Goal: Task Accomplishment & Management: Complete application form

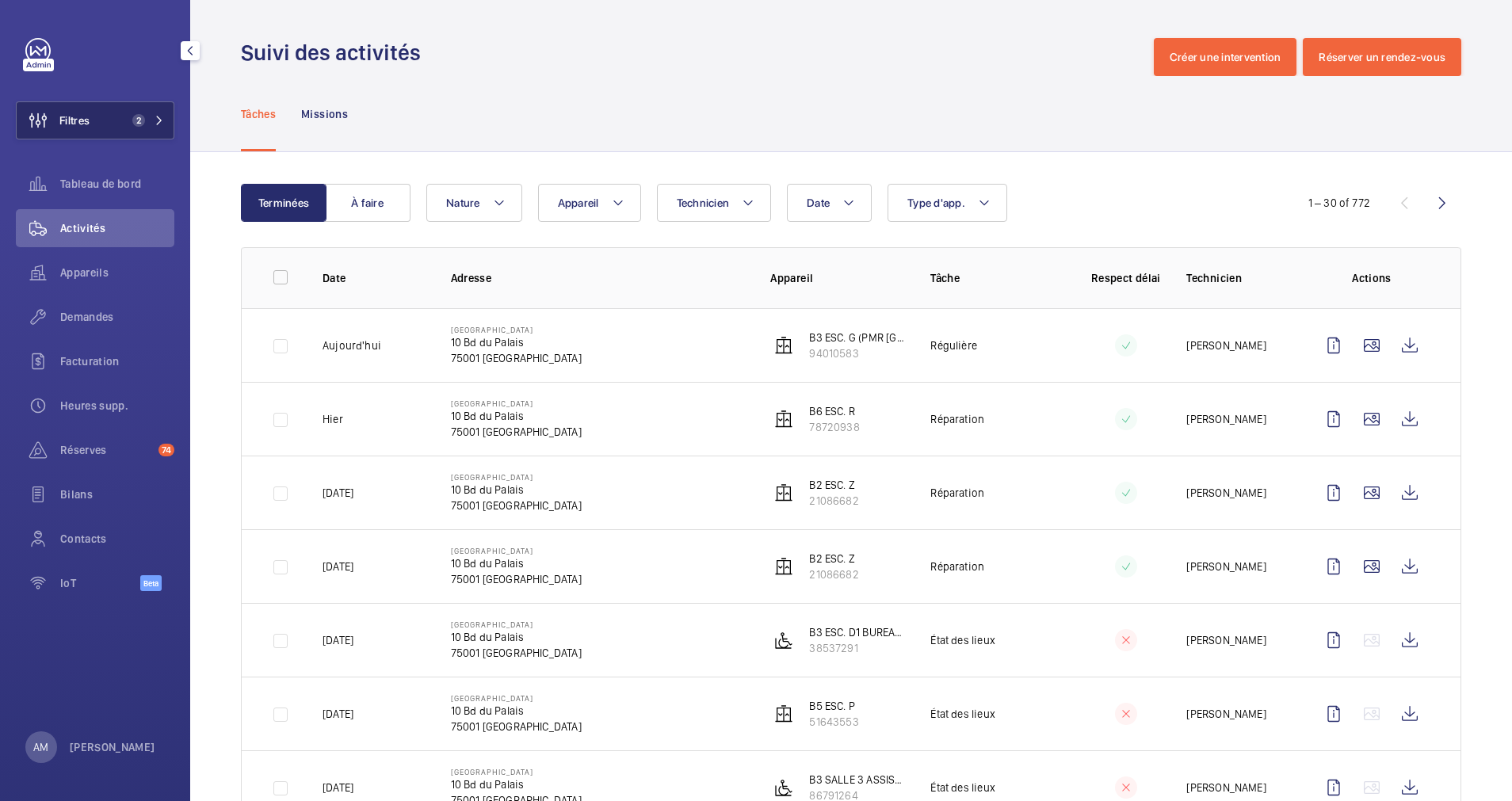
click at [108, 131] on button "Filtres 2" at bounding box center [95, 121] width 158 height 38
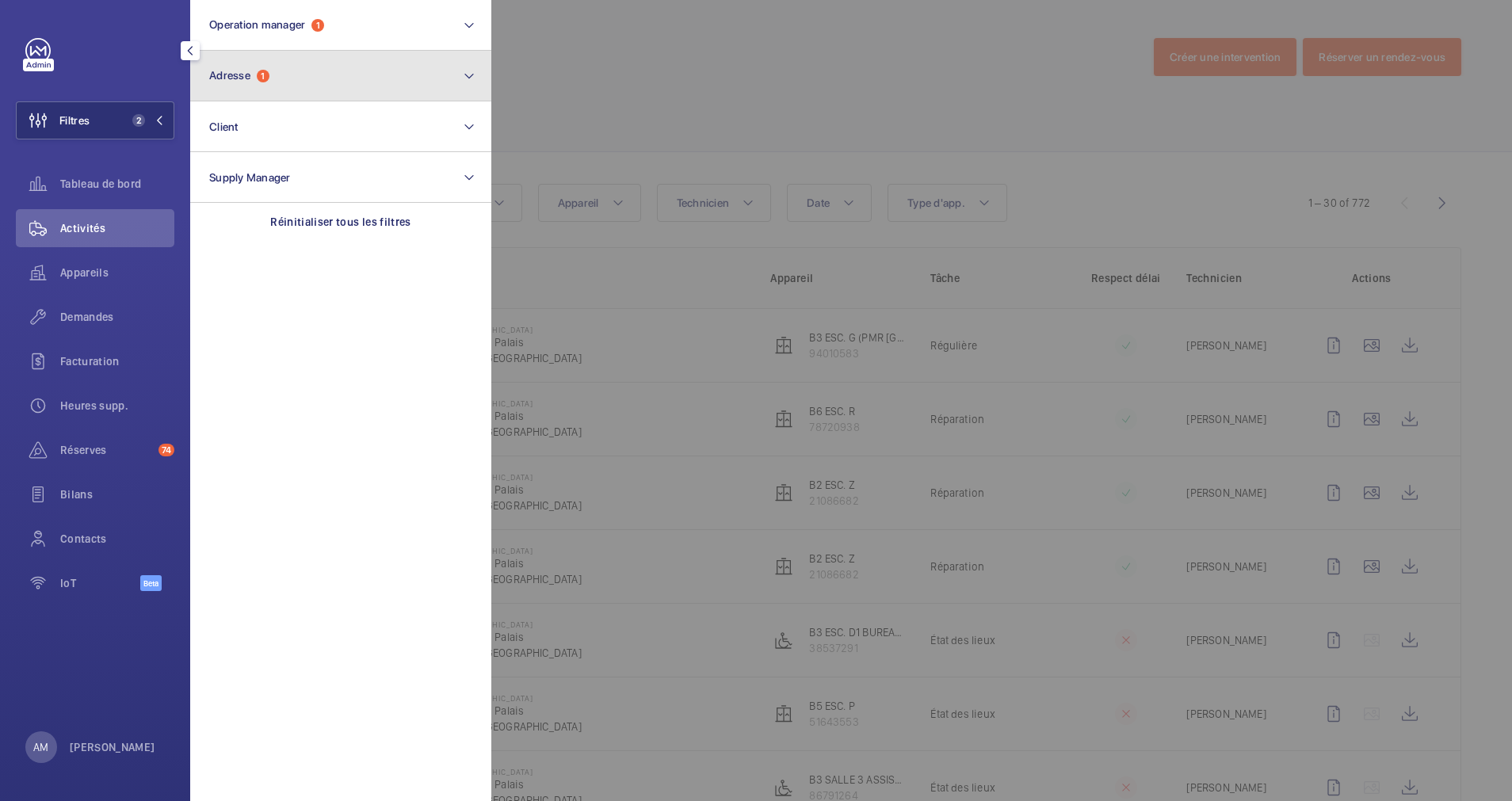
click at [272, 83] on button "Adresse 1" at bounding box center [340, 75] width 301 height 50
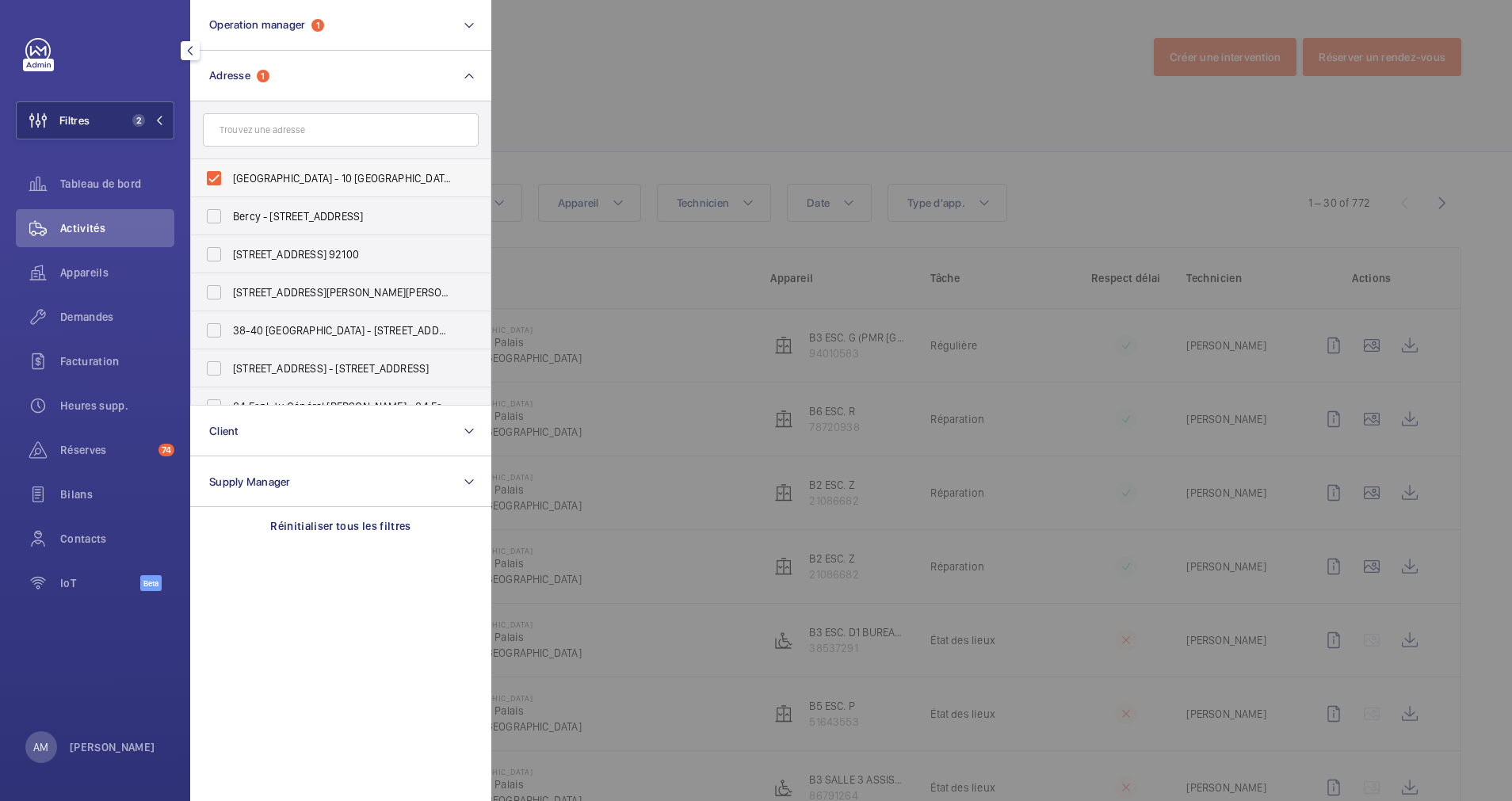
click at [211, 171] on label "Palais de justice de Paris - 10 Bd du Palais, PARIS 75001" at bounding box center [328, 178] width 276 height 38
click at [211, 171] on input "Palais de justice de Paris - 10 Bd du Palais, PARIS 75001" at bounding box center [213, 177] width 31 height 31
checkbox input "false"
click at [249, 134] on input "text" at bounding box center [341, 129] width 276 height 33
type input "23 fra"
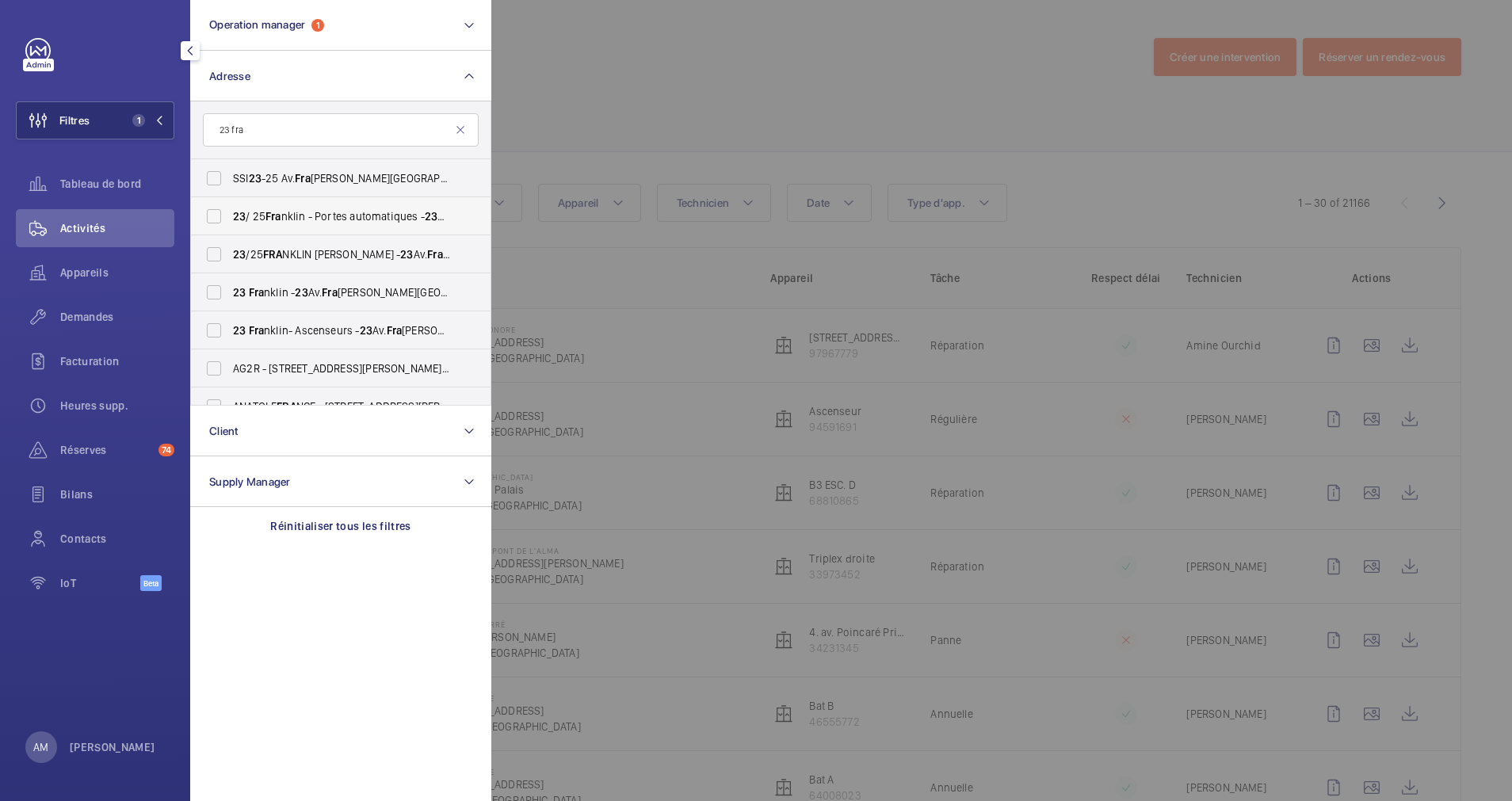
click at [225, 214] on label "23 / 25 Fra nklin - Portes automatiques - 23 Av. Fra nklin Delano Roosevelt, PA…" at bounding box center [328, 216] width 276 height 38
click at [225, 214] on input "23 / 25 Fra nklin - Portes automatiques - 23 Av. Fra nklin Delano Roosevelt, PA…" at bounding box center [213, 215] width 31 height 31
checkbox input "true"
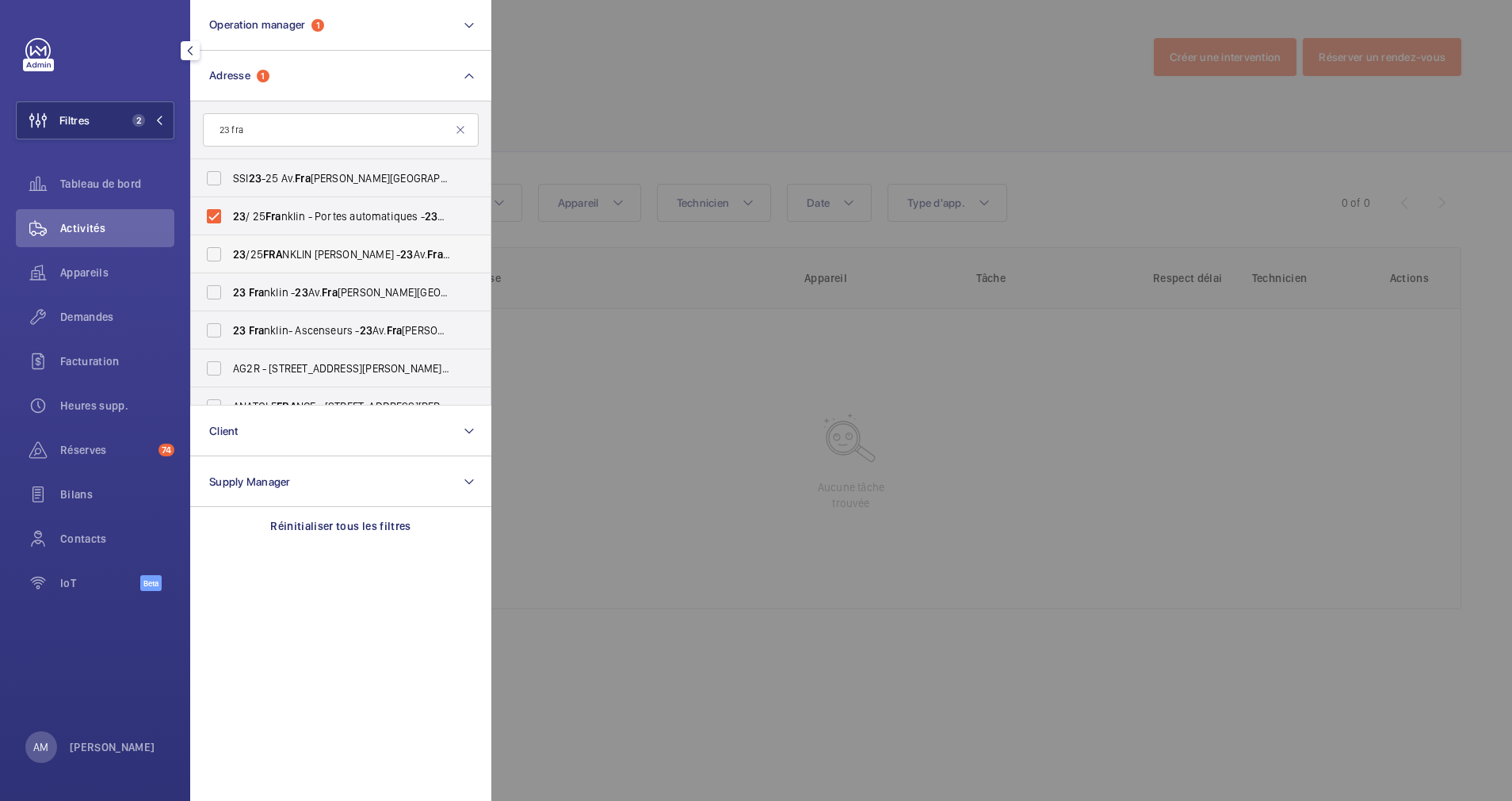
click at [220, 243] on label "23 /25 FRA NKLIN D. ROOSEVELT - 23 Av. Fra nklin Delano Roosevelt, PARIS 75008" at bounding box center [328, 254] width 276 height 38
click at [220, 243] on input "23 /25 FRA NKLIN D. ROOSEVELT - 23 Av. Fra nklin Delano Roosevelt, PARIS 75008" at bounding box center [213, 253] width 31 height 31
checkbox input "true"
click at [209, 290] on label "23 Fra nklin - 23 Av. Fra nklin Delano Roosevelt, PARIS 75008" at bounding box center [328, 292] width 276 height 38
click at [209, 290] on input "23 Fra nklin - 23 Av. Fra nklin Delano Roosevelt, PARIS 75008" at bounding box center [213, 291] width 31 height 31
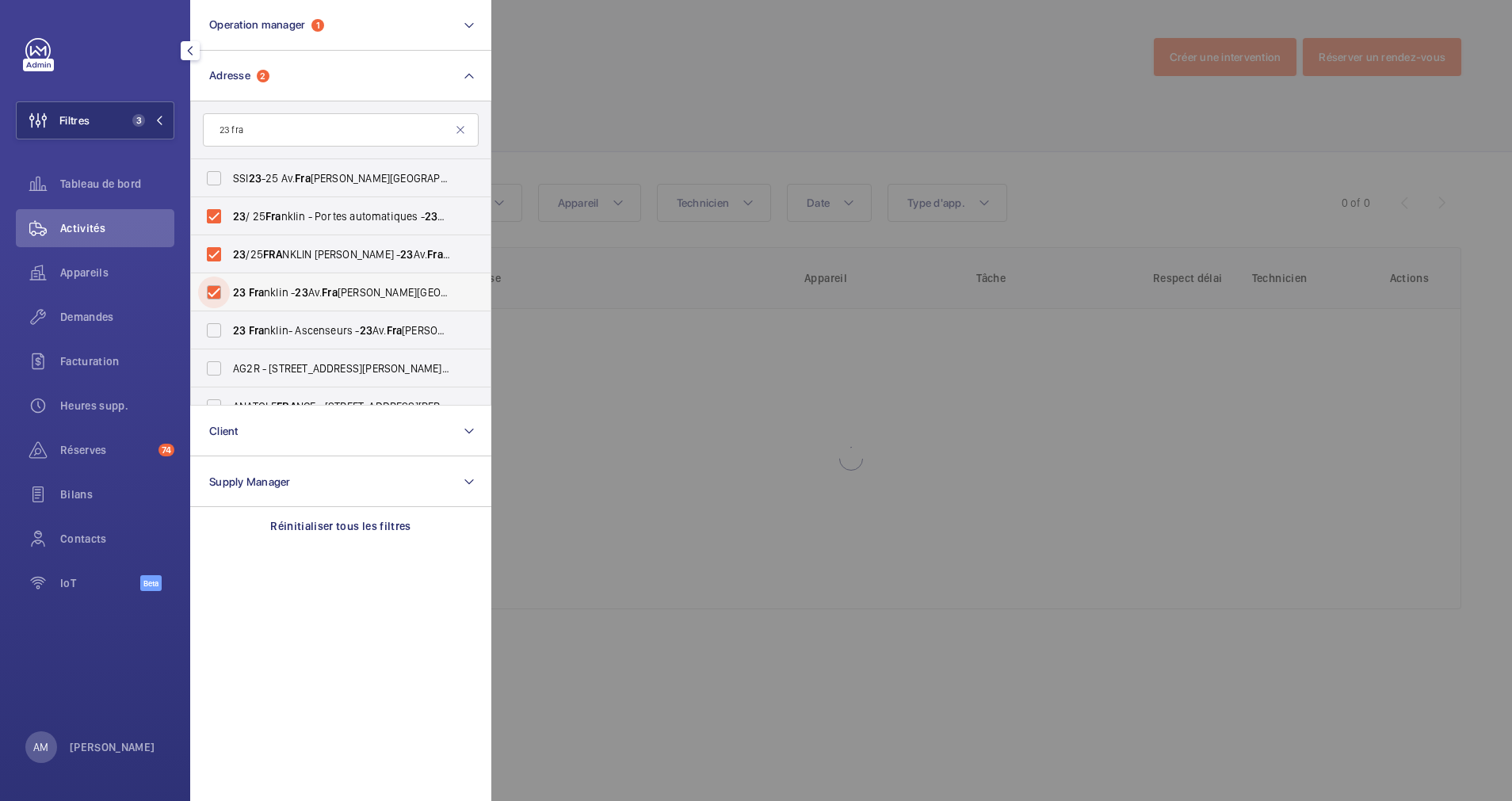
checkbox input "true"
click at [210, 326] on label "23 Fra nklin- Ascenseurs - 23 Av. Fra nklin Delano Roosevelt, PARIS 75008" at bounding box center [328, 330] width 276 height 38
click at [210, 326] on input "23 Fra nklin- Ascenseurs - 23 Av. Fra nklin Delano Roosevelt, PARIS 75008" at bounding box center [213, 330] width 31 height 31
checkbox input "true"
click at [699, 91] on div at bounding box center [1247, 400] width 1512 height 801
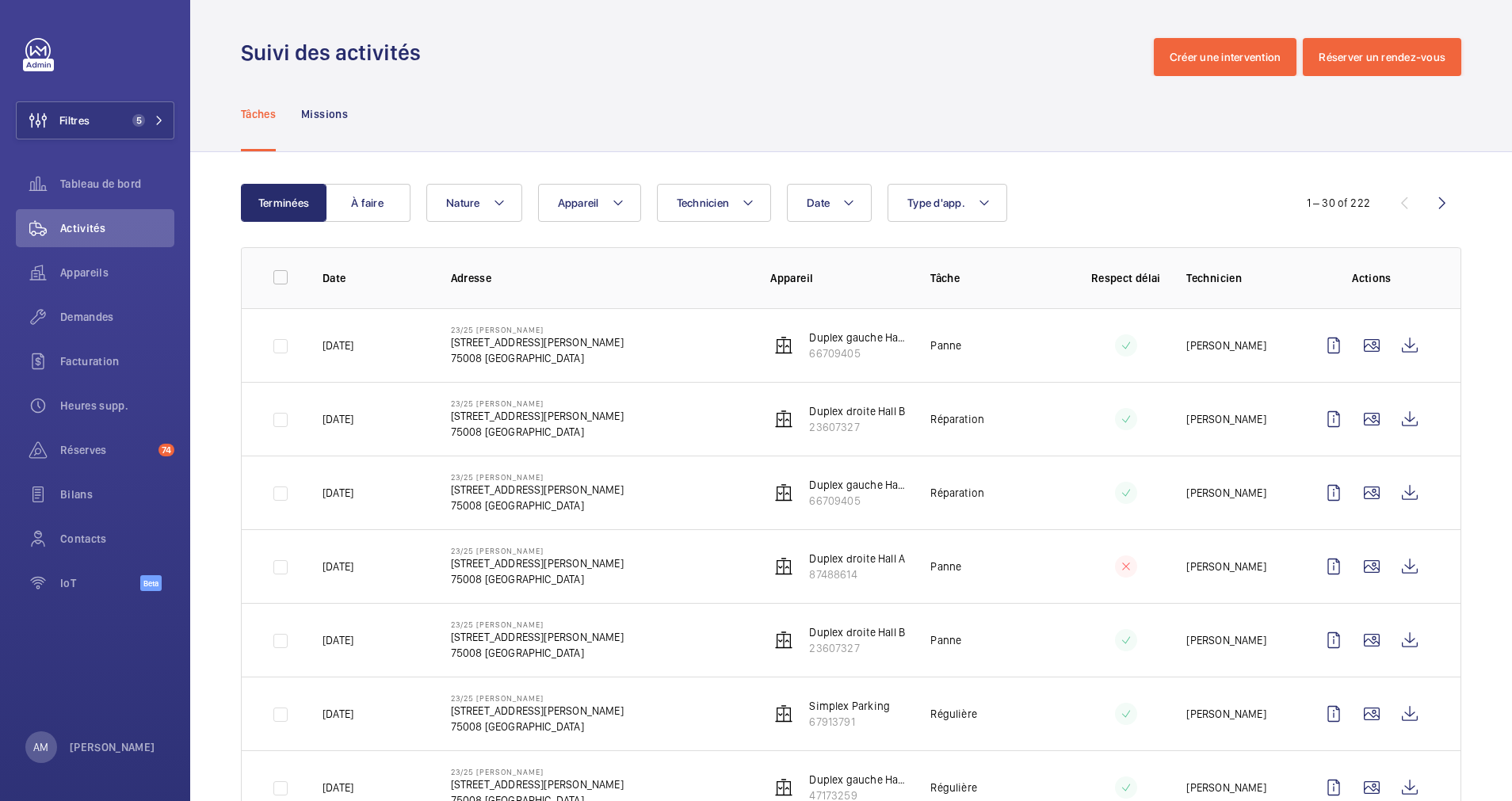
drag, startPoint x: 447, startPoint y: 344, endPoint x: 607, endPoint y: 345, distance: 160.0
click at [607, 345] on td "23/25 FRANKLIN D. ROOSEVELT 23 Av. Franklin Delano Roosevelt 75008 PARIS" at bounding box center [585, 345] width 320 height 74
copy p "23 Av. Franklin Delano Roosevelt"
click at [626, 196] on button "Appareil" at bounding box center [589, 203] width 103 height 38
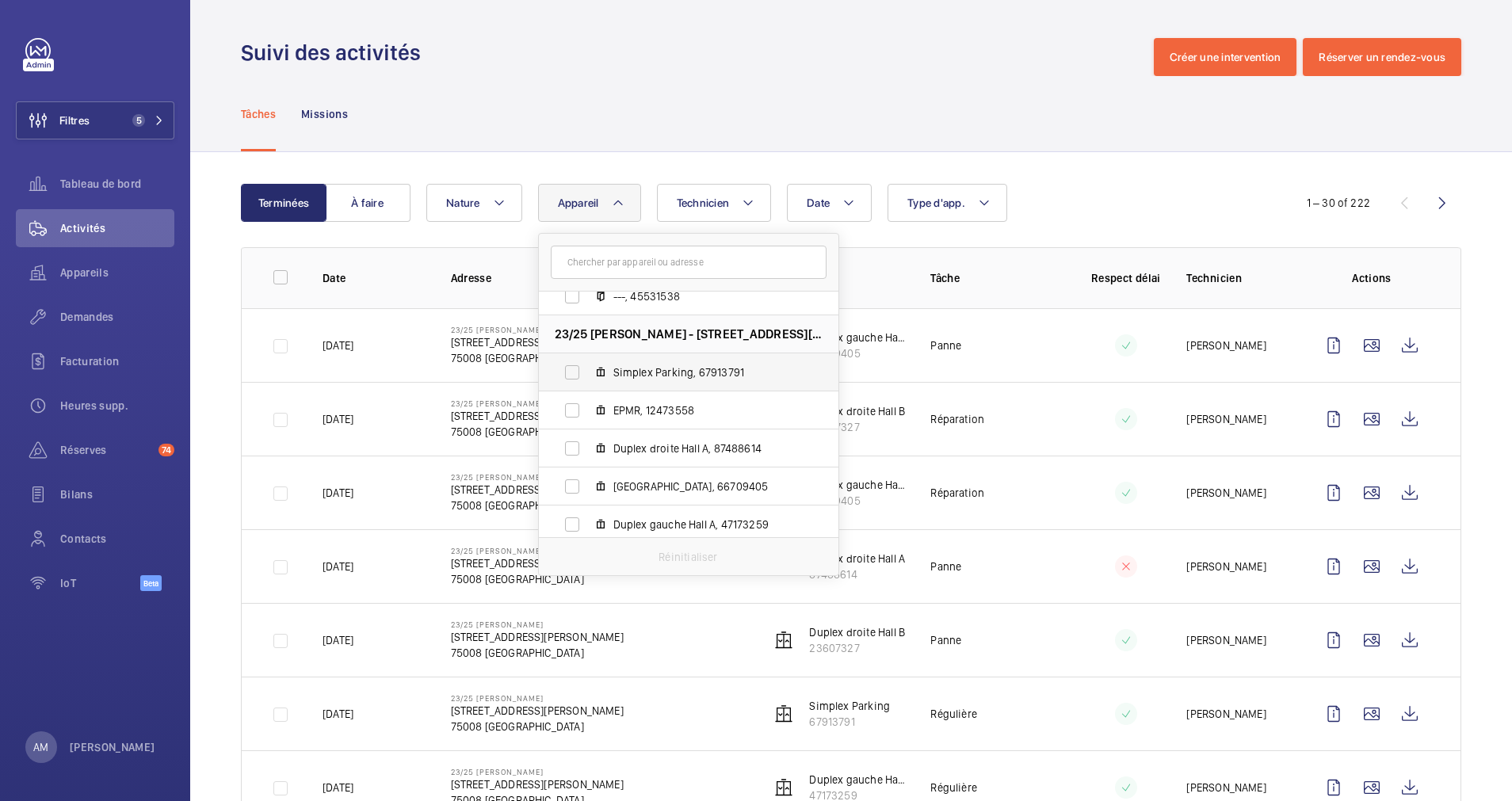
scroll to position [1352, 0]
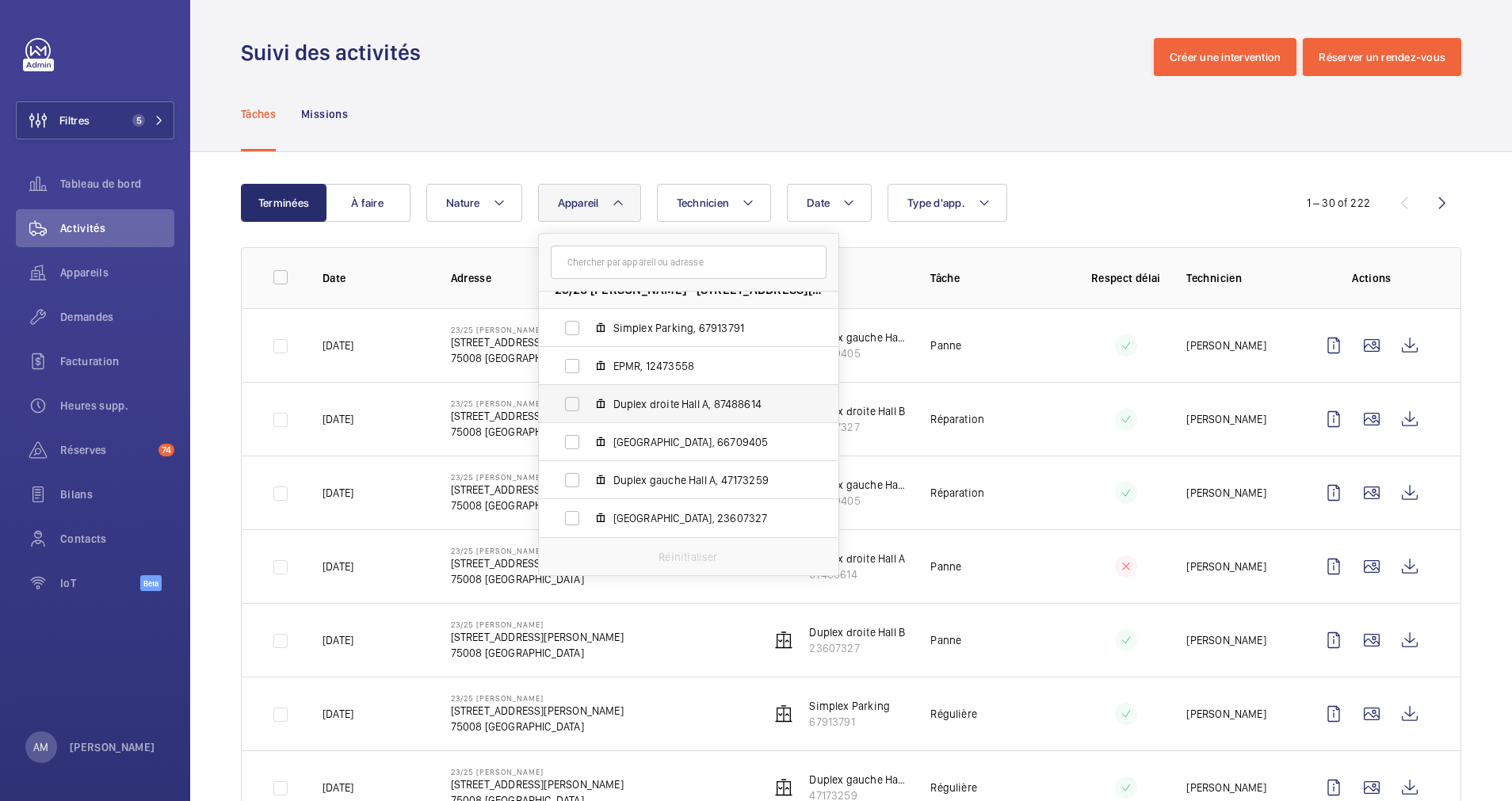
click at [567, 401] on label "Duplex droite Hall A, 87488614" at bounding box center [675, 404] width 274 height 38
click at [567, 401] on input "Duplex droite Hall A, 87488614" at bounding box center [571, 403] width 31 height 31
checkbox input "true"
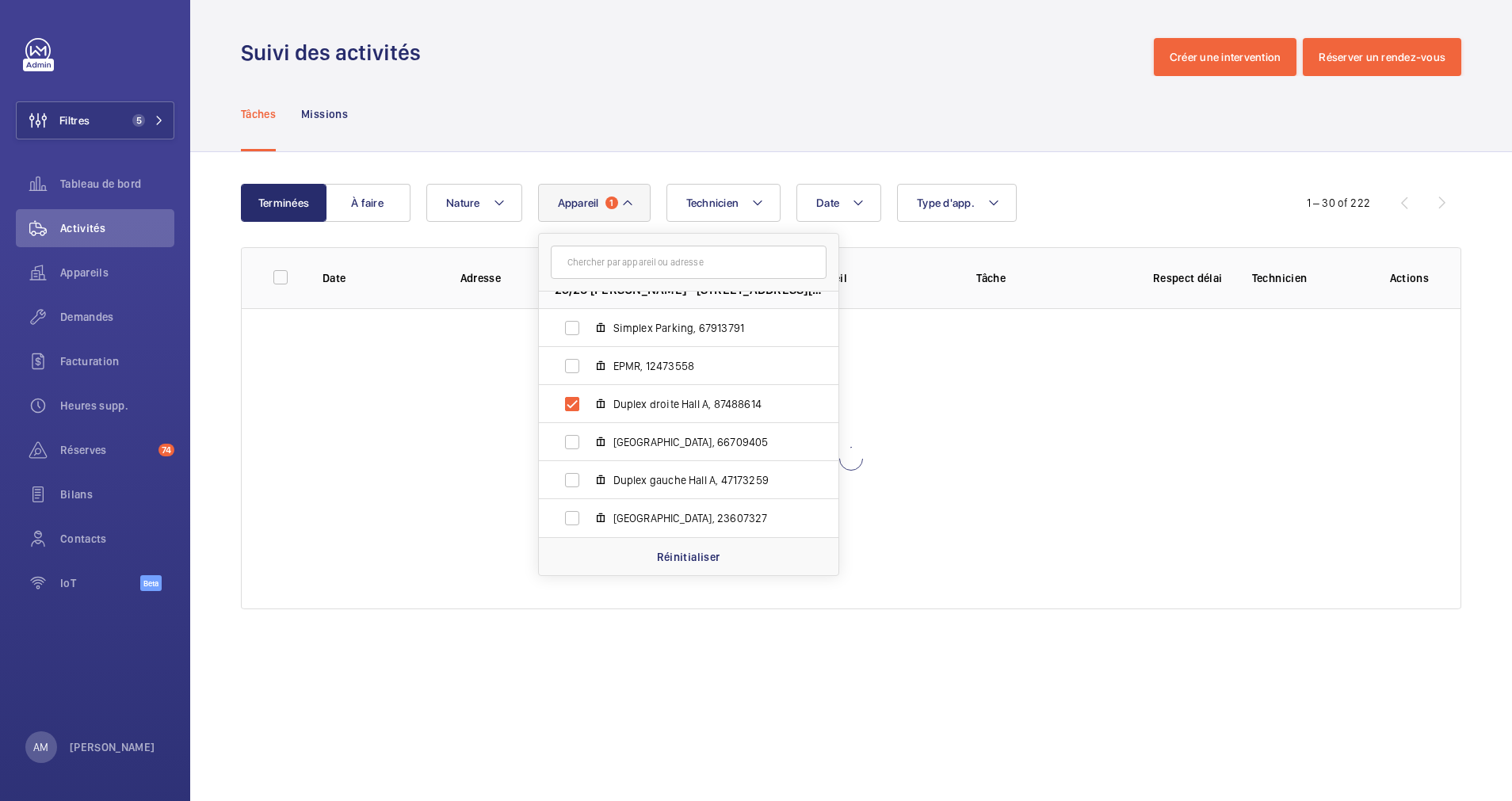
click at [1136, 209] on div "Date Technicien Appareil 1 23 Franklin - 23 Av. Franklin Delano Roosevelt, 7500…" at bounding box center [848, 203] width 844 height 38
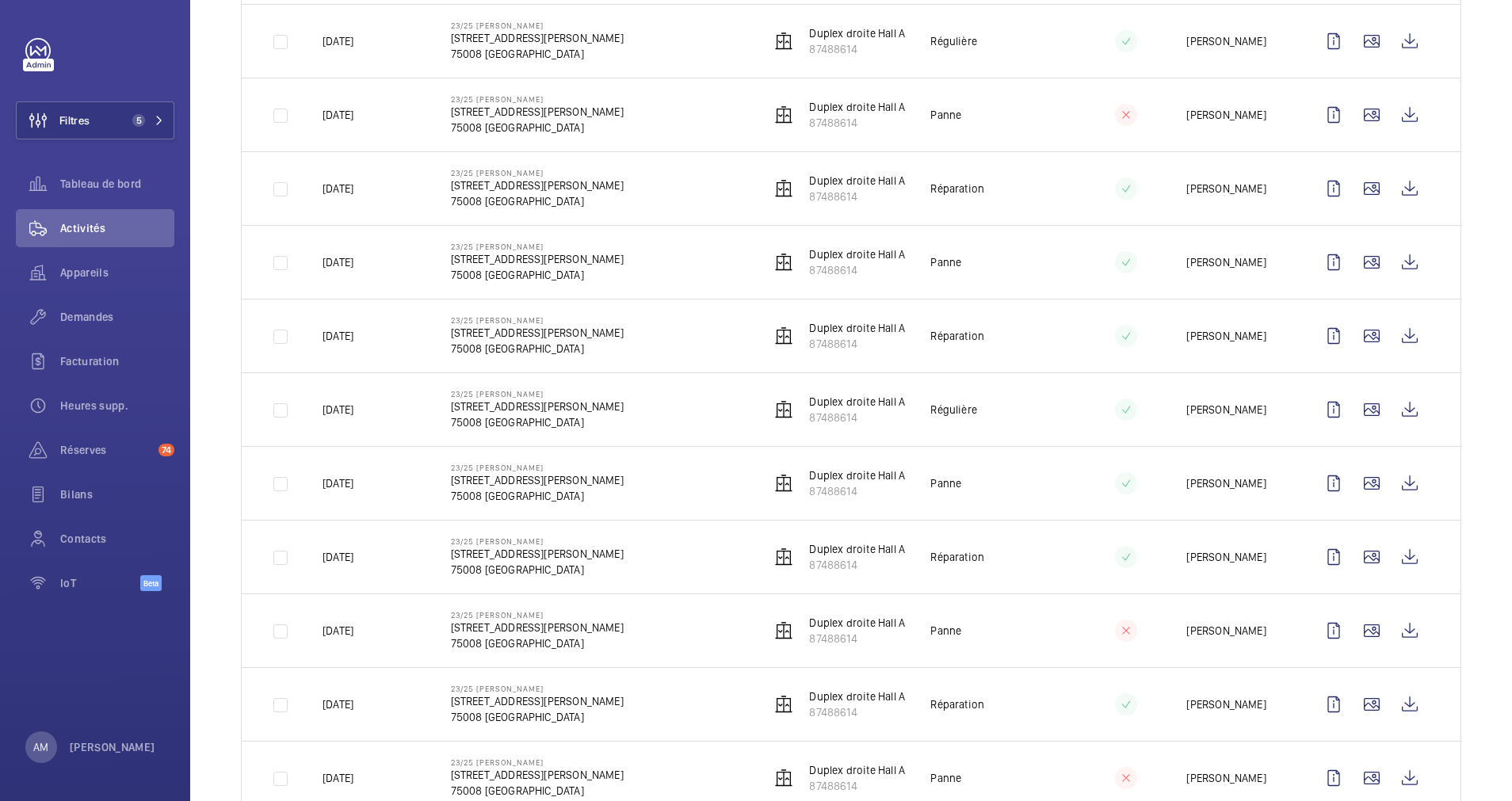
scroll to position [1308, 0]
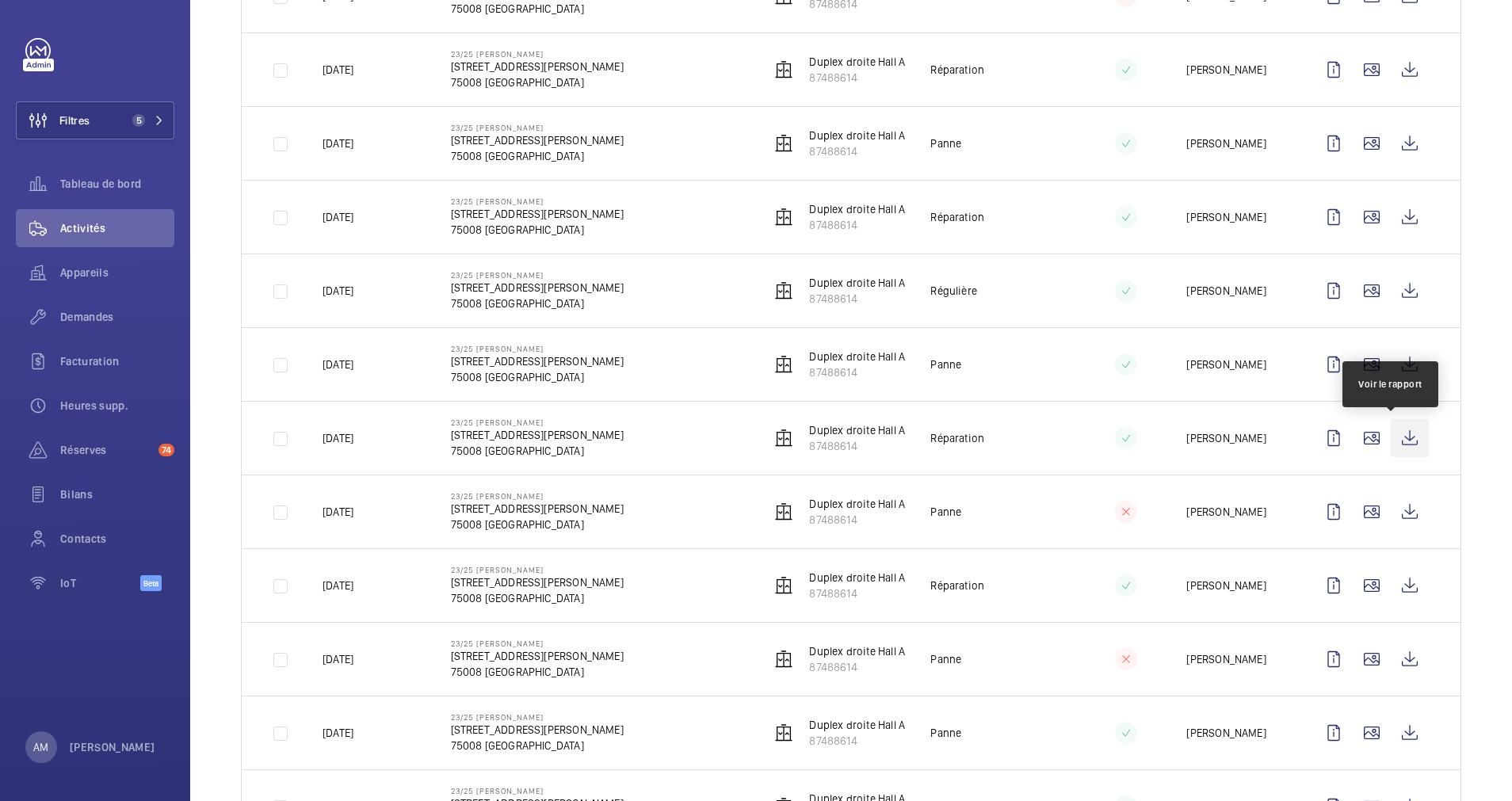
click at [1395, 434] on wm-front-icon-button at bounding box center [1410, 438] width 38 height 38
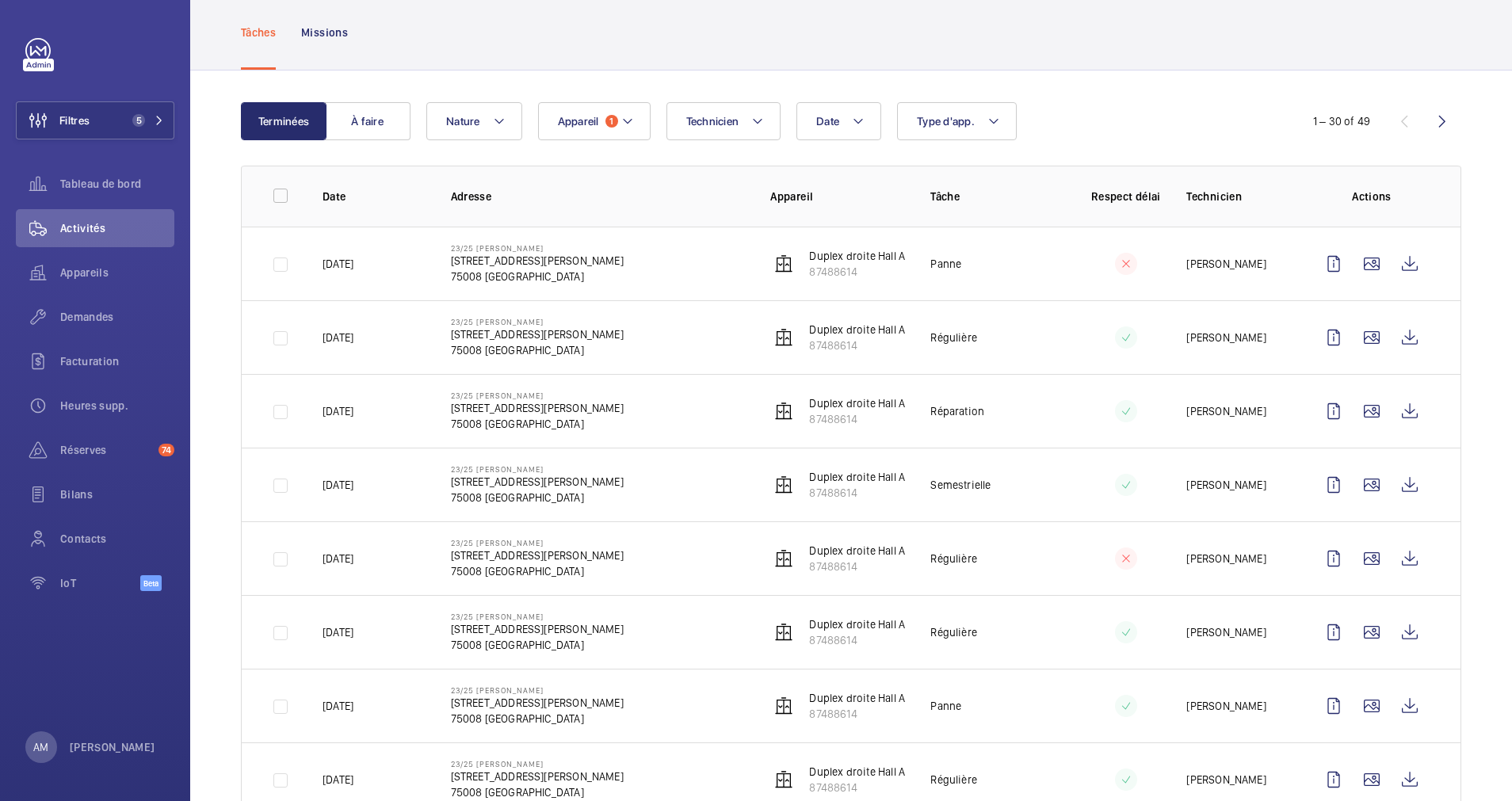
scroll to position [119, 0]
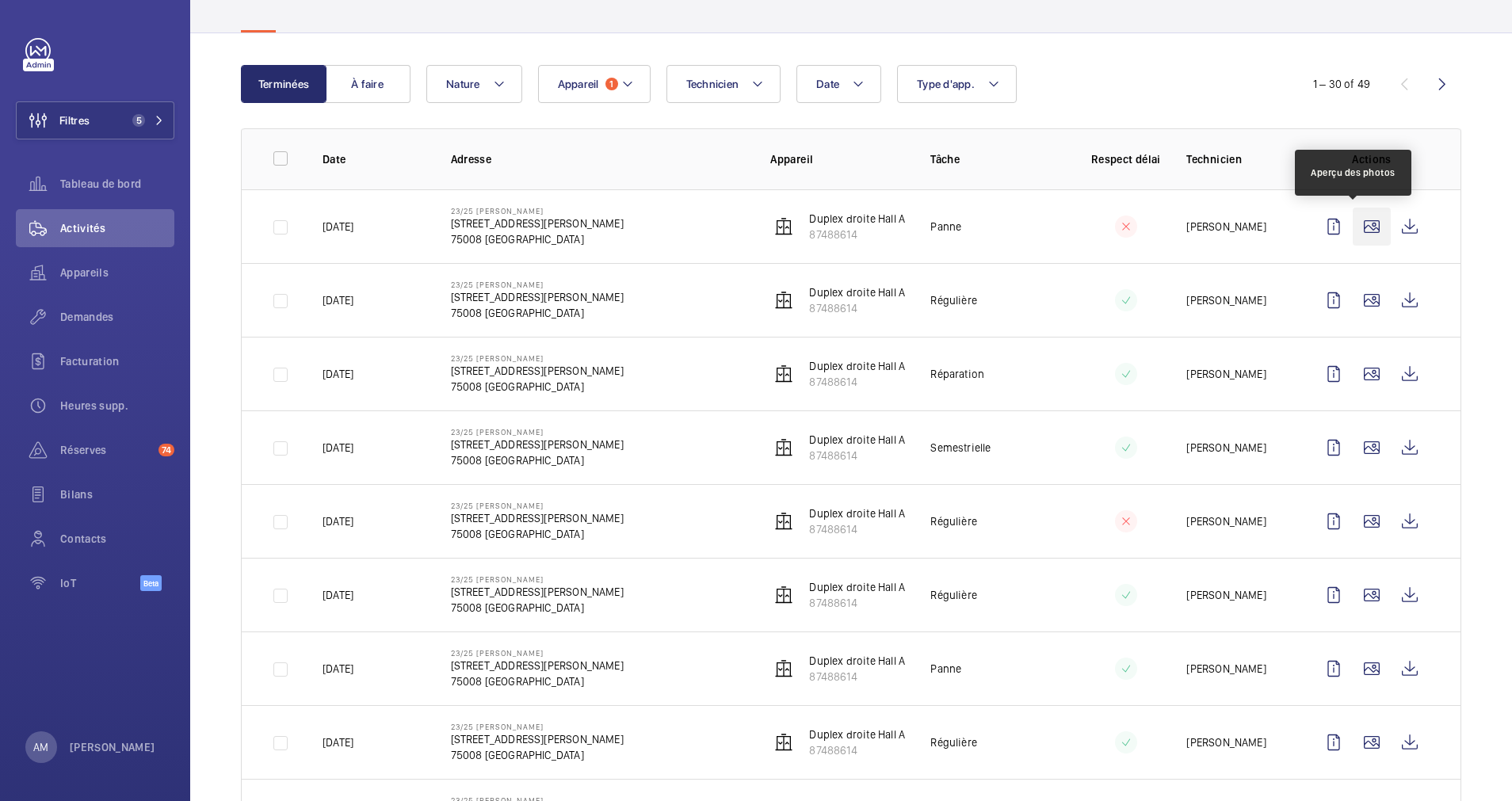
click at [1354, 214] on wm-front-icon-button at bounding box center [1372, 227] width 38 height 38
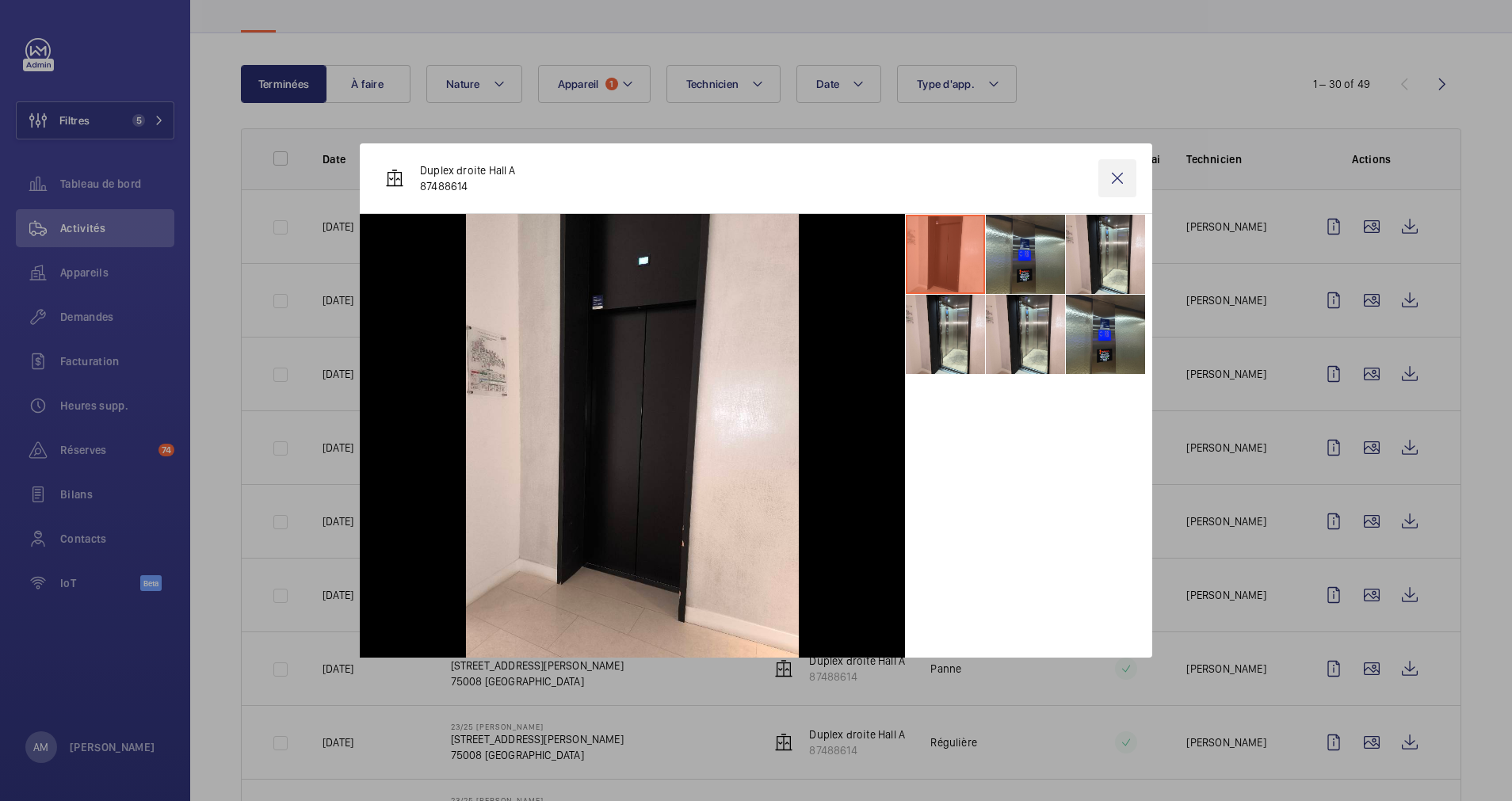
click at [1118, 177] on wm-front-icon-button at bounding box center [1117, 178] width 38 height 38
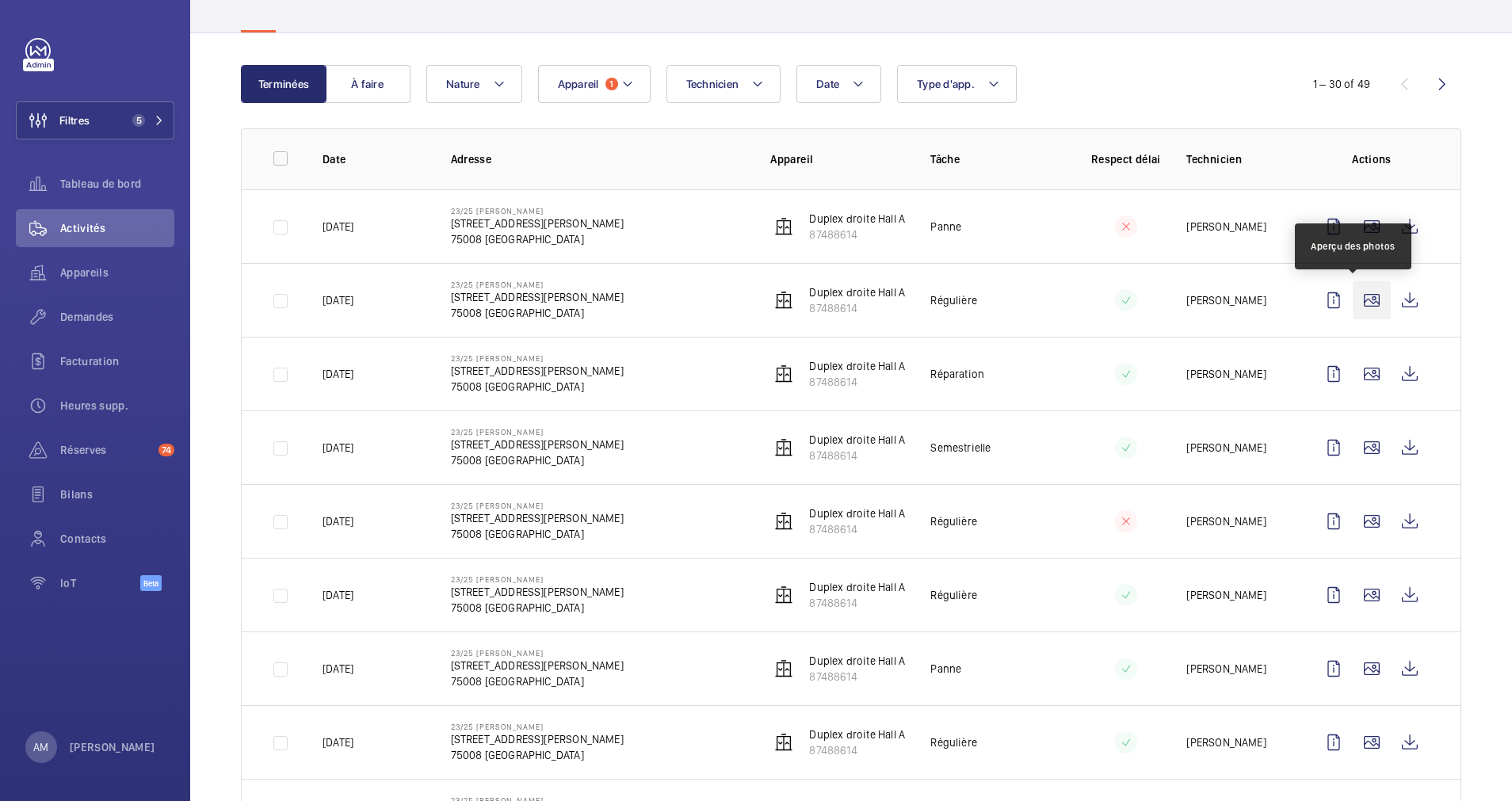
click at [1356, 296] on wm-front-icon-button at bounding box center [1372, 301] width 38 height 38
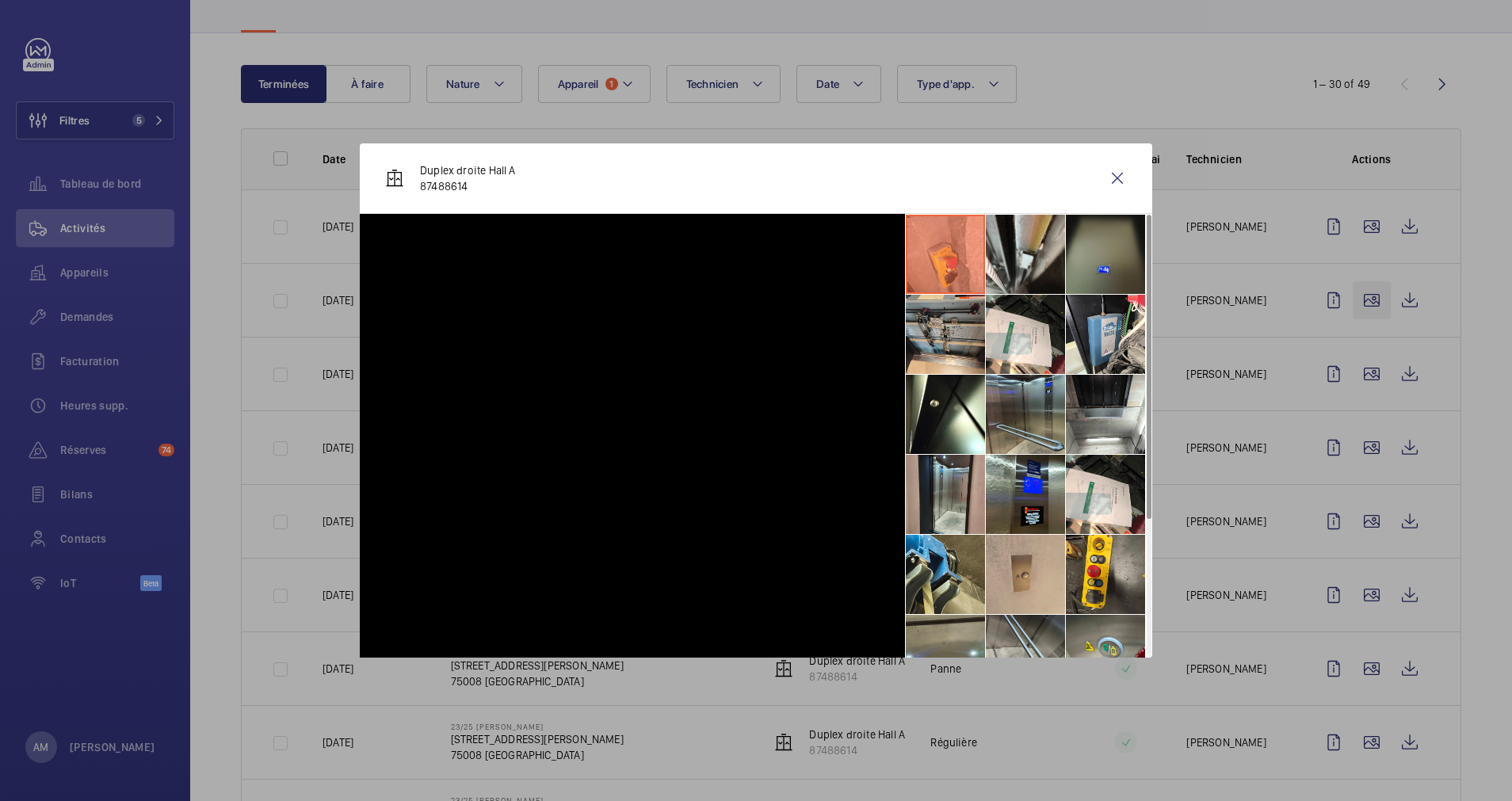
click at [1356, 296] on div at bounding box center [756, 400] width 1512 height 801
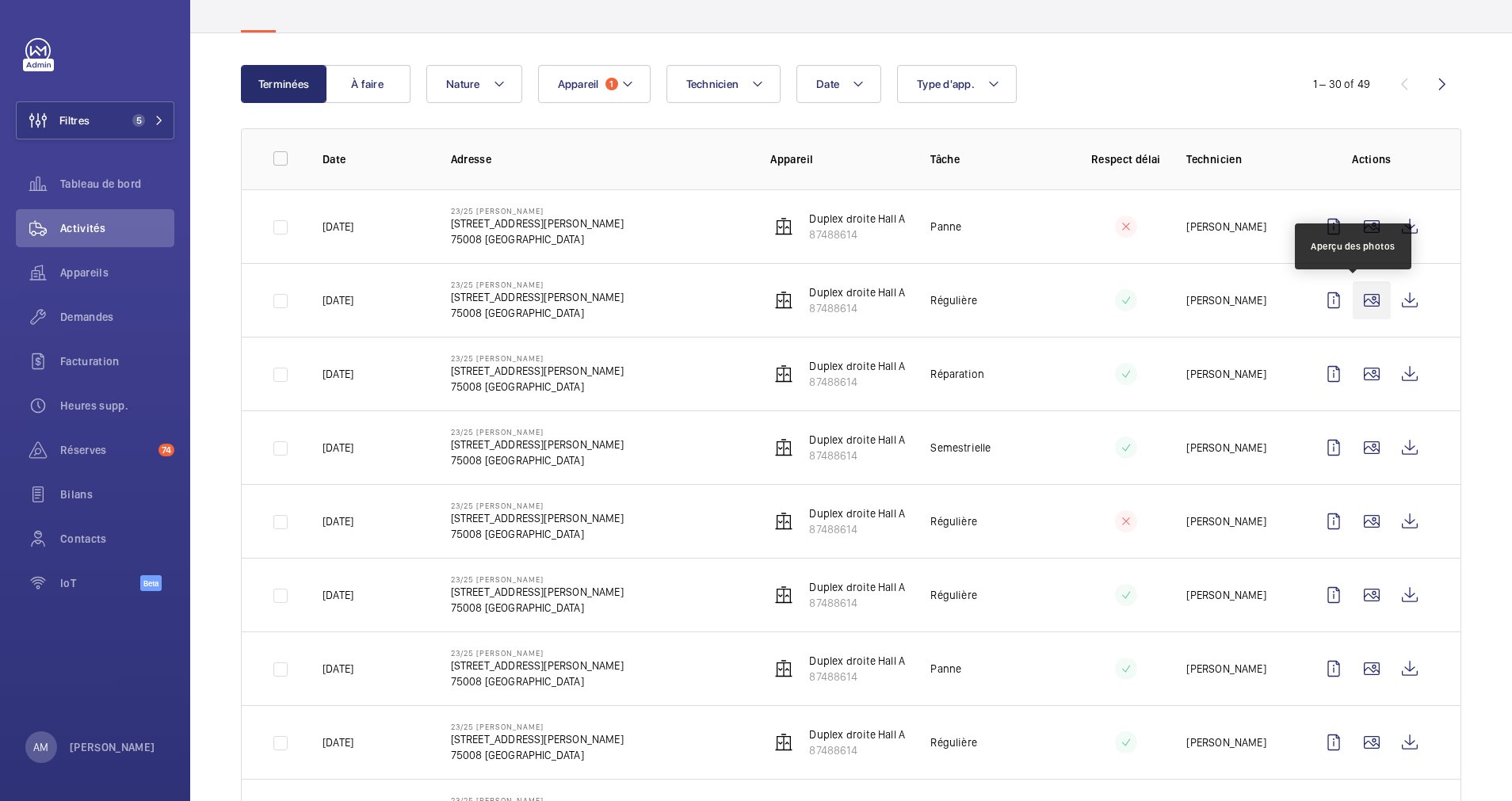
click at [1356, 296] on wm-front-icon-button at bounding box center [1372, 301] width 38 height 38
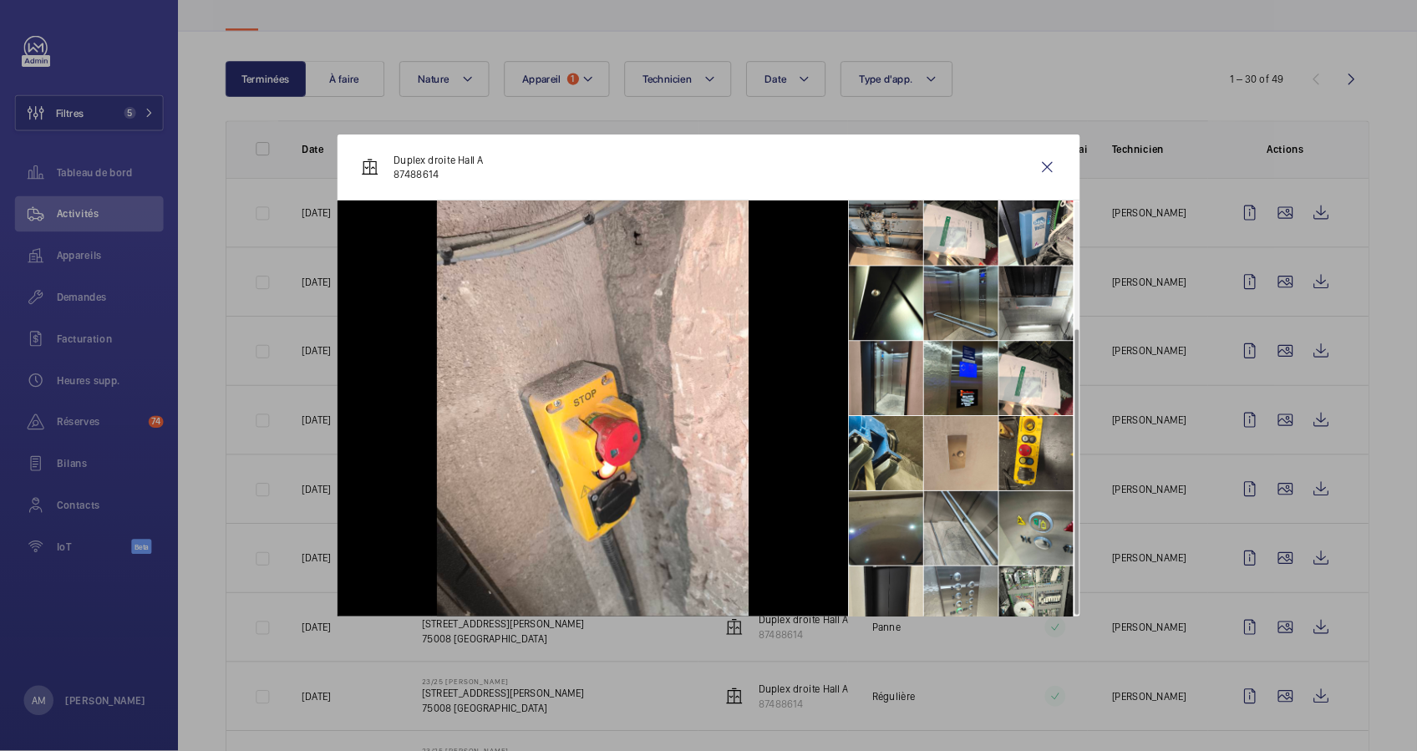
scroll to position [208, 0]
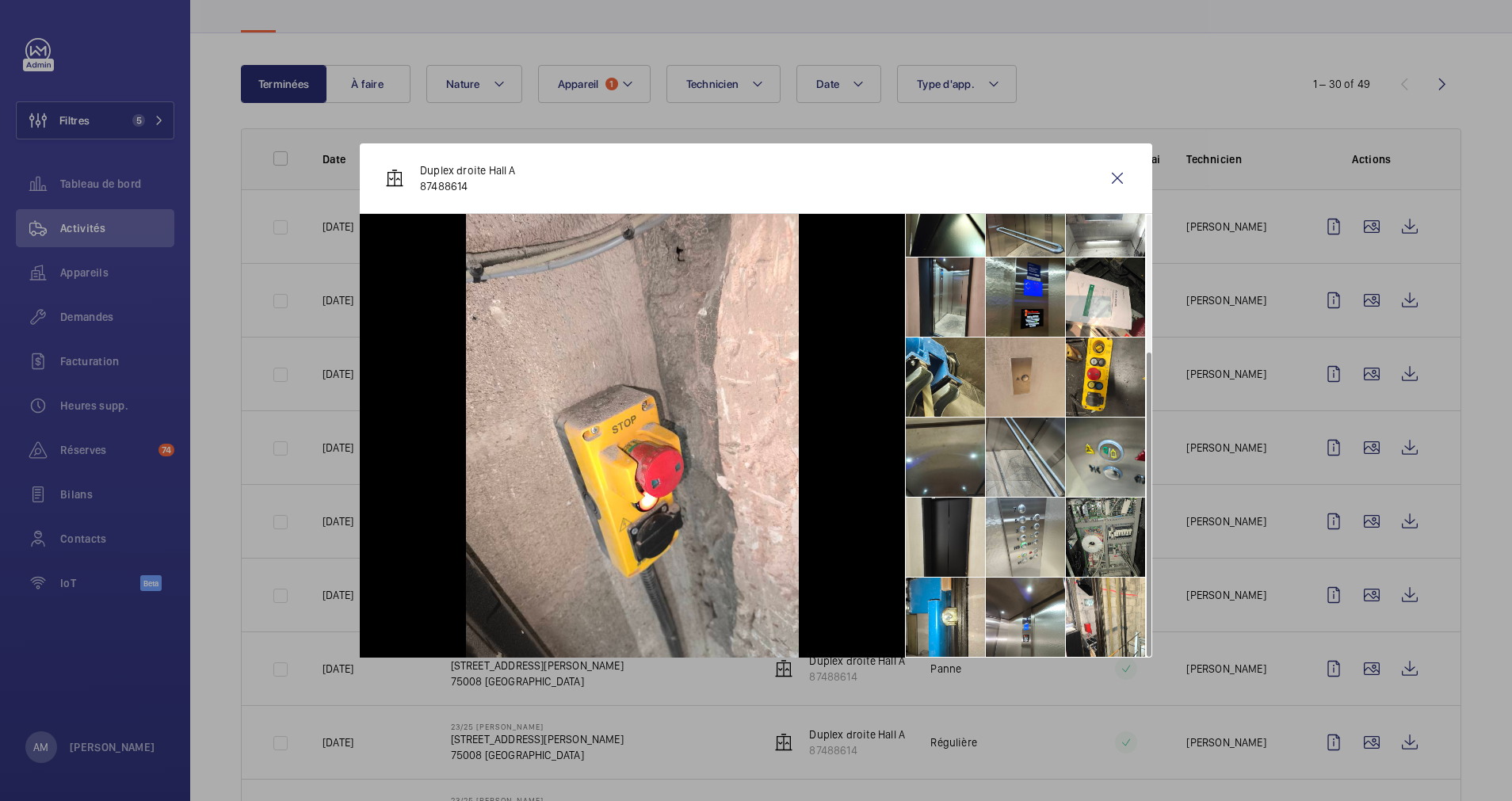
click at [1085, 529] on li at bounding box center [1105, 538] width 80 height 80
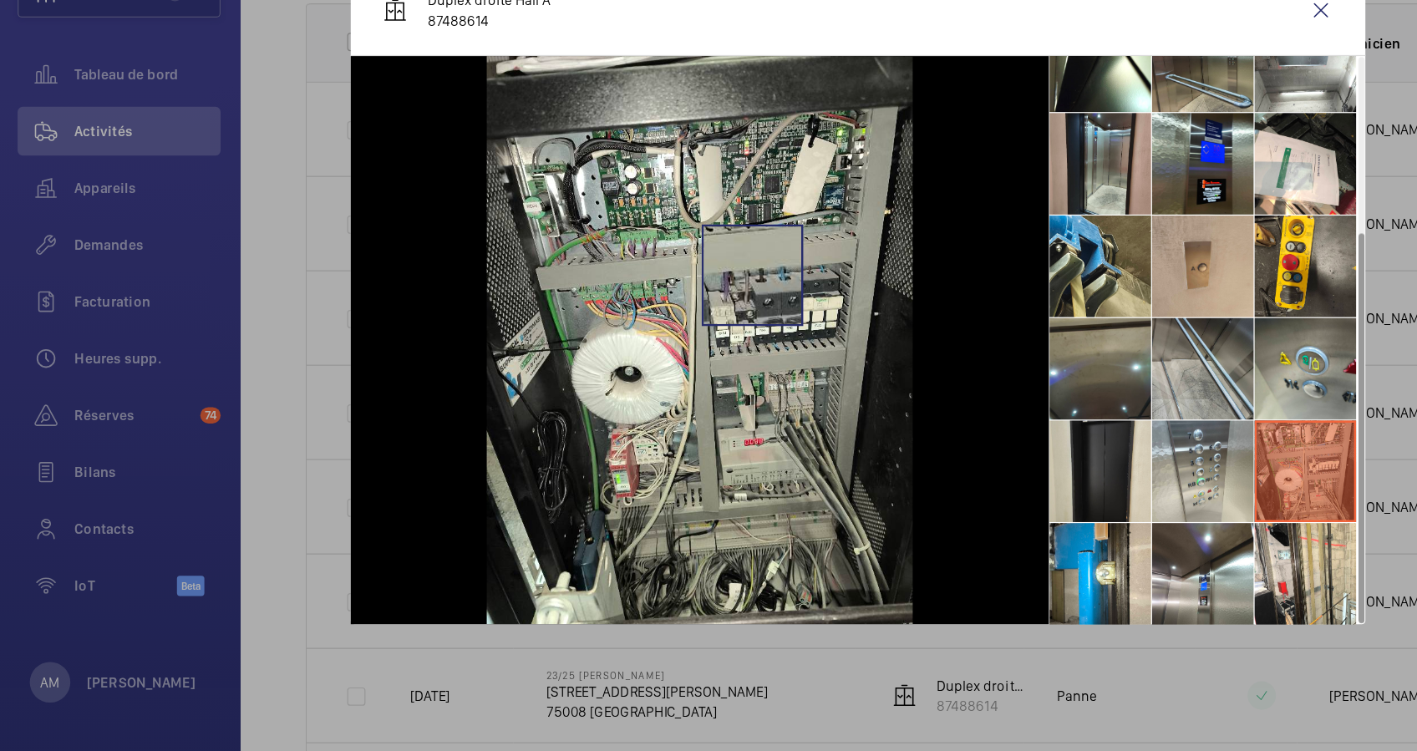
scroll to position [0, 0]
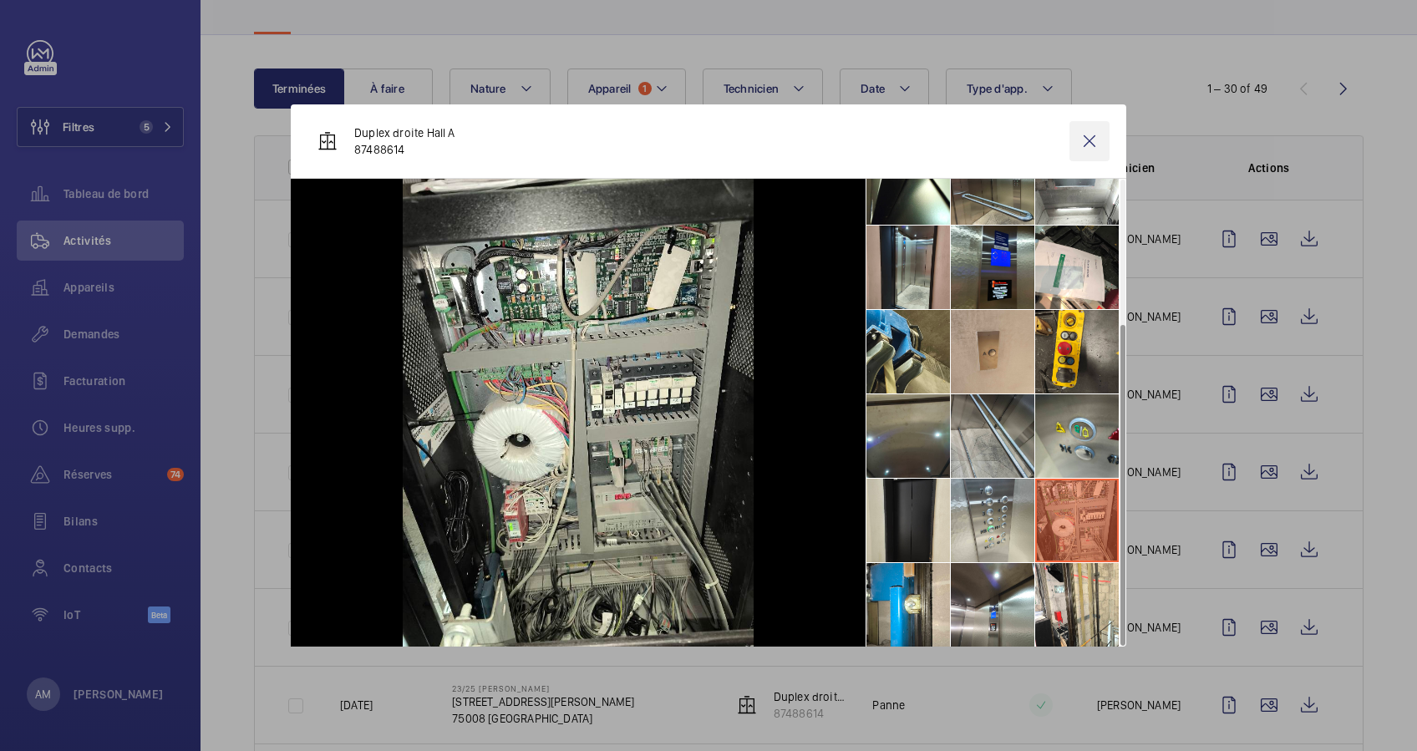
click at [1089, 140] on wm-front-icon-button at bounding box center [1089, 141] width 40 height 40
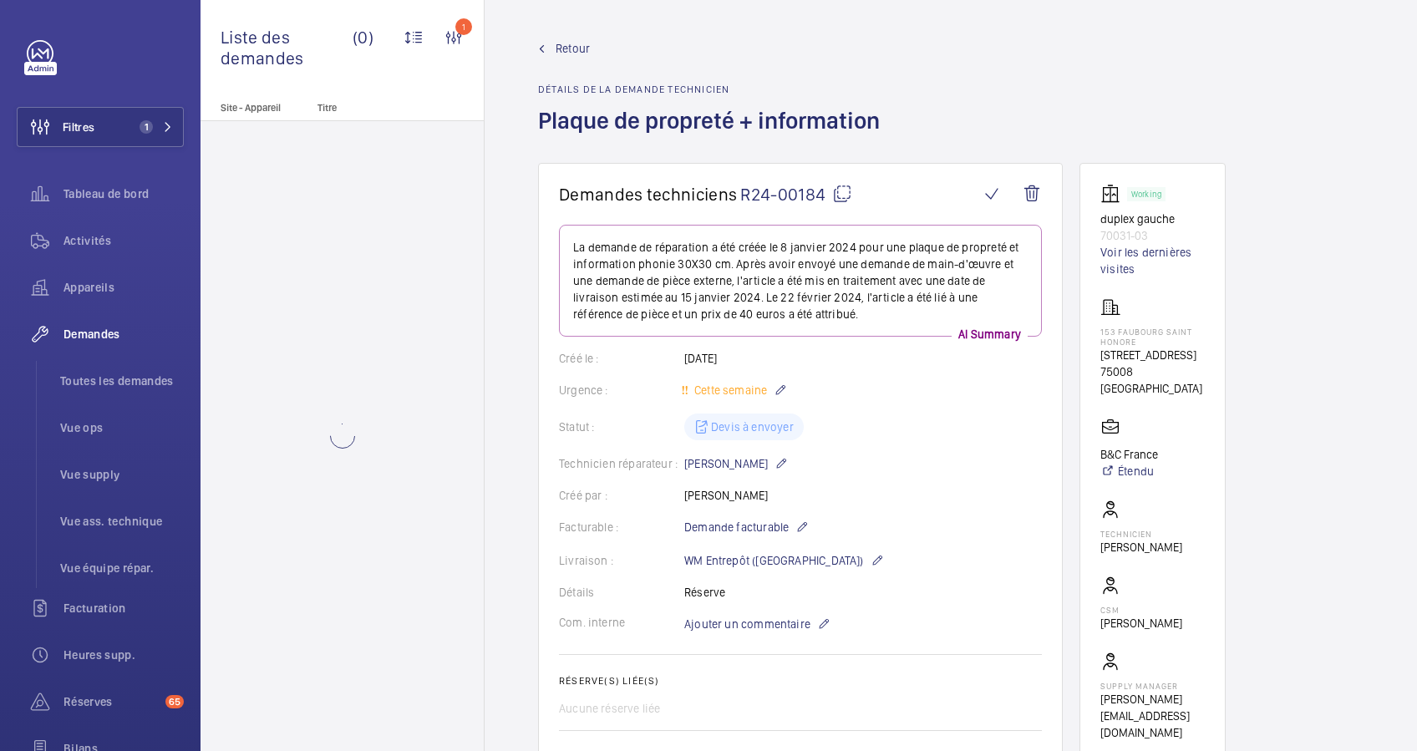
click at [787, 40] on link "Retour" at bounding box center [714, 48] width 352 height 17
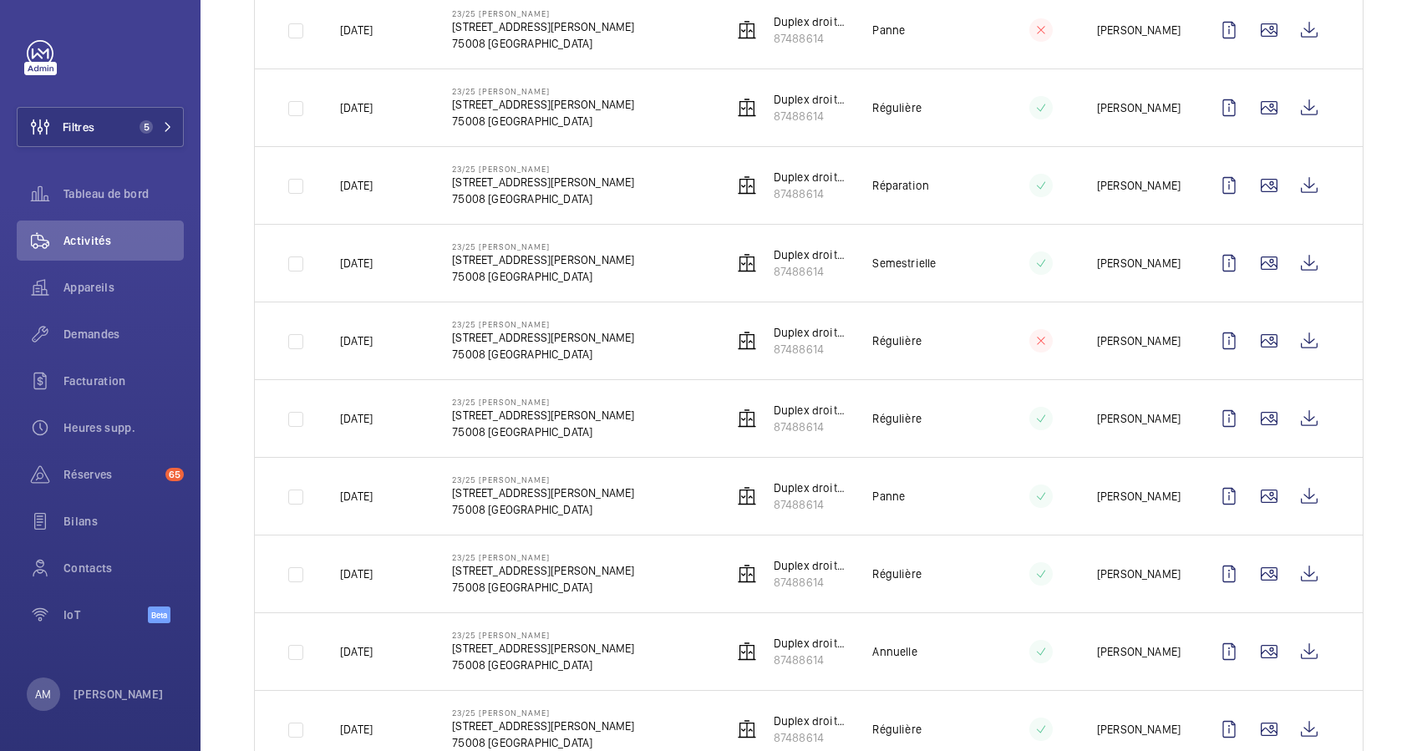
scroll to position [222, 0]
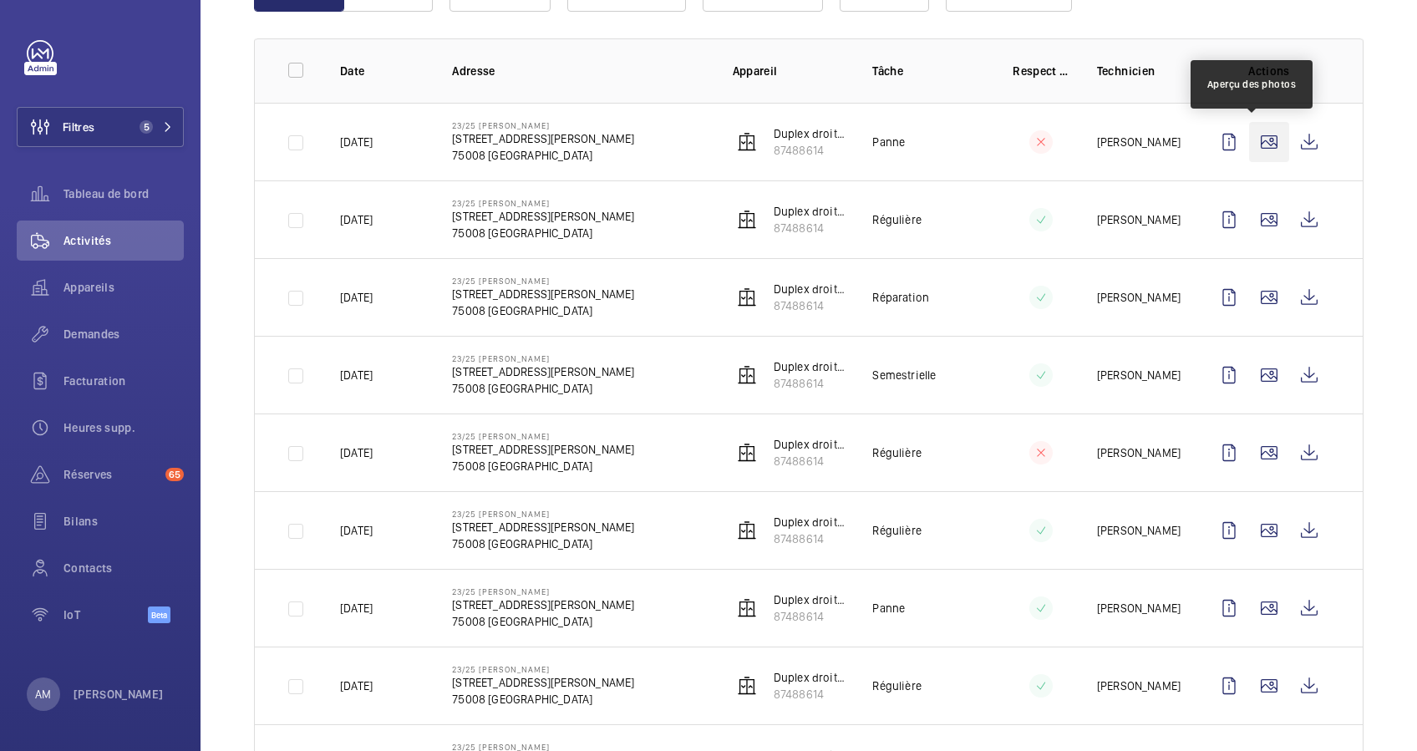
click at [1254, 140] on wm-front-icon-button at bounding box center [1269, 142] width 40 height 40
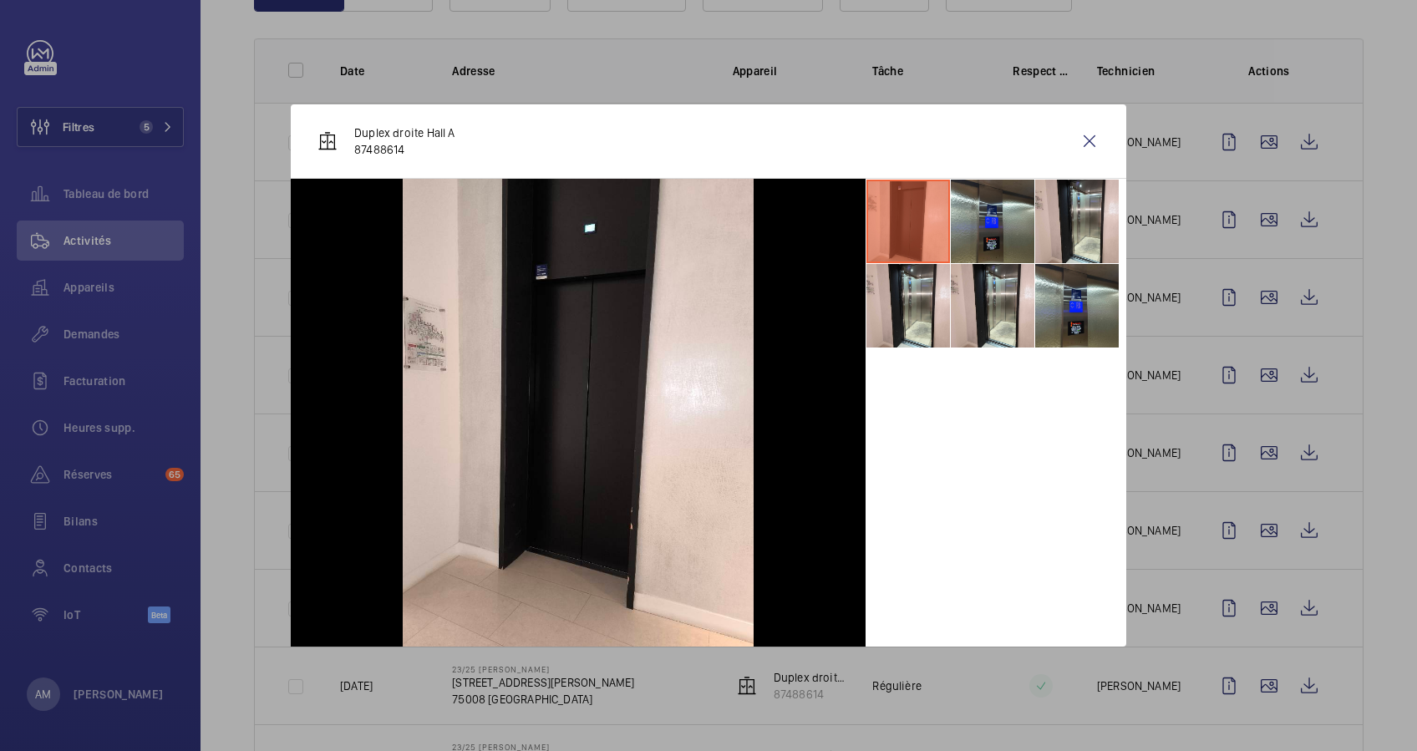
click at [1256, 201] on div at bounding box center [708, 375] width 1417 height 751
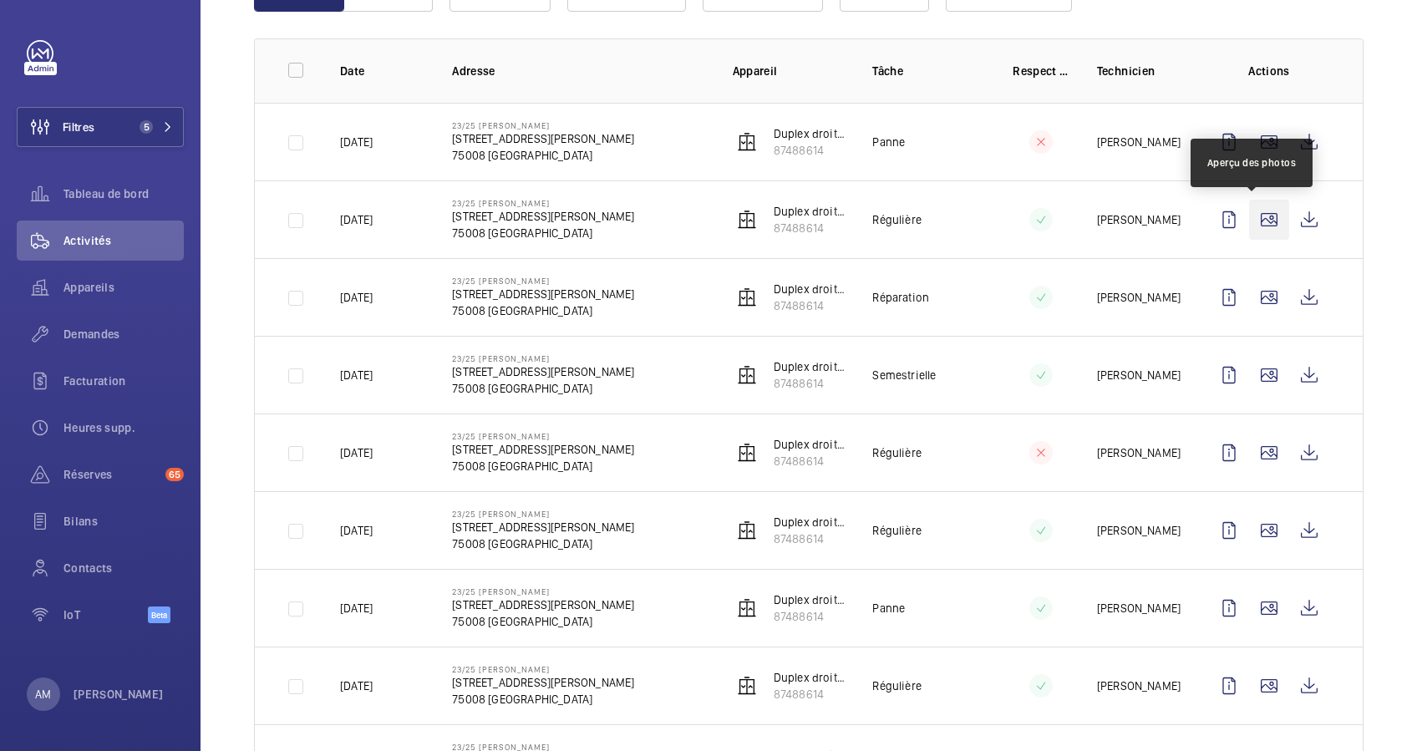
click at [1249, 220] on wm-front-icon-button at bounding box center [1269, 220] width 40 height 40
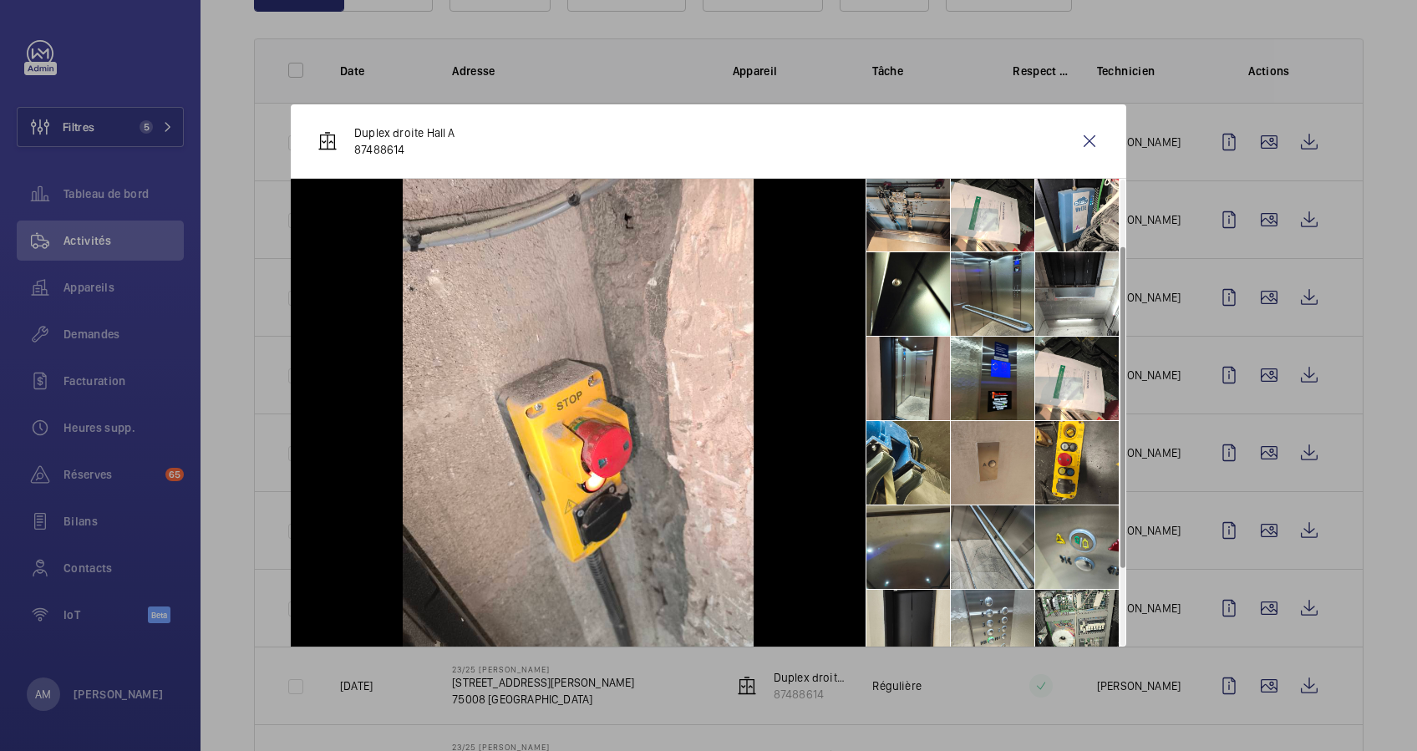
scroll to position [0, 0]
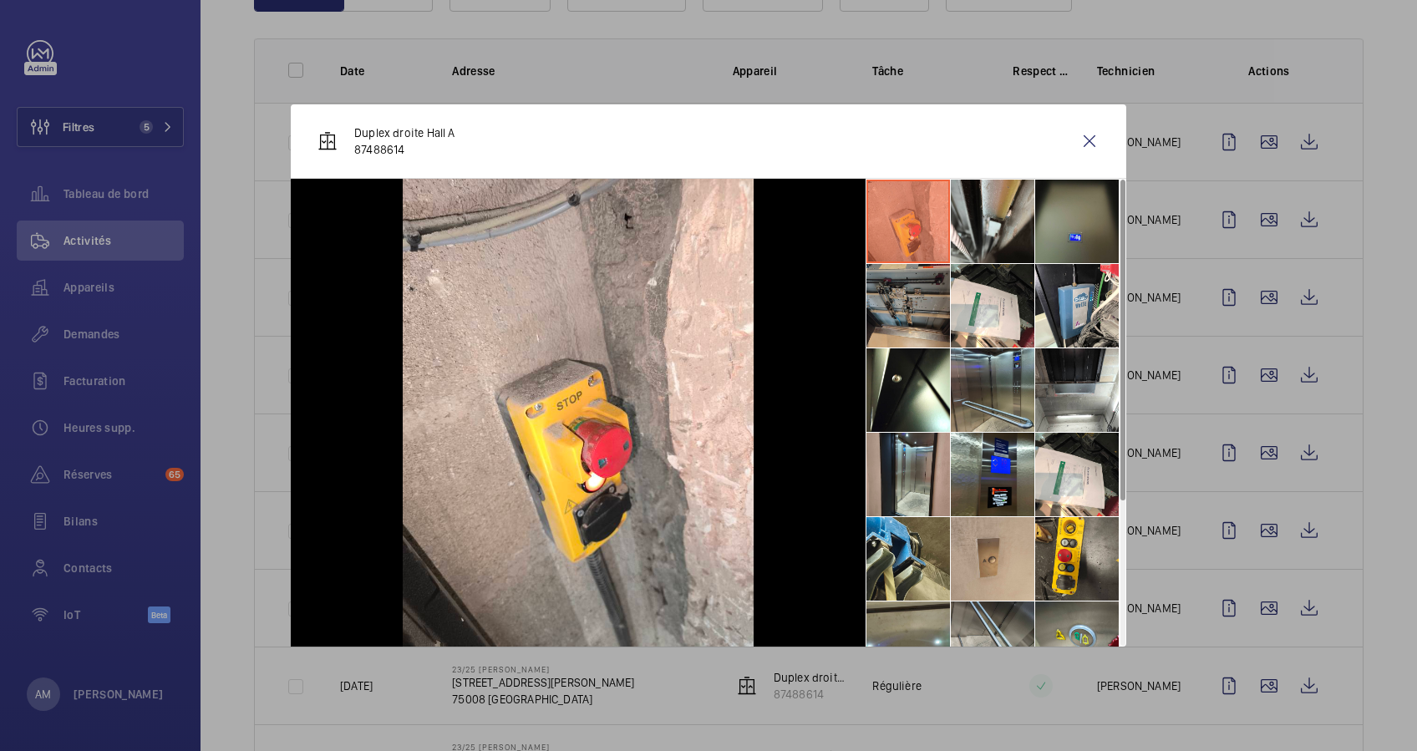
click at [910, 318] on li at bounding box center [908, 306] width 84 height 84
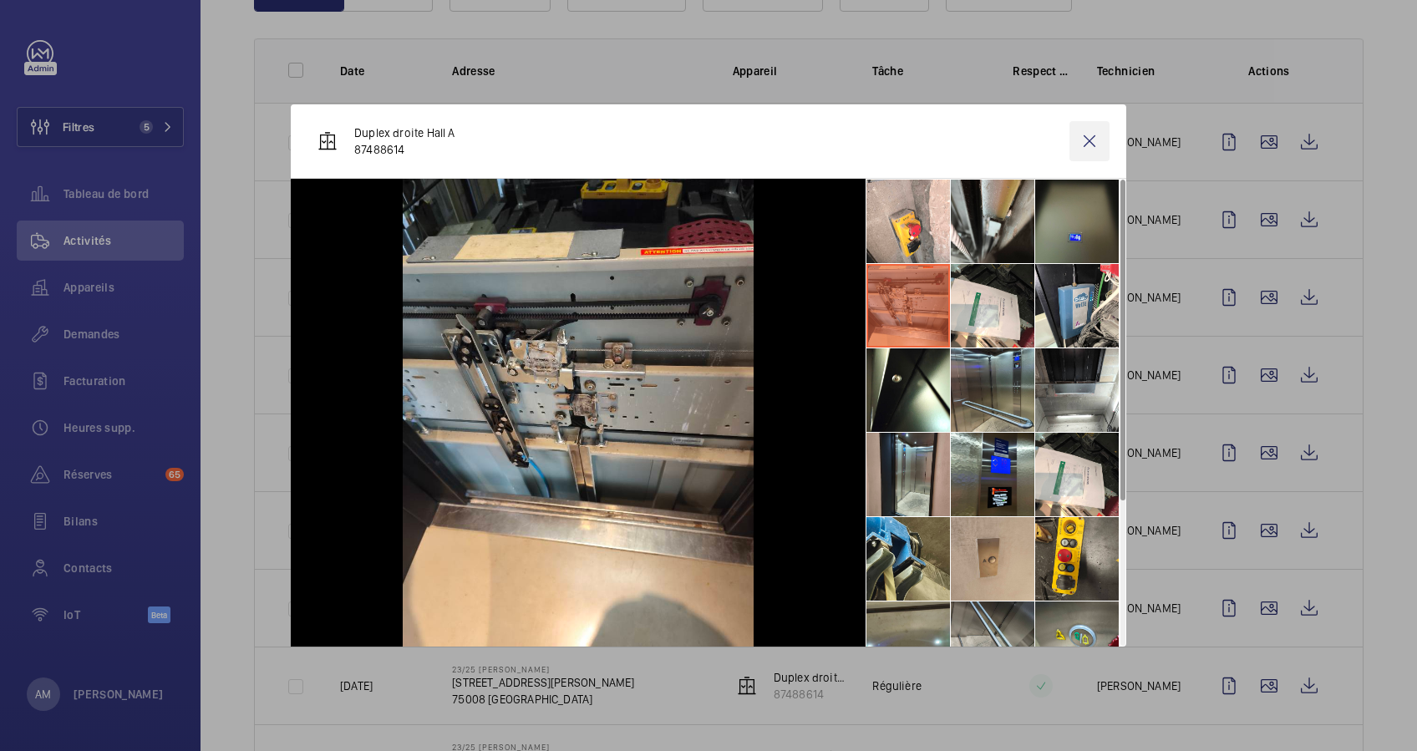
click at [1087, 134] on wm-front-icon-button at bounding box center [1089, 141] width 40 height 40
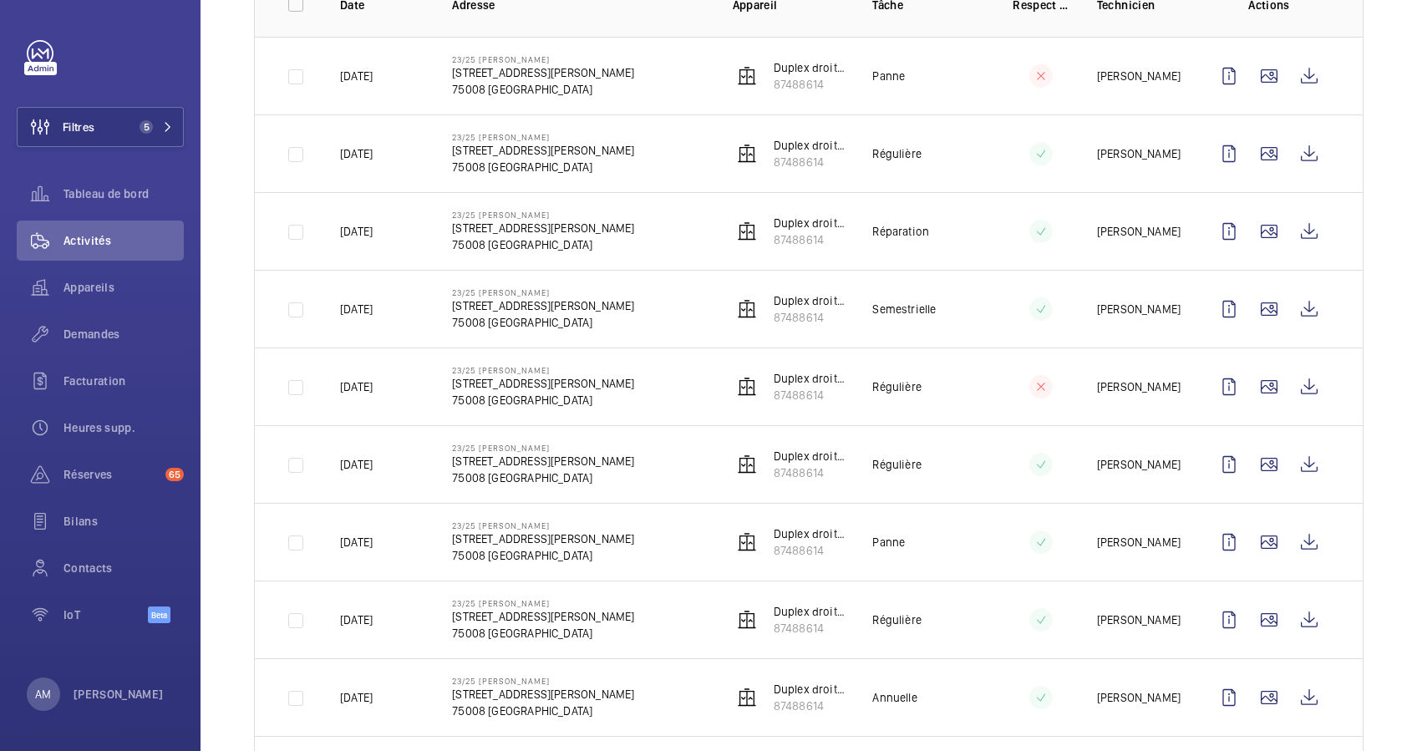
scroll to position [334, 0]
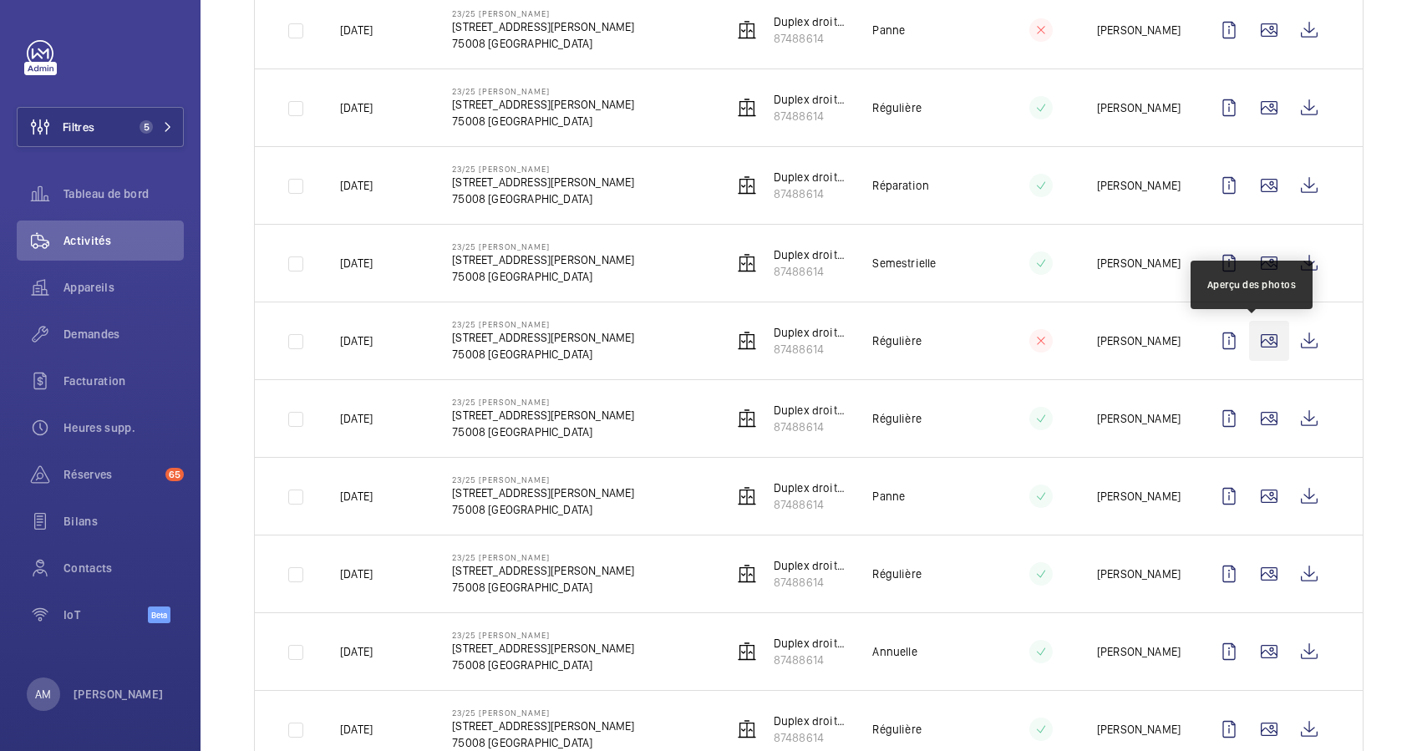
click at [1249, 329] on wm-front-icon-button at bounding box center [1269, 341] width 40 height 40
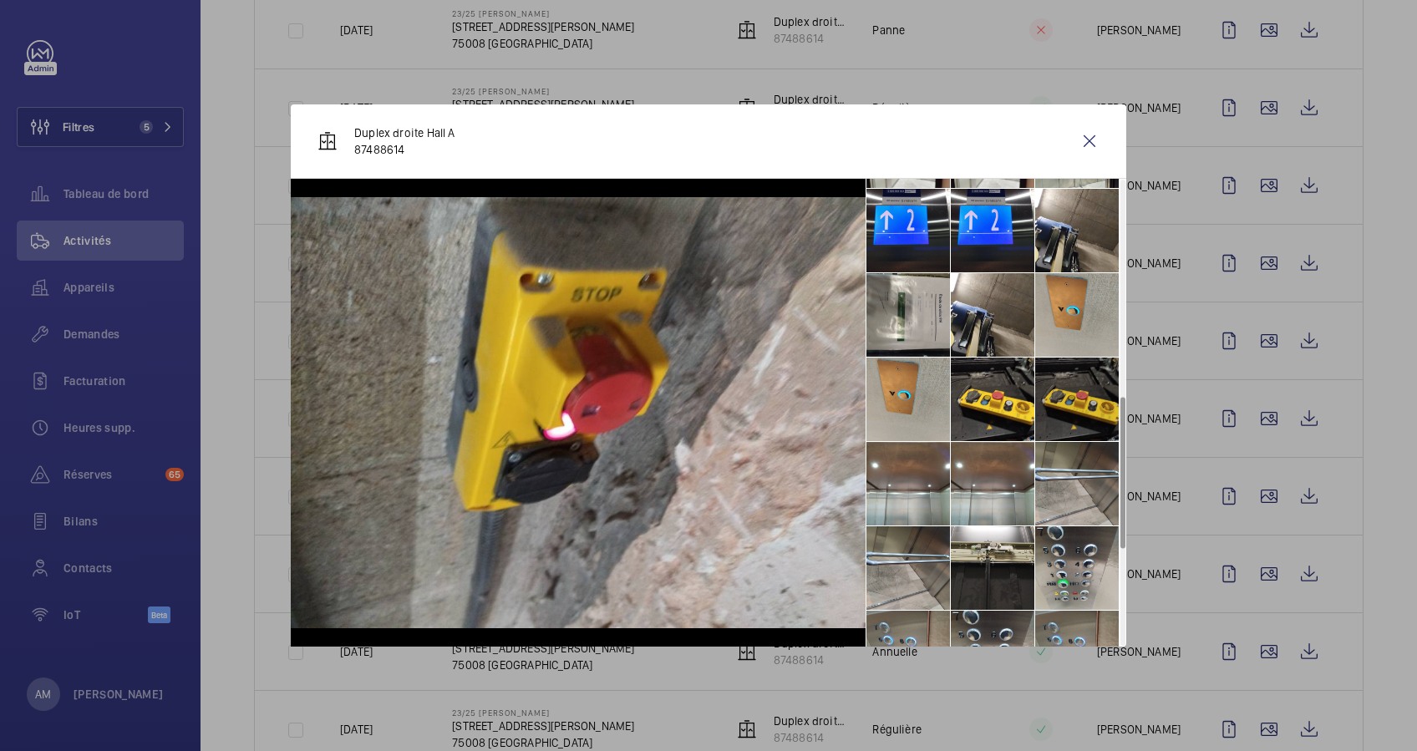
scroll to position [668, 0]
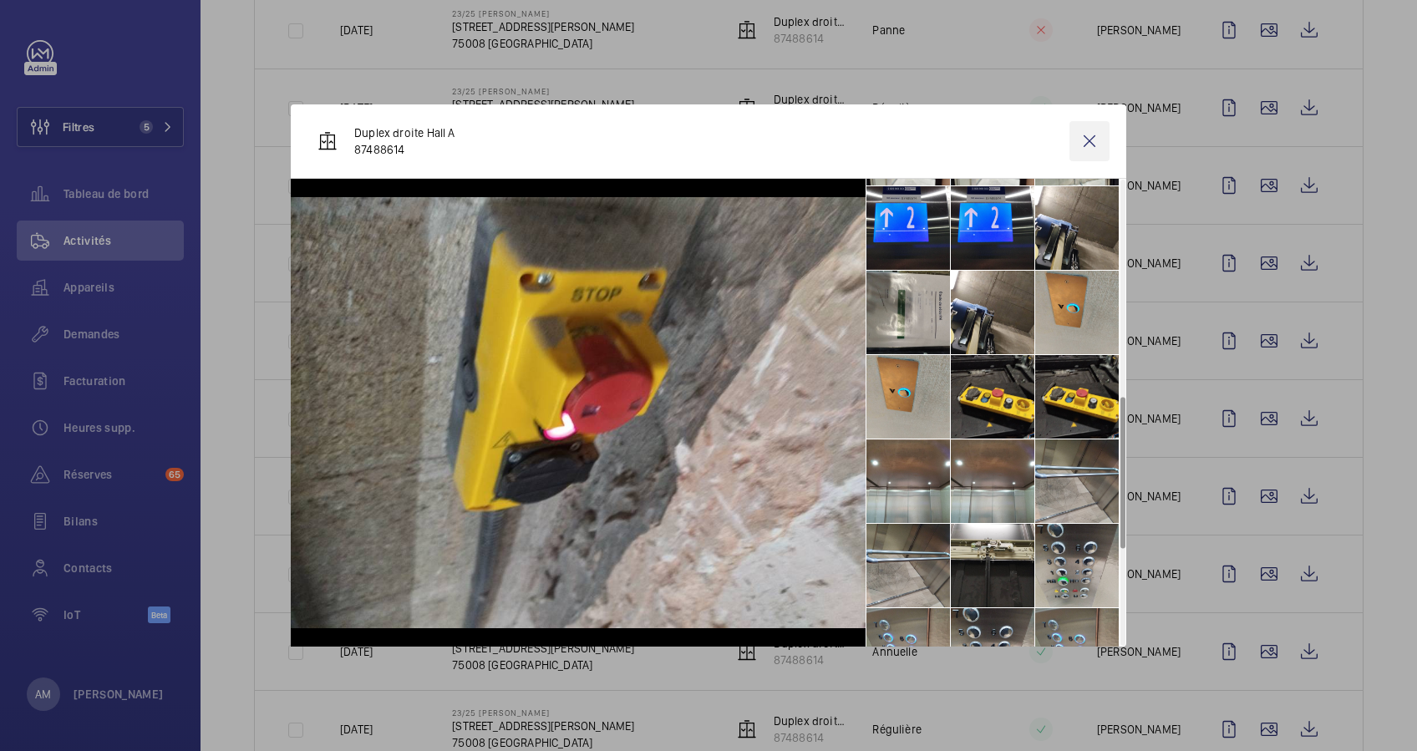
click at [1081, 139] on wm-front-icon-button at bounding box center [1089, 141] width 40 height 40
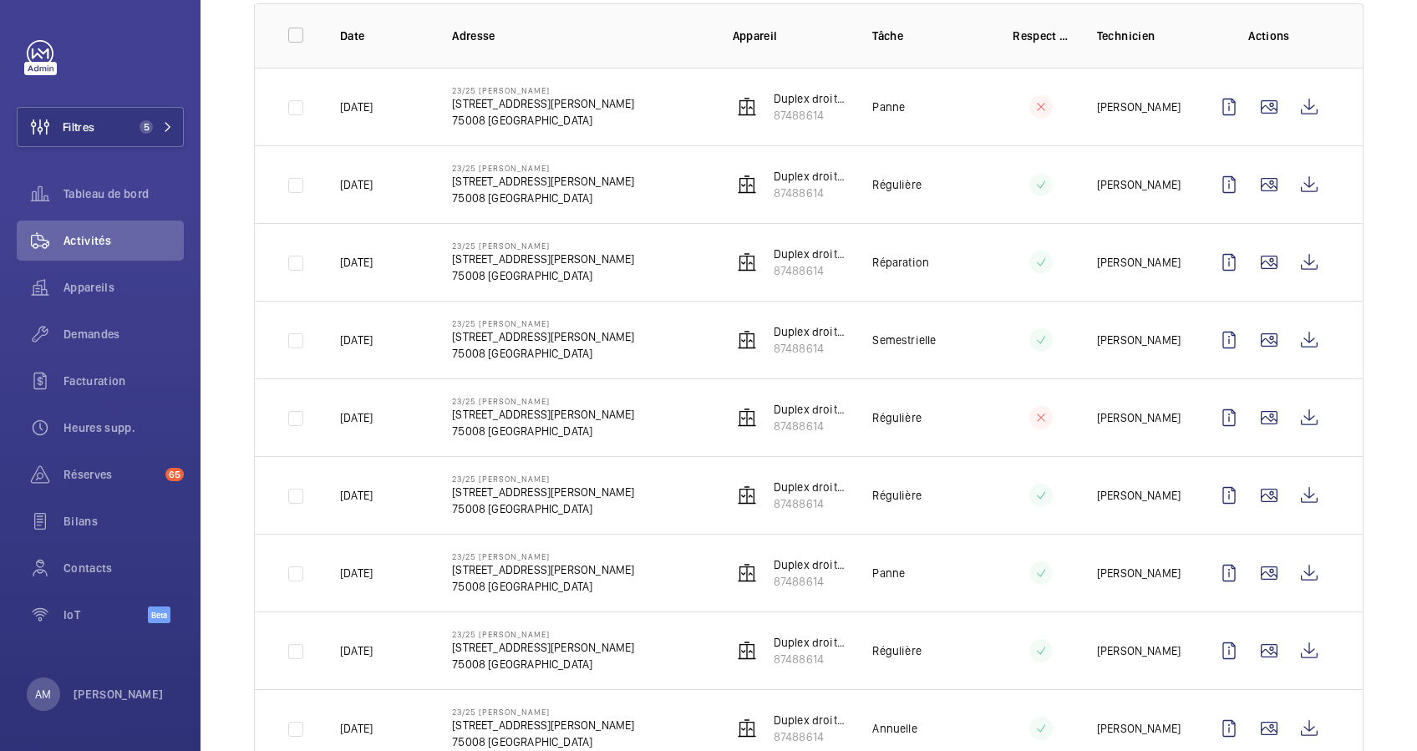
scroll to position [222, 0]
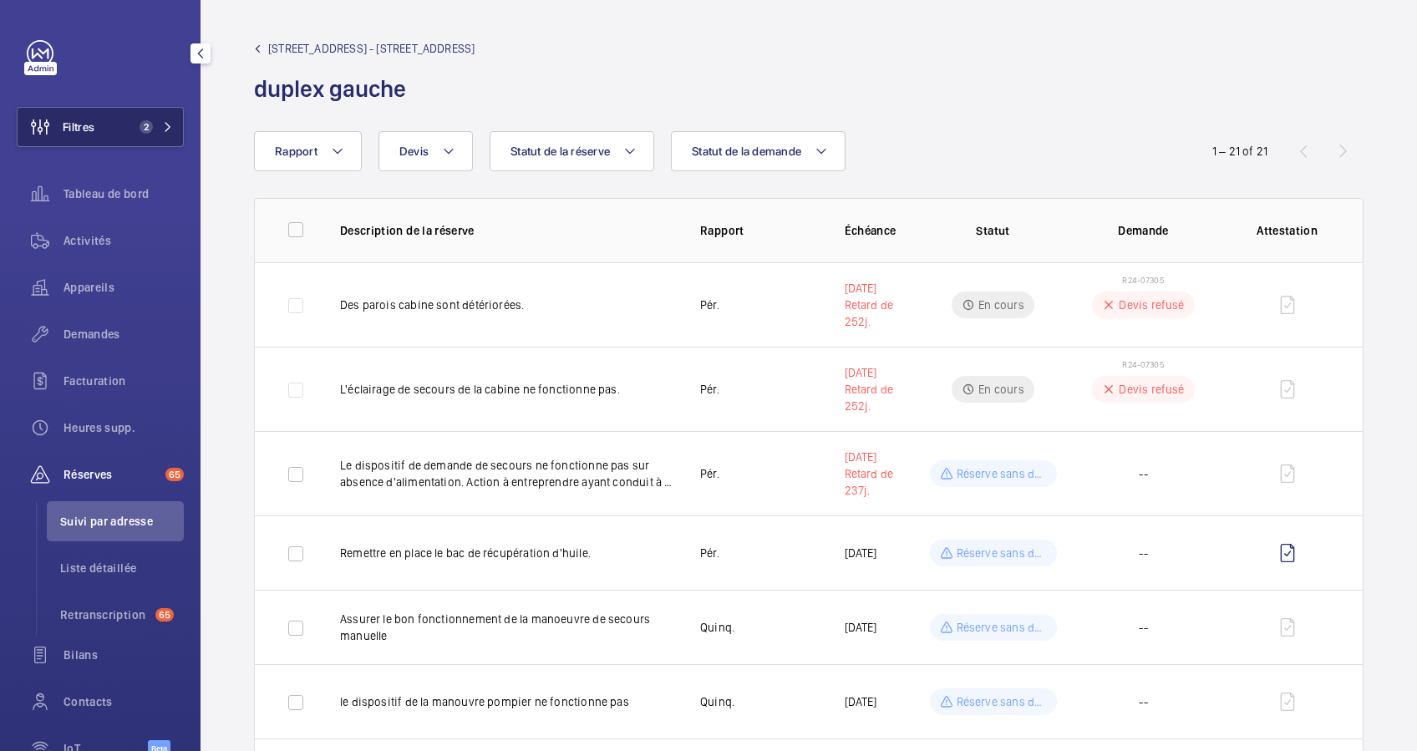
click at [166, 128] on mat-icon at bounding box center [168, 127] width 10 height 10
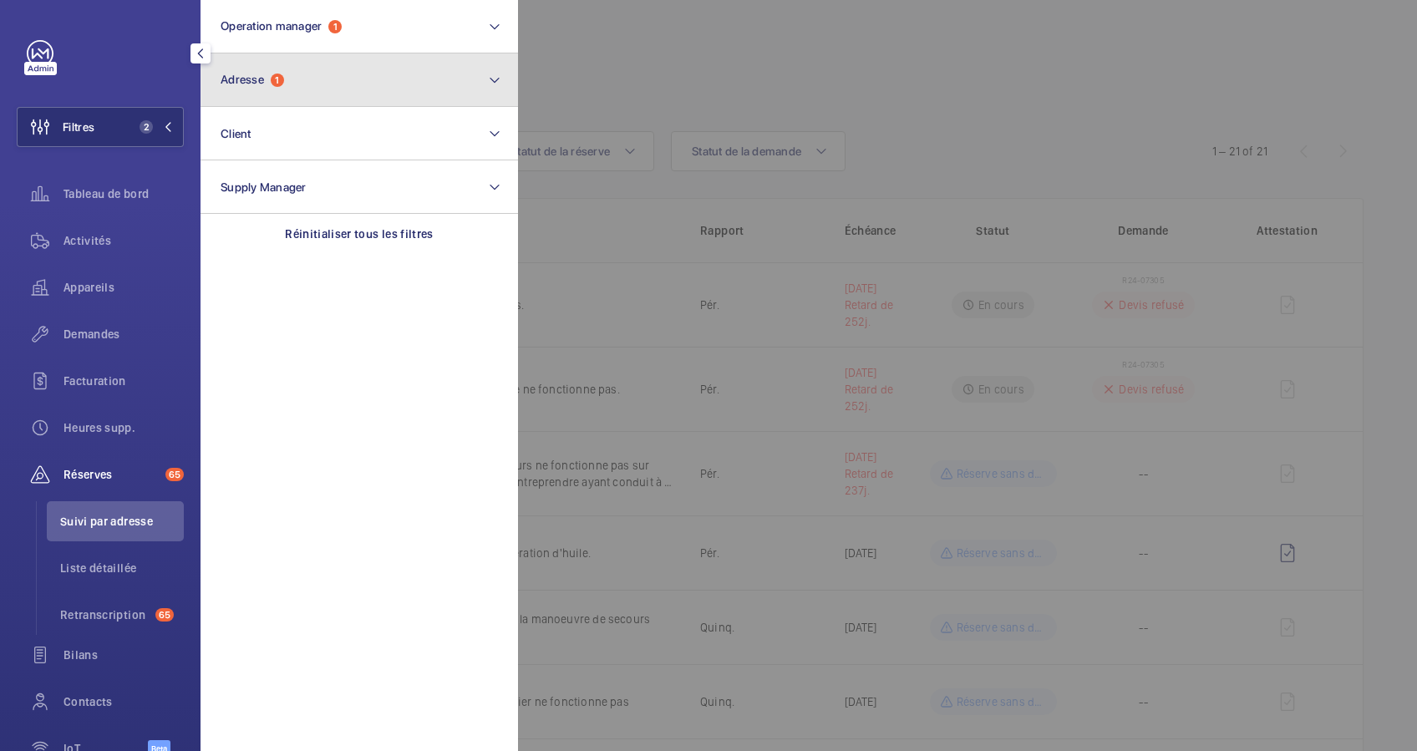
click at [247, 74] on span "Adresse" at bounding box center [241, 79] width 43 height 13
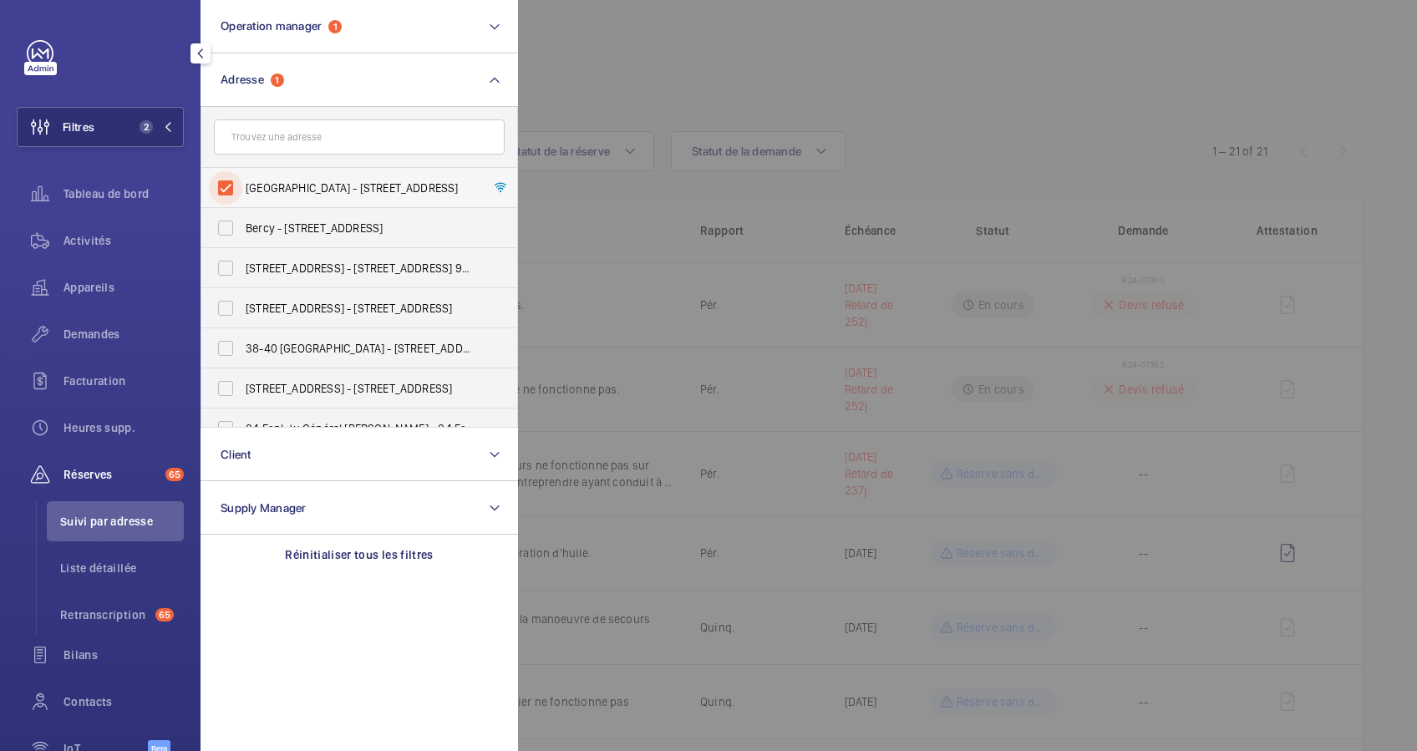
click at [228, 190] on input "153 FAUBOURG SAINT HONORE - 153 Rue du Faubourg Saint-Honoré, 75008 PARIS, PARI…" at bounding box center [225, 187] width 33 height 33
checkbox input "false"
click at [271, 146] on input "text" at bounding box center [359, 136] width 291 height 35
type input "17 sain"
click at [228, 188] on input "17 Rue des Prêtres Sain t-Germain l'Auxerrois - 17 Rue des Prêtres Sain t-Germa…" at bounding box center [225, 187] width 33 height 33
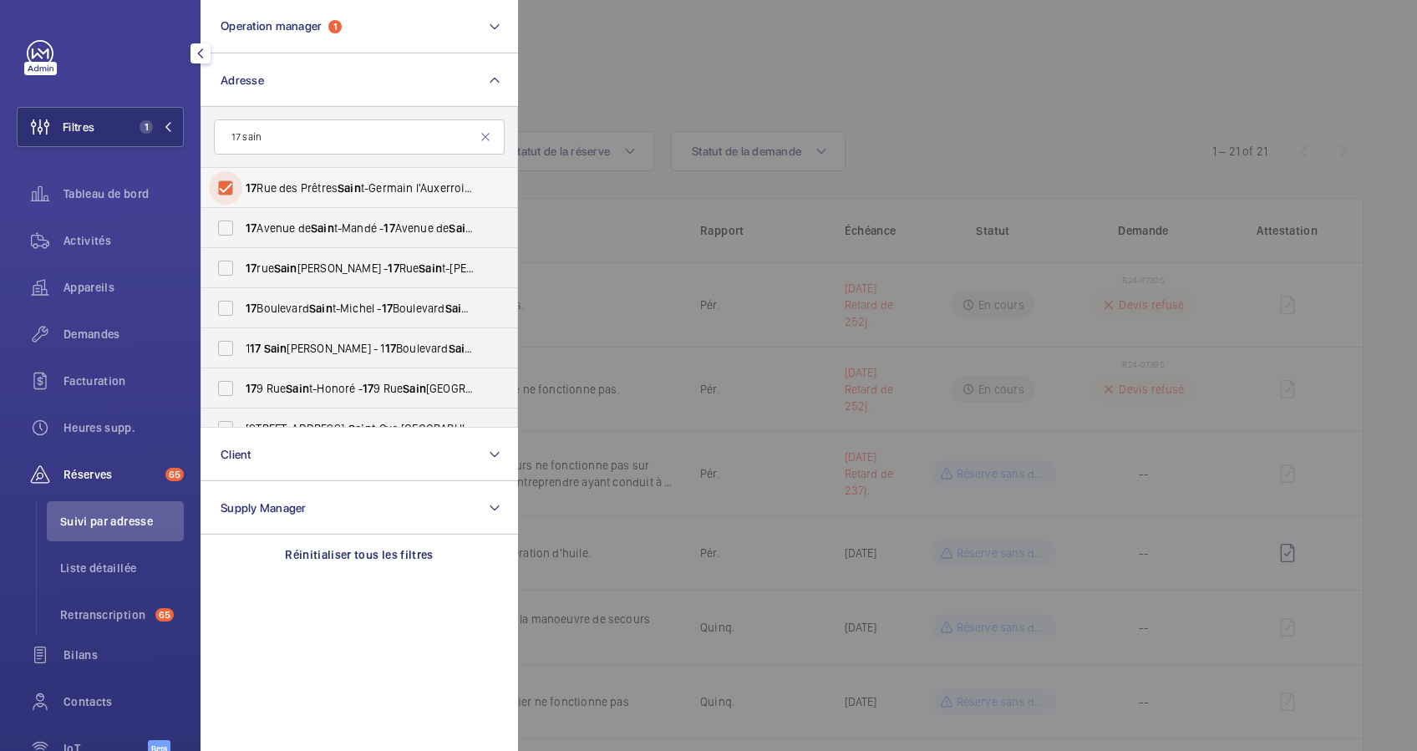
checkbox input "true"
click at [719, 79] on div at bounding box center [1226, 375] width 1417 height 751
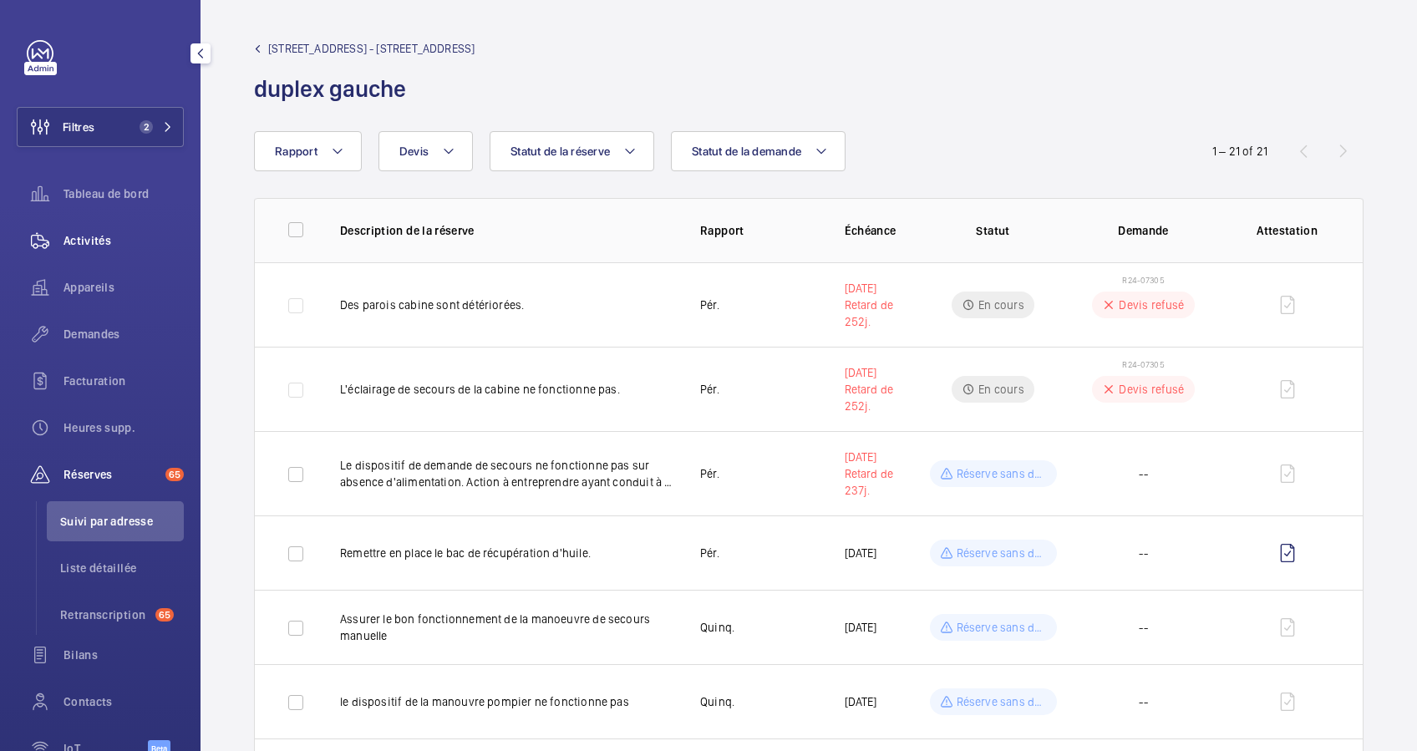
click at [61, 234] on wm-front-icon-button at bounding box center [40, 240] width 47 height 40
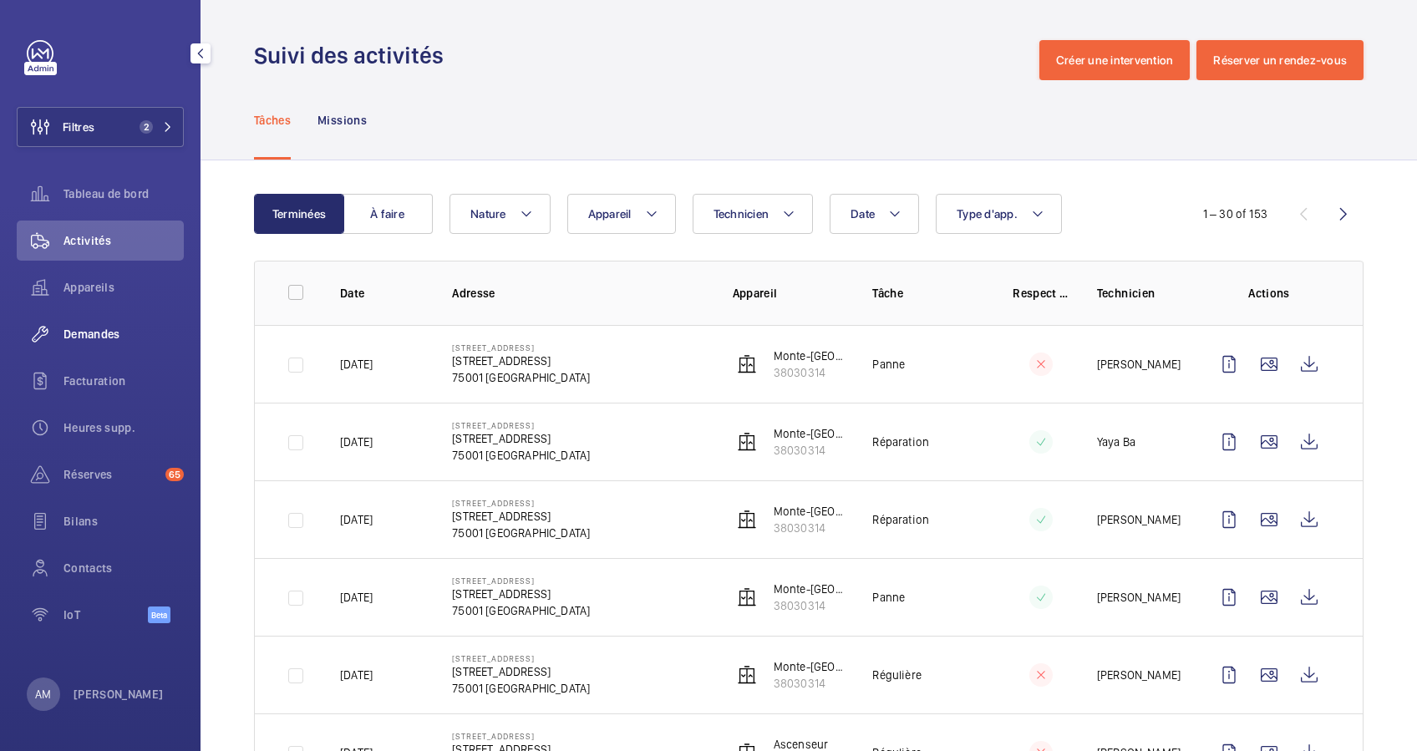
click at [96, 332] on span "Demandes" at bounding box center [123, 334] width 120 height 17
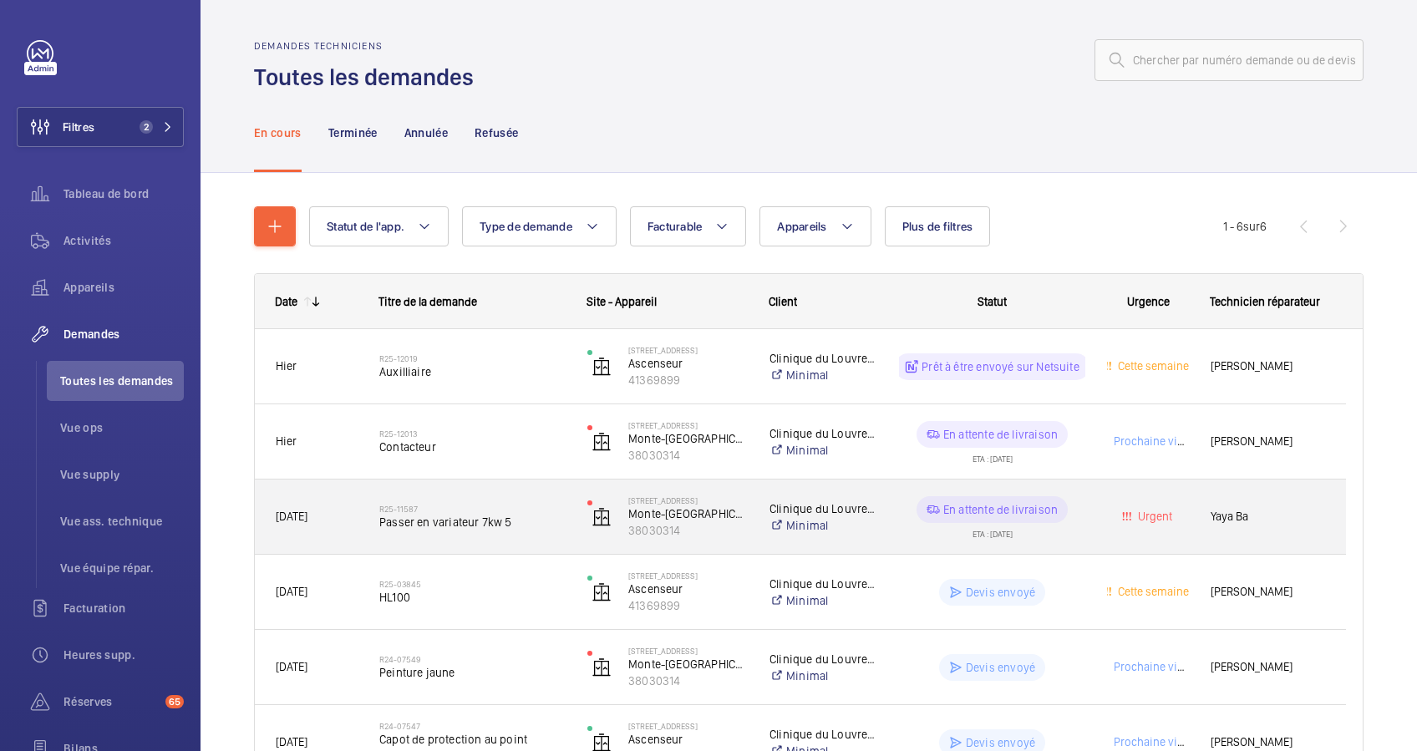
click at [484, 501] on div "R25-11587 Passer en variateur 7kw 5" at bounding box center [472, 517] width 186 height 48
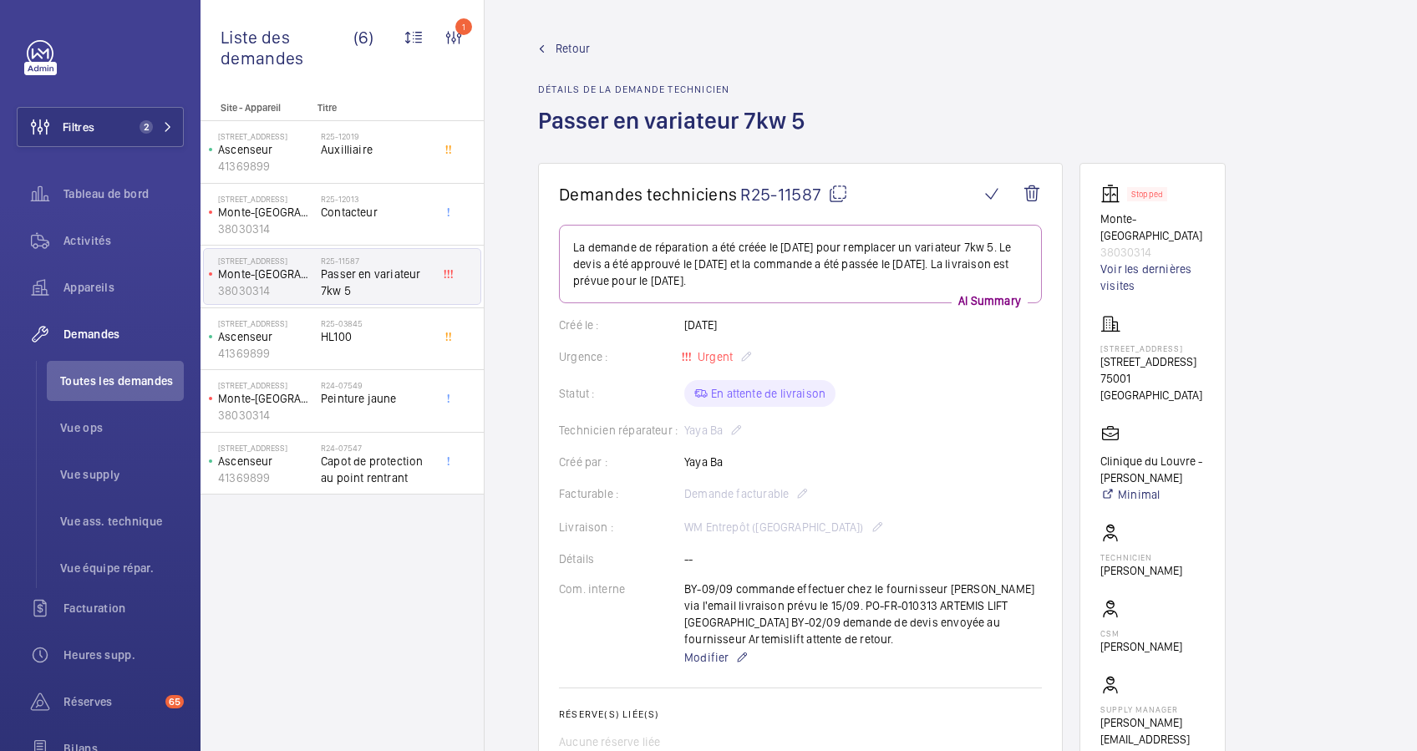
click at [834, 188] on mat-icon at bounding box center [838, 194] width 20 height 20
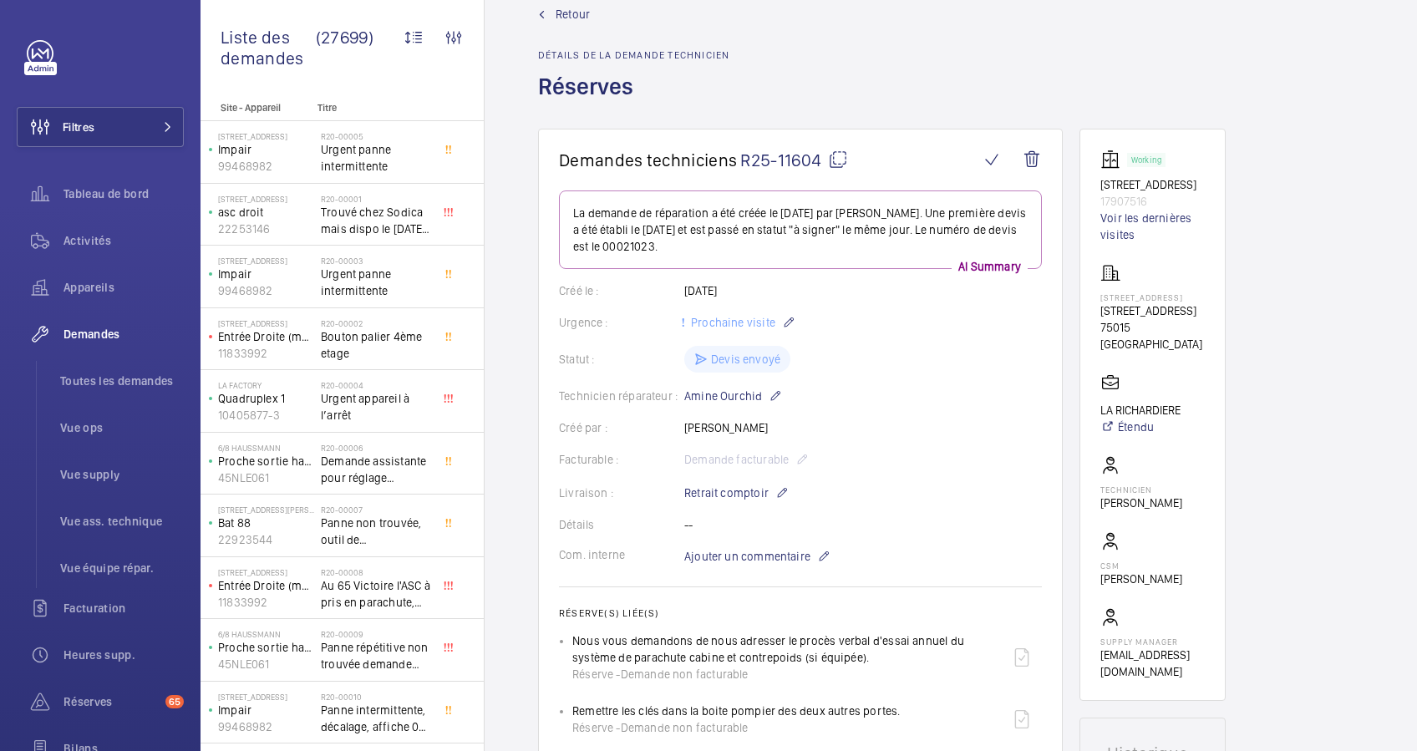
scroll to position [1, 0]
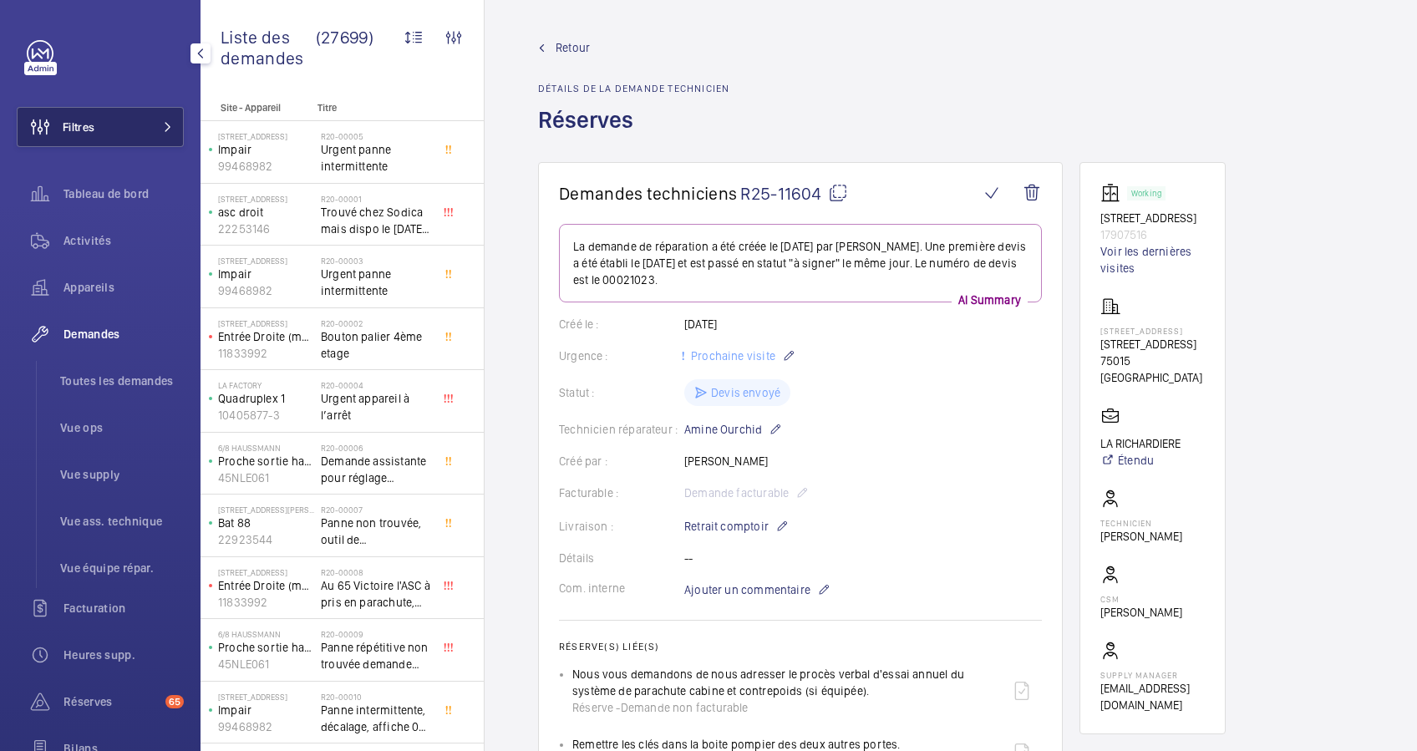
click at [141, 122] on button "Filtres" at bounding box center [100, 127] width 167 height 40
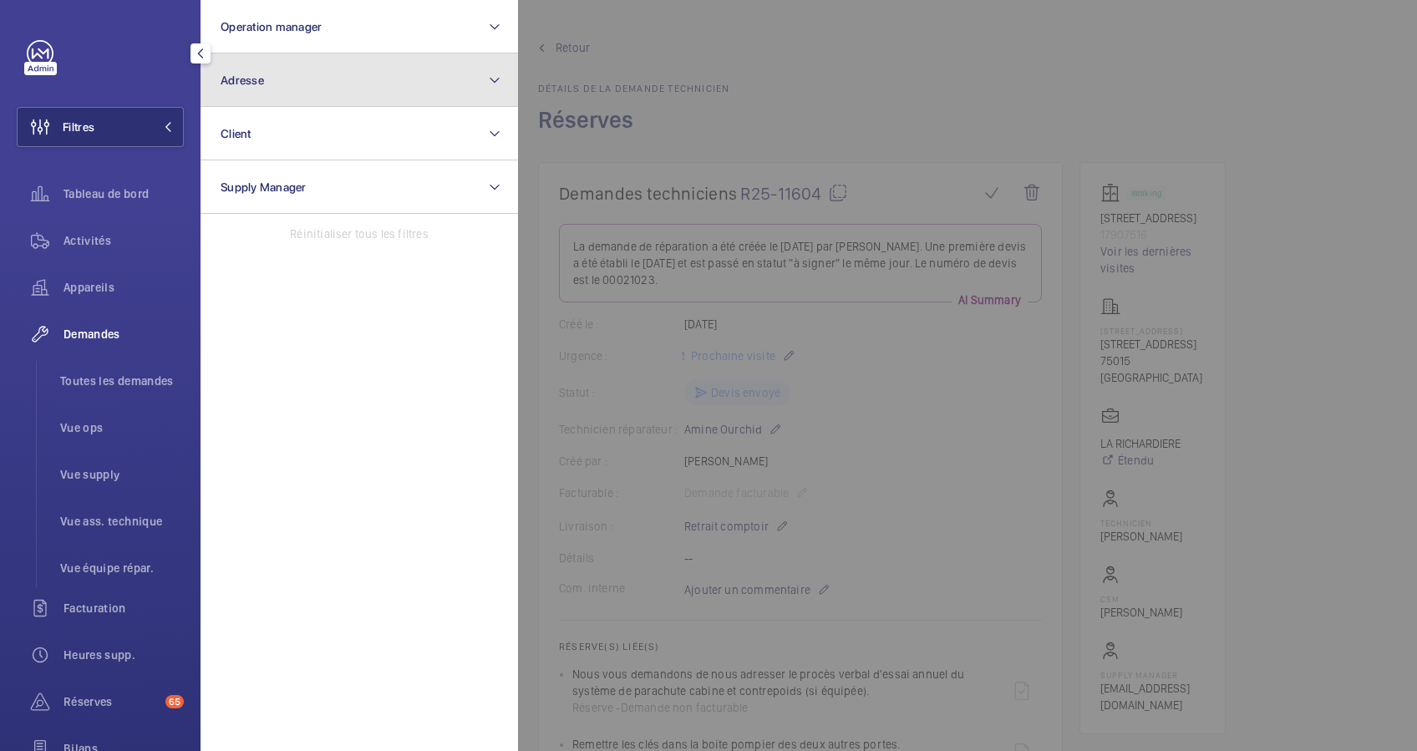
click at [368, 87] on button "Adresse" at bounding box center [358, 79] width 317 height 53
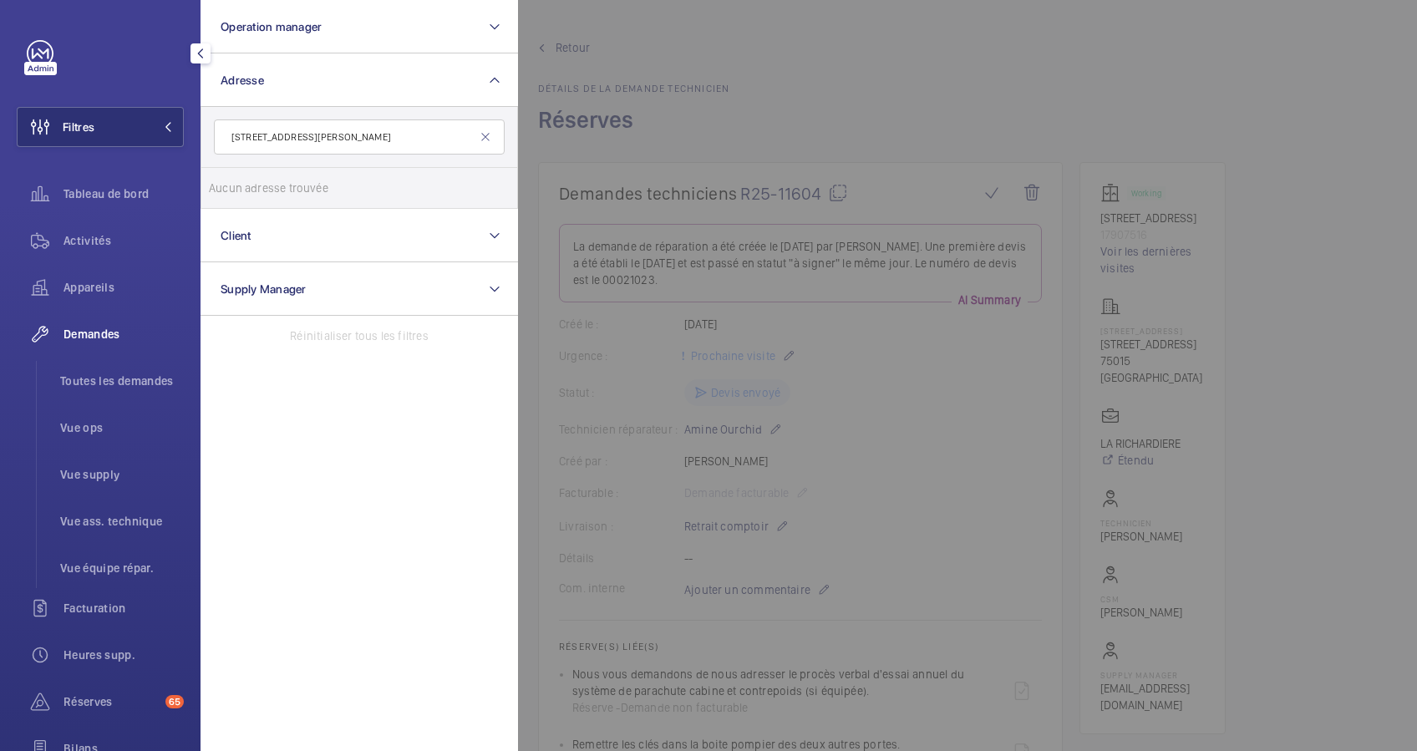
click at [278, 138] on input "1 place du Général de Gaulle" at bounding box center [359, 136] width 291 height 35
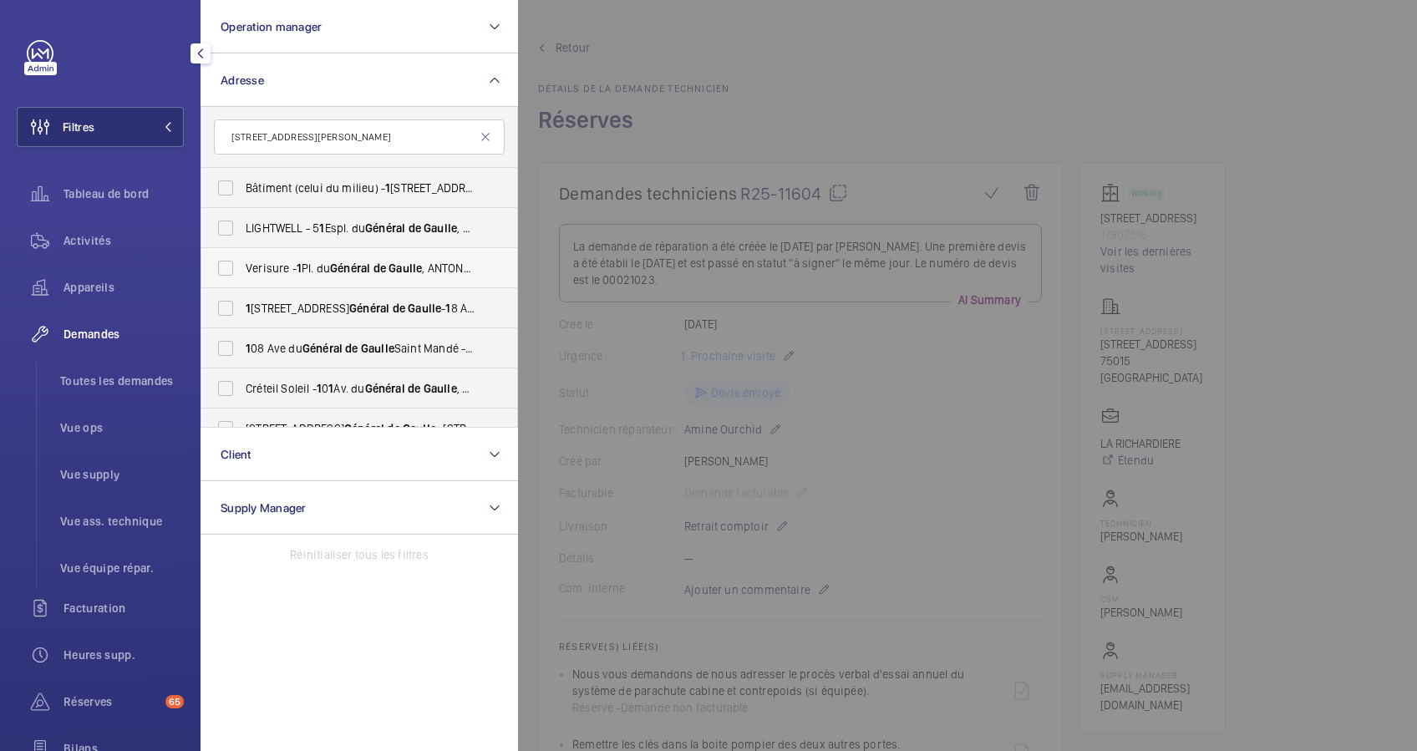
type input "1 Général de Gaulle"
click at [332, 261] on span "Verisure - 1 Pl. du Général de Gaulle , ANTONY 92 1 60" at bounding box center [361, 268] width 230 height 17
click at [242, 261] on input "Verisure - 1 Pl. du Général de Gaulle , ANTONY 92 1 60" at bounding box center [225, 267] width 33 height 33
checkbox input "true"
click at [85, 231] on div "Activités" at bounding box center [100, 240] width 167 height 40
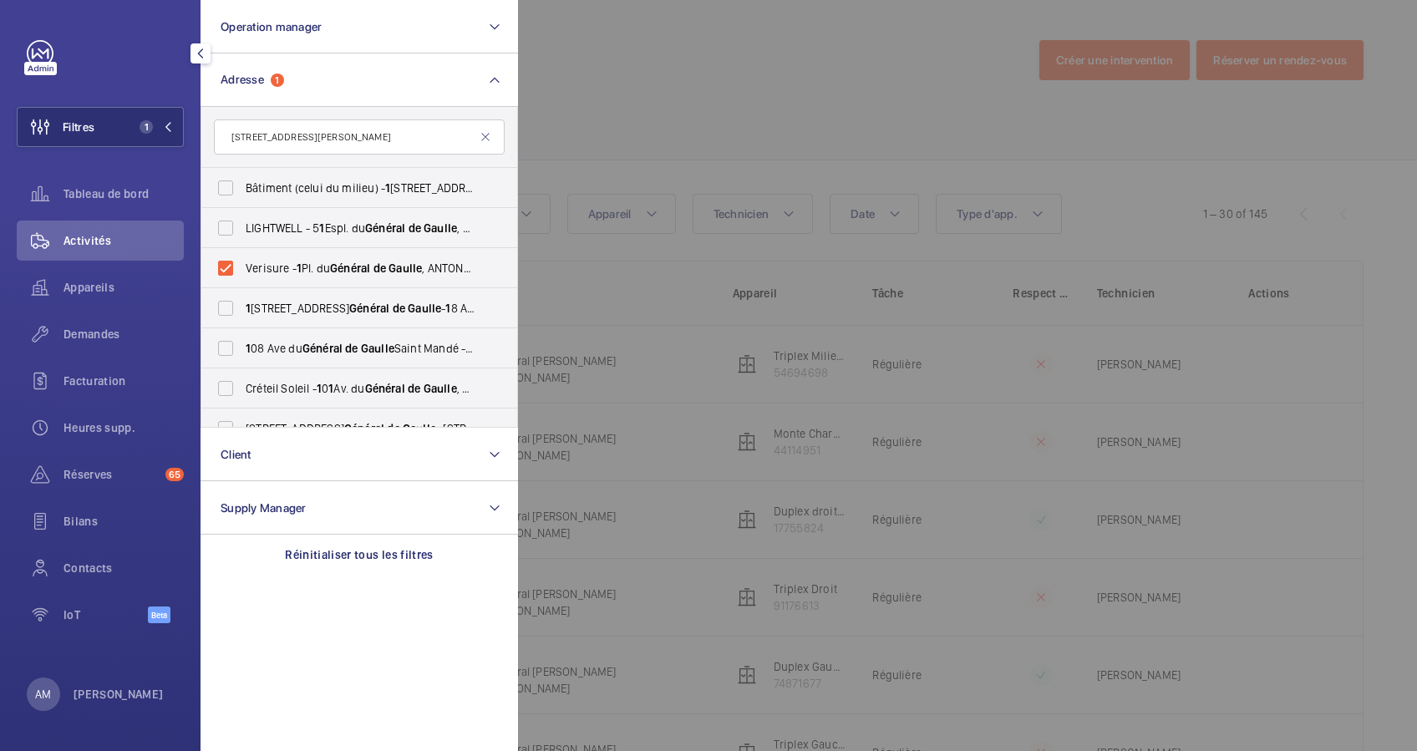
click at [713, 124] on div at bounding box center [1226, 375] width 1417 height 751
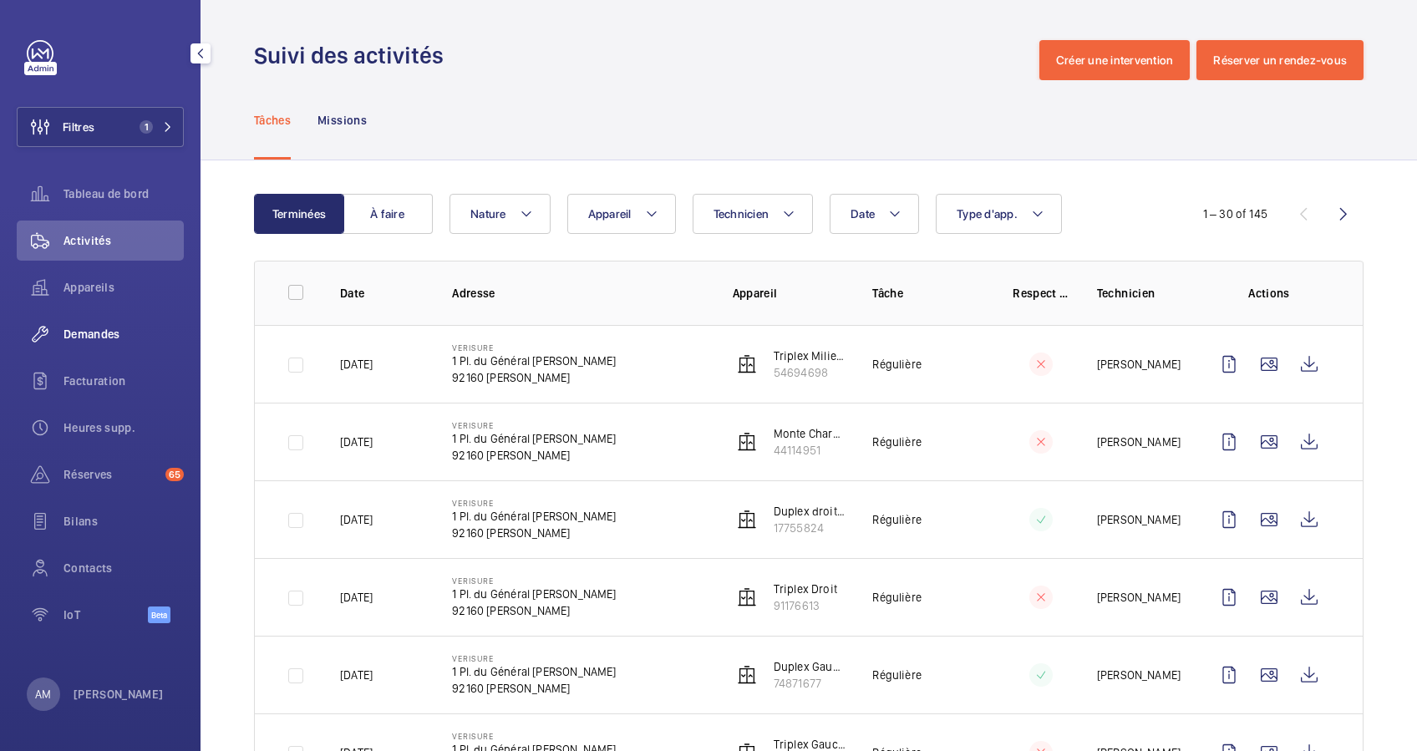
click at [99, 332] on span "Demandes" at bounding box center [123, 334] width 120 height 17
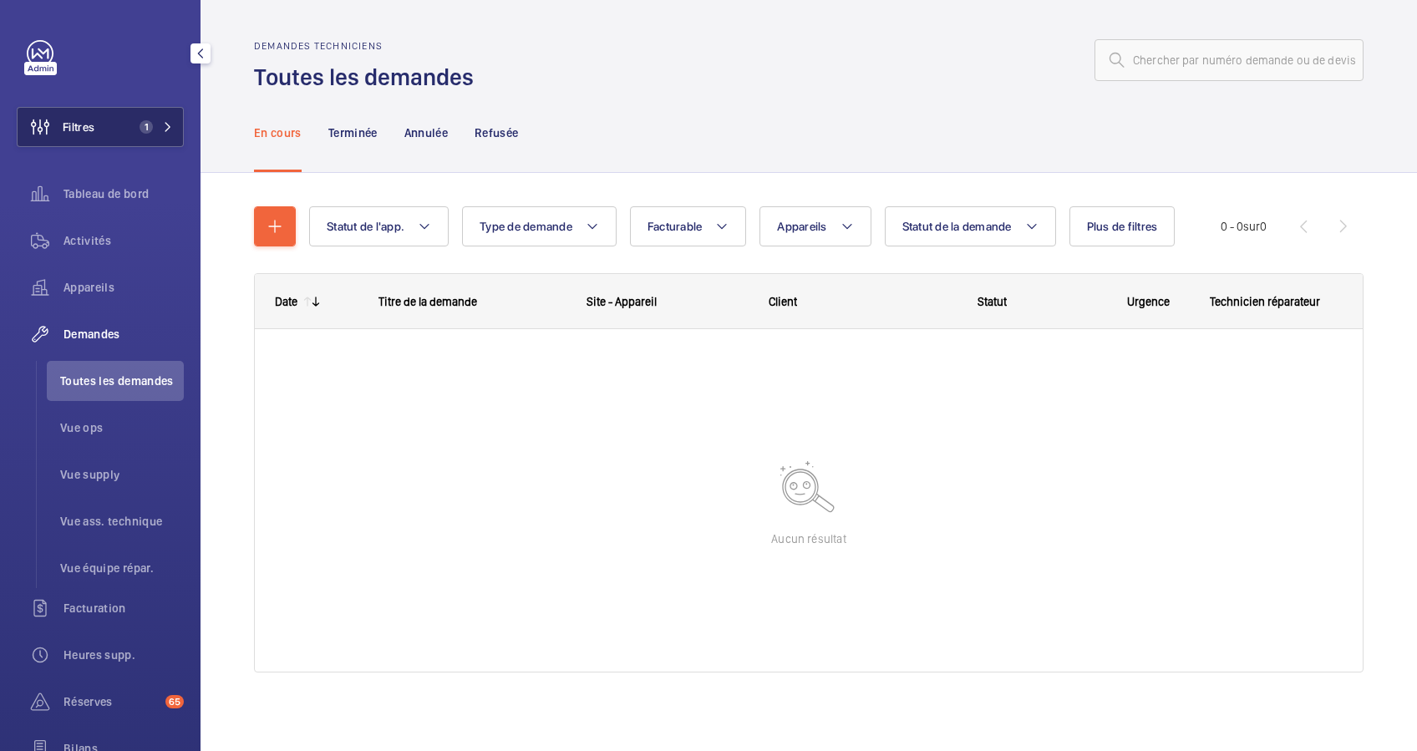
click at [156, 118] on button "Filtres 1" at bounding box center [100, 127] width 167 height 40
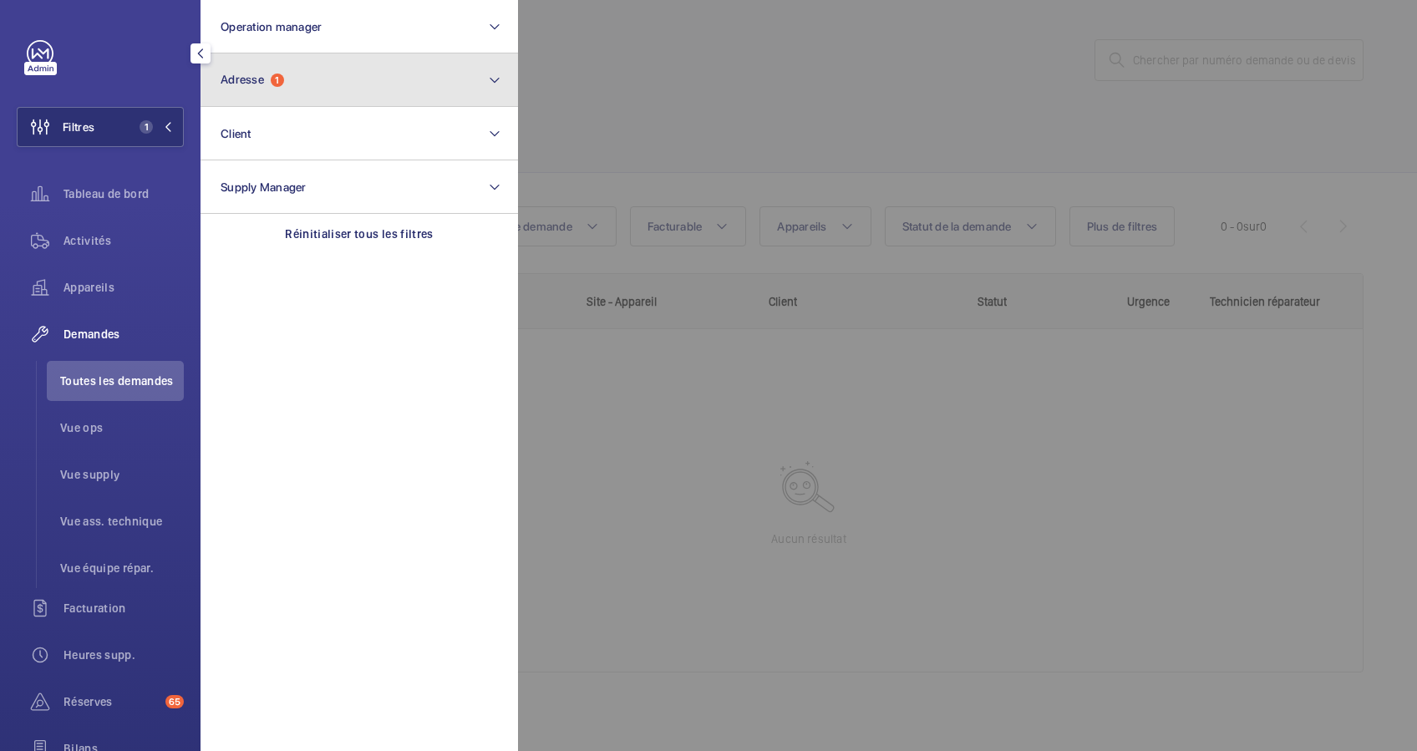
click at [264, 79] on span "Adresse" at bounding box center [241, 79] width 43 height 13
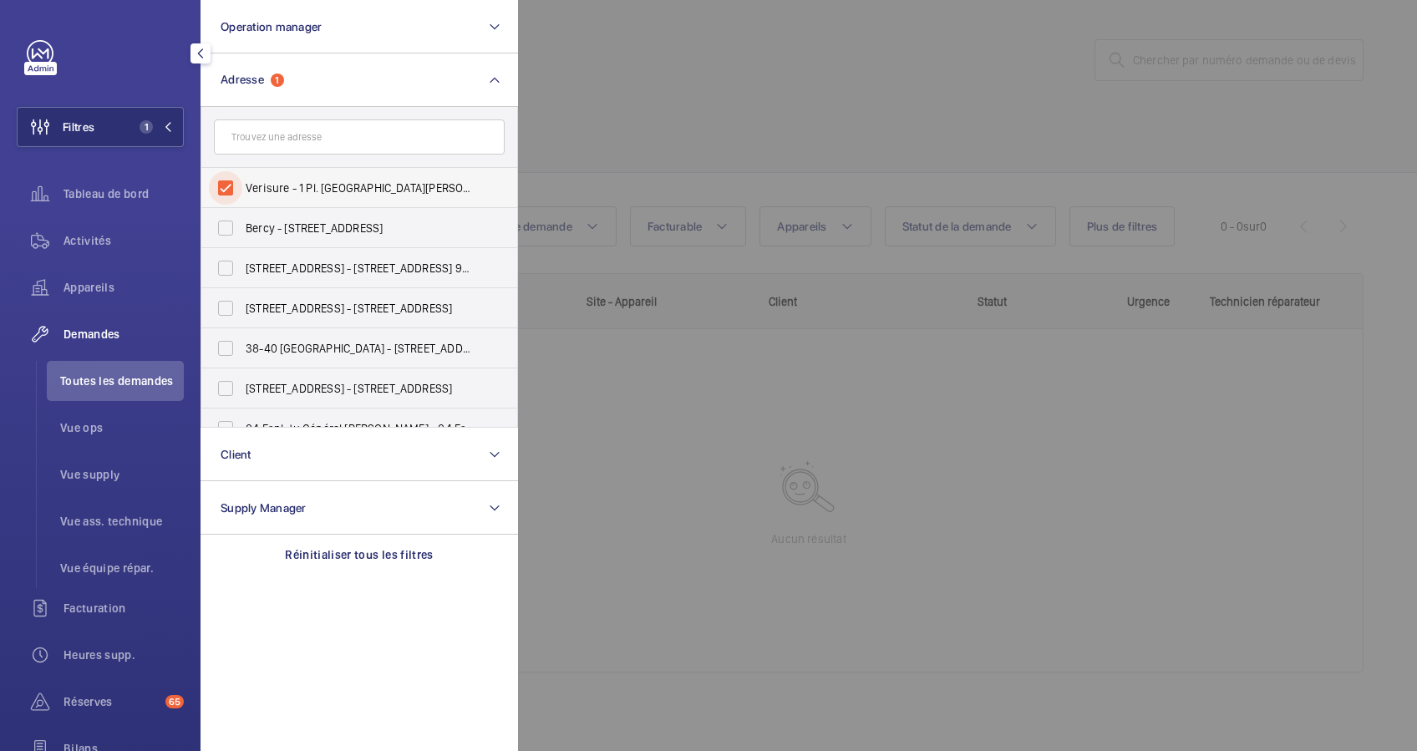
drag, startPoint x: 219, startPoint y: 187, endPoint x: 316, endPoint y: 150, distance: 103.9
click at [220, 187] on input "Verisure - 1 Pl. du Général de Gaulle, ANTONY 92160" at bounding box center [225, 187] width 33 height 33
checkbox input "false"
click at [842, 134] on div at bounding box center [1226, 375] width 1417 height 751
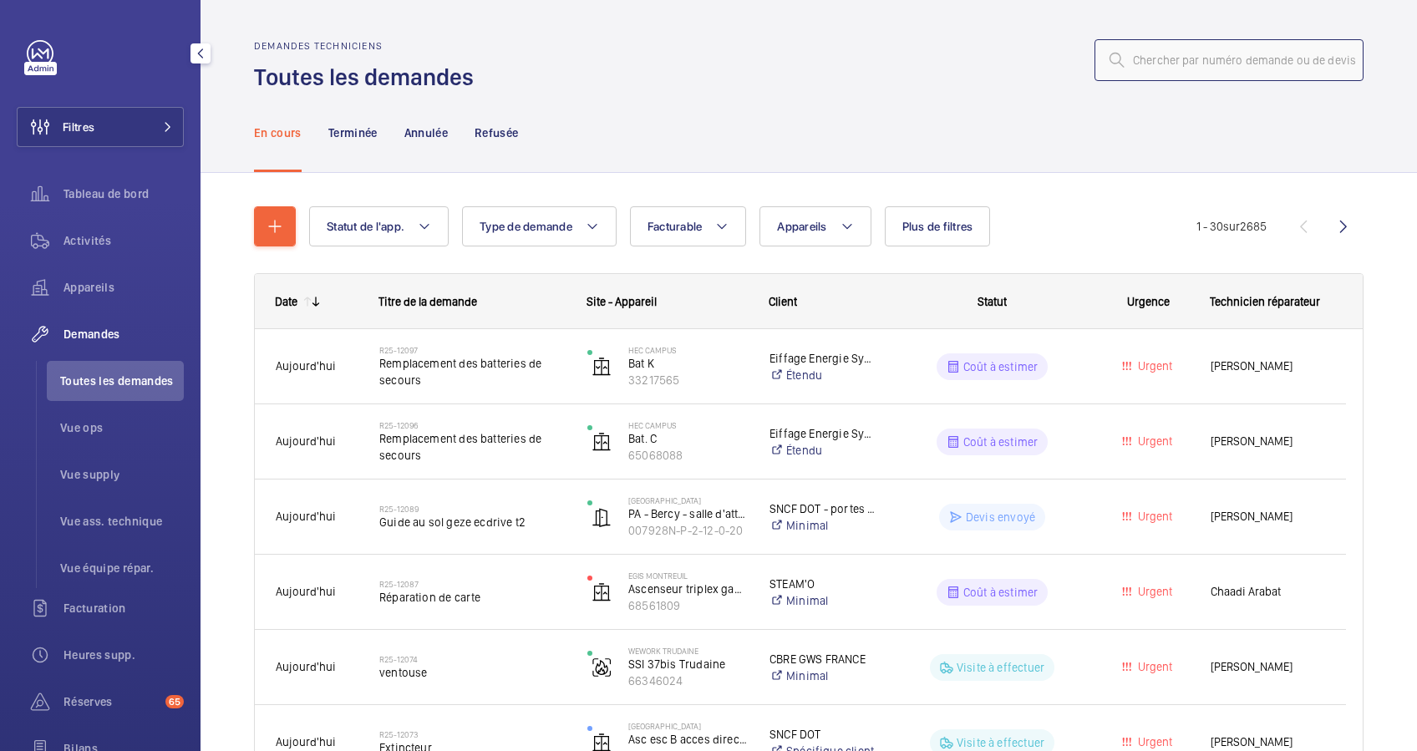
click at [1192, 53] on input "text" at bounding box center [1228, 60] width 269 height 42
paste input "25-11260"
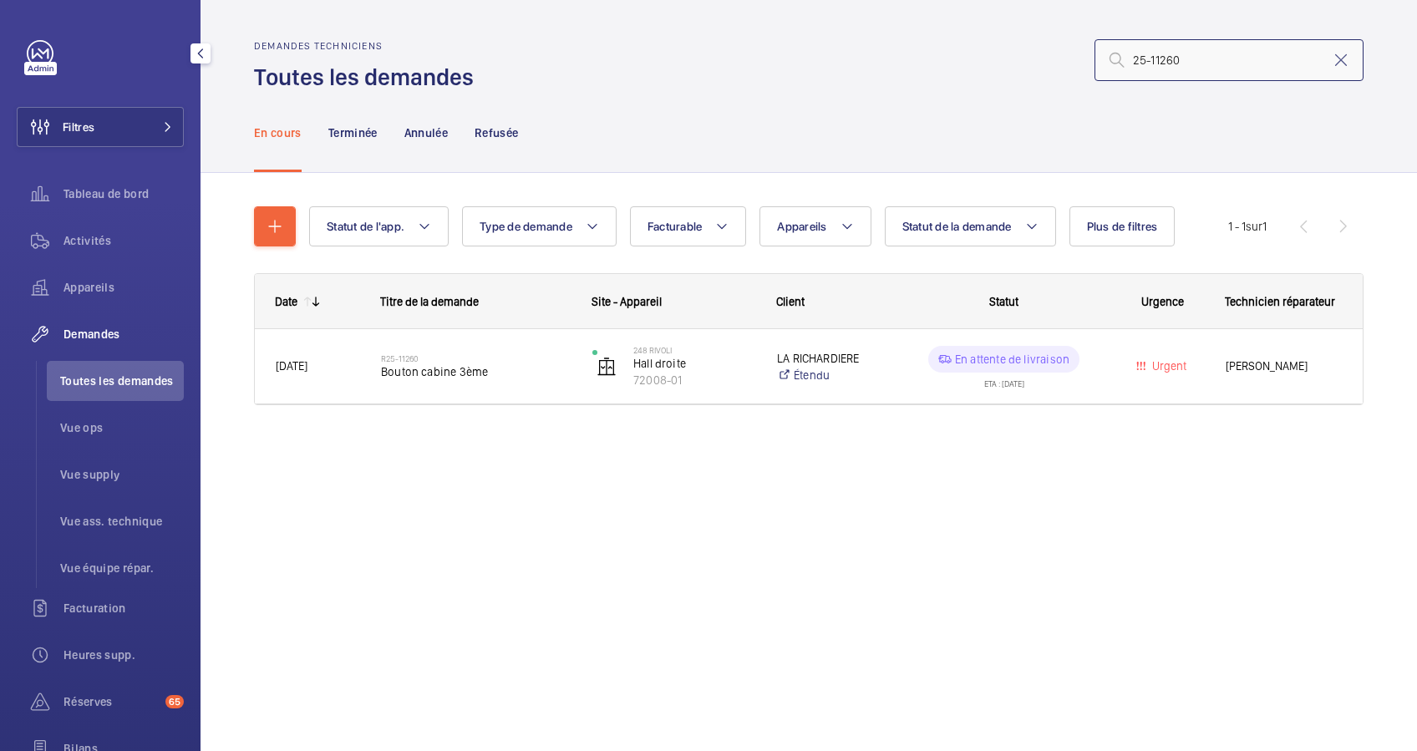
type input "25-11260"
click at [127, 120] on button "Filtres" at bounding box center [100, 127] width 167 height 40
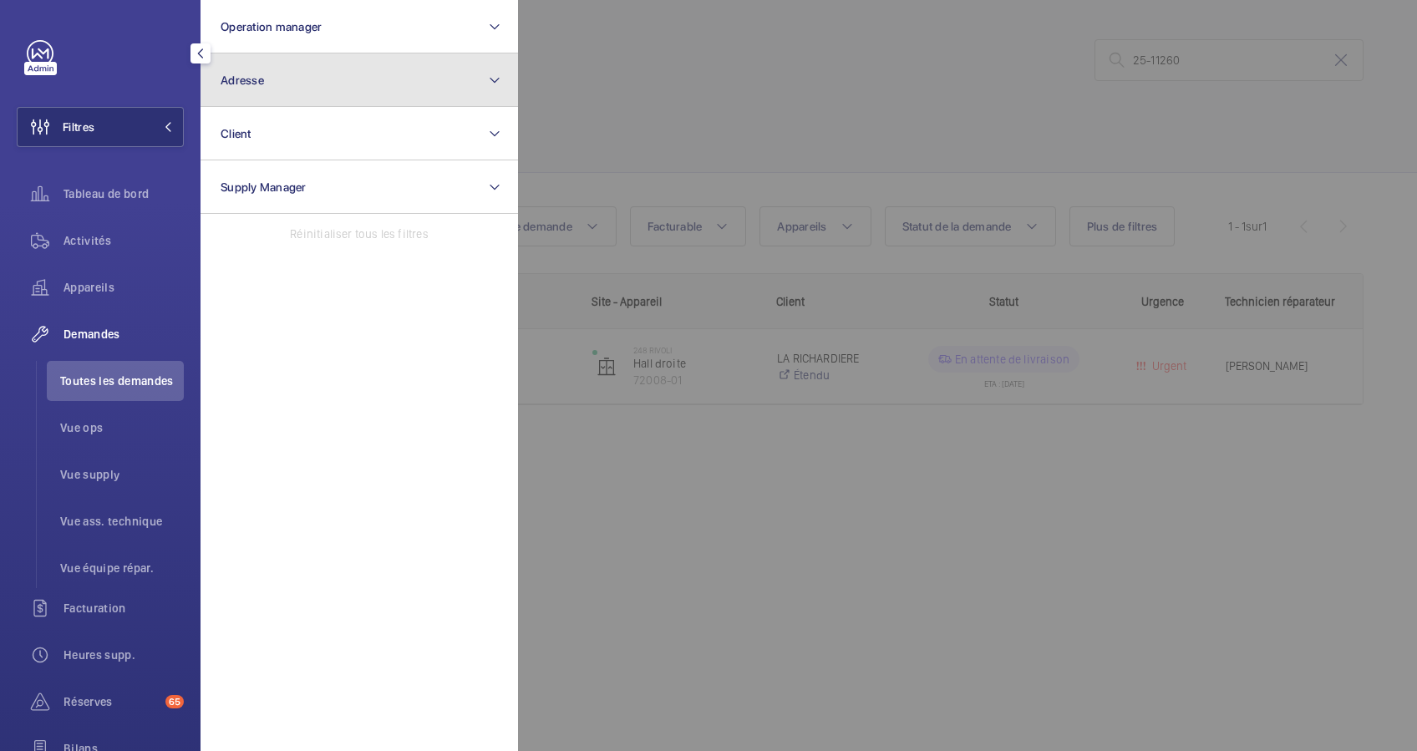
click at [270, 83] on button "Adresse" at bounding box center [358, 79] width 317 height 53
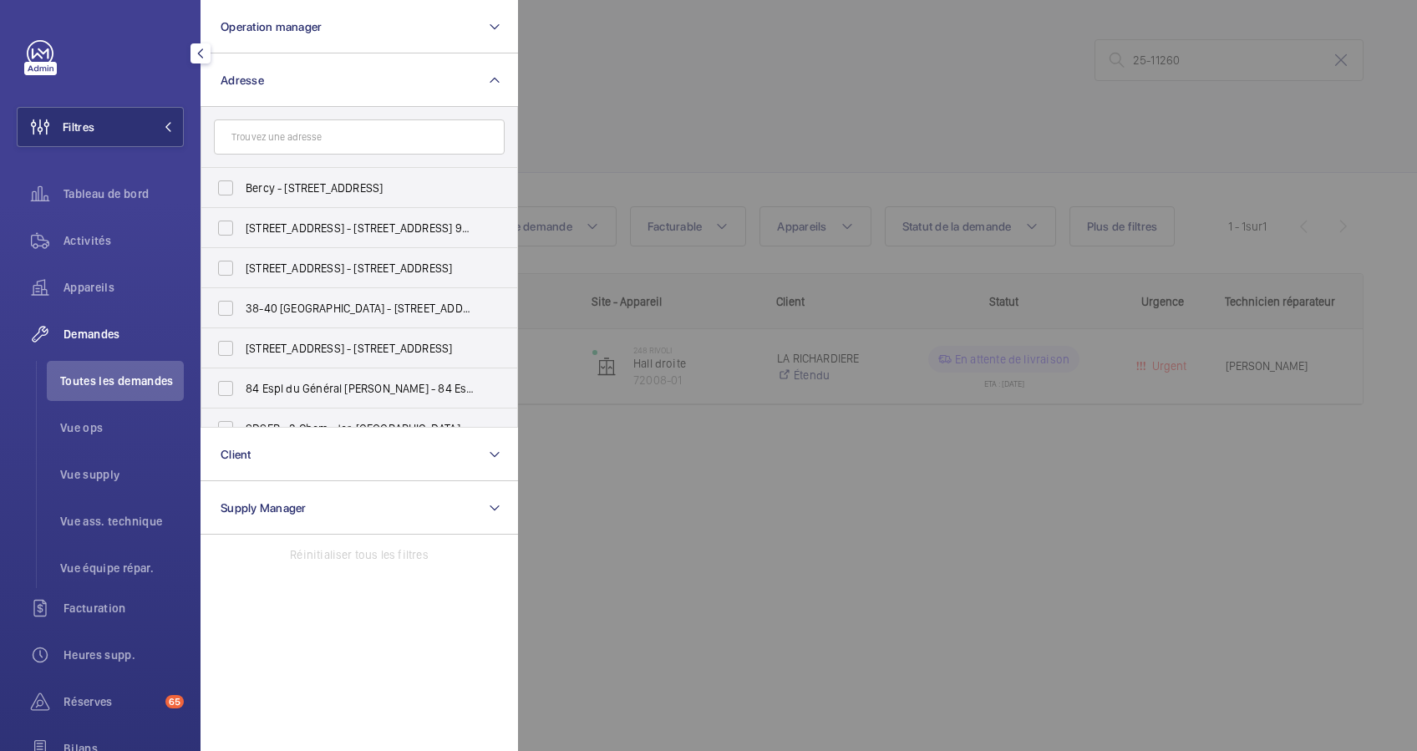
click at [261, 138] on input "text" at bounding box center [359, 136] width 291 height 35
drag, startPoint x: 261, startPoint y: 139, endPoint x: 231, endPoint y: 205, distance: 73.3
drag, startPoint x: 231, startPoint y: 205, endPoint x: 305, endPoint y: 128, distance: 107.5
type input "8 kleber"
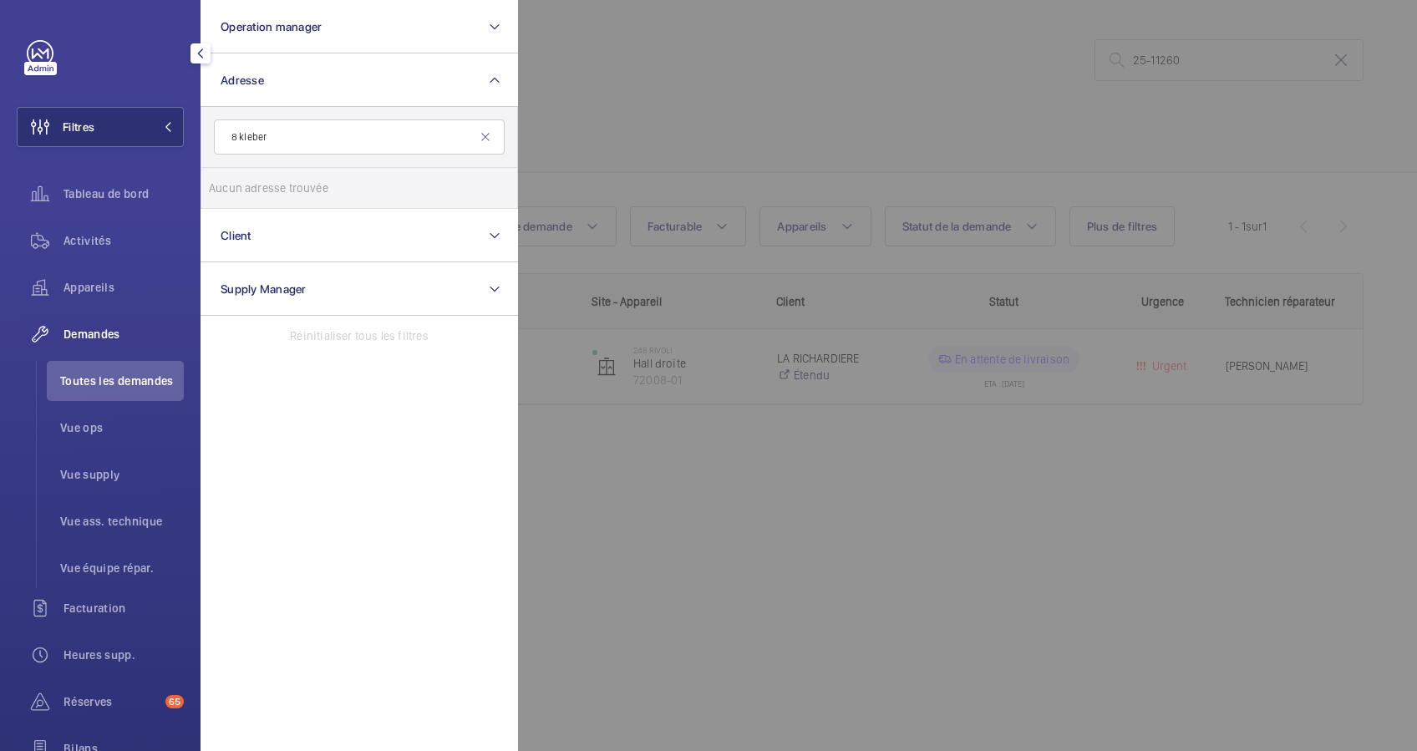
click at [240, 132] on input "8 kleber" at bounding box center [359, 136] width 291 height 35
click at [329, 131] on input "8 kleber" at bounding box center [359, 136] width 291 height 35
click at [241, 136] on input "8 kleber" at bounding box center [359, 136] width 291 height 35
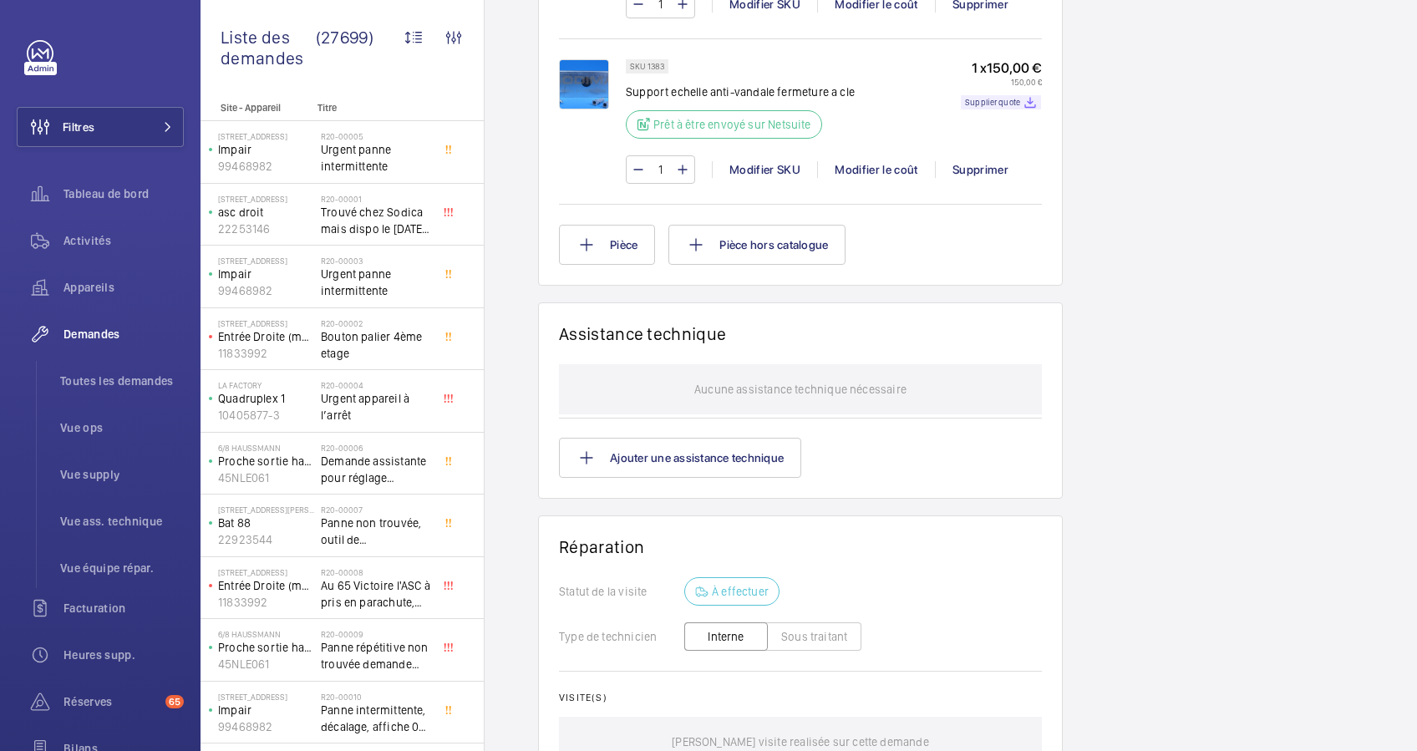
scroll to position [1296, 0]
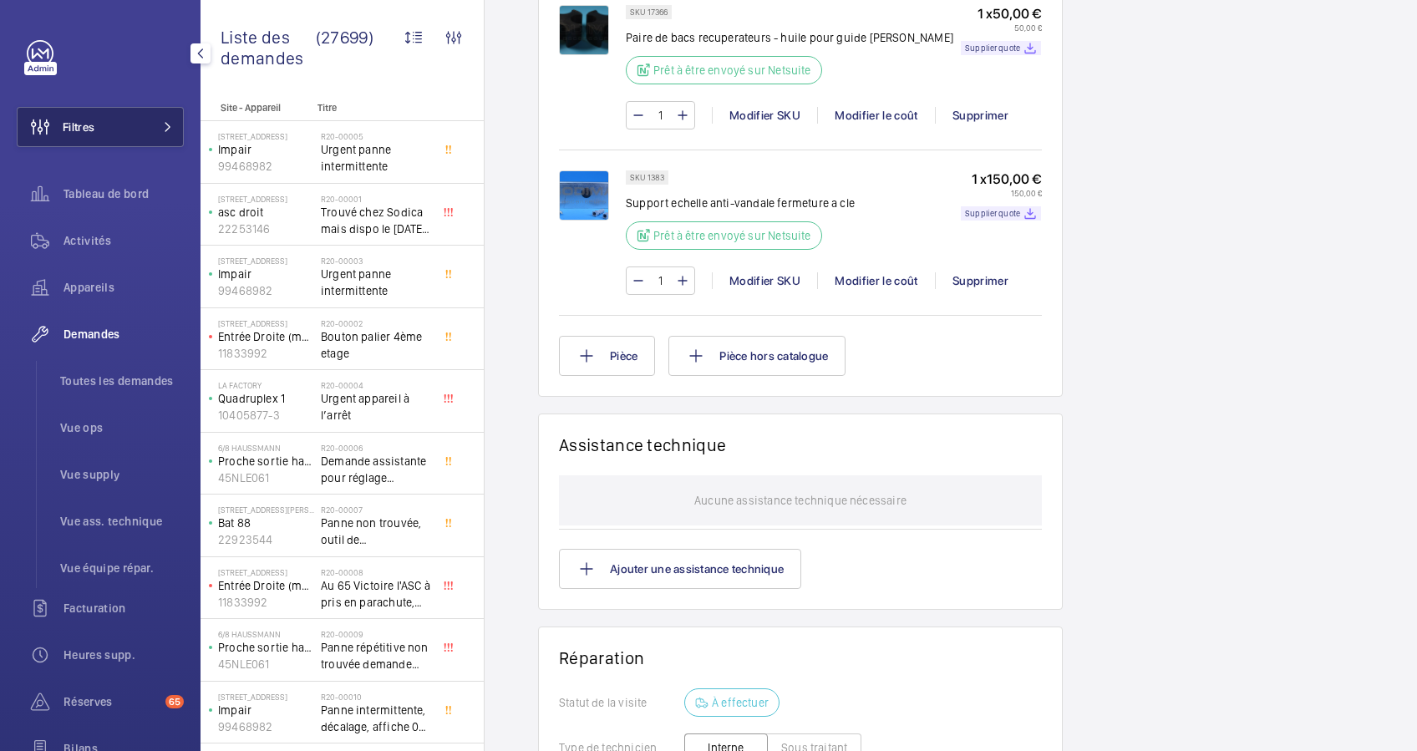
click at [165, 119] on button "Filtres" at bounding box center [100, 127] width 167 height 40
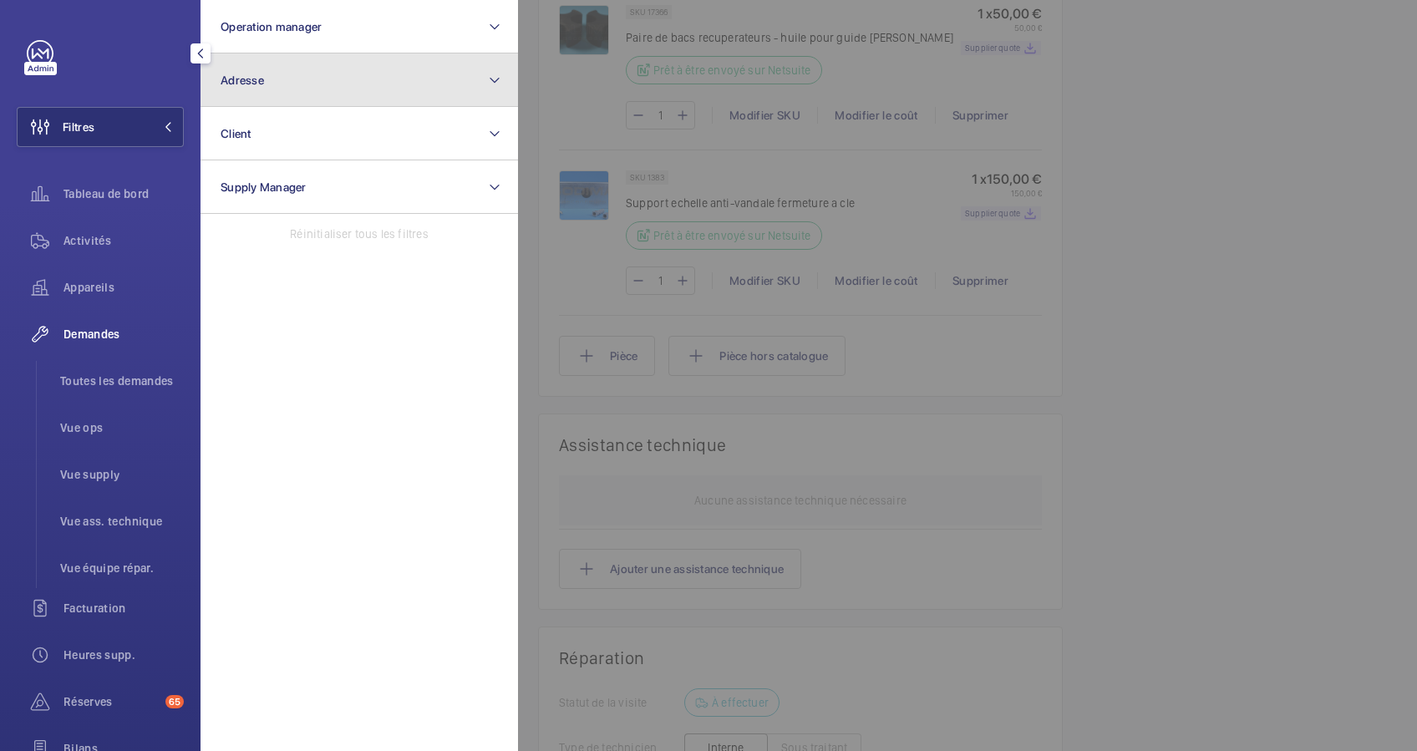
drag, startPoint x: 298, startPoint y: 86, endPoint x: 244, endPoint y: 79, distance: 54.7
click at [244, 79] on span "Adresse" at bounding box center [241, 79] width 43 height 13
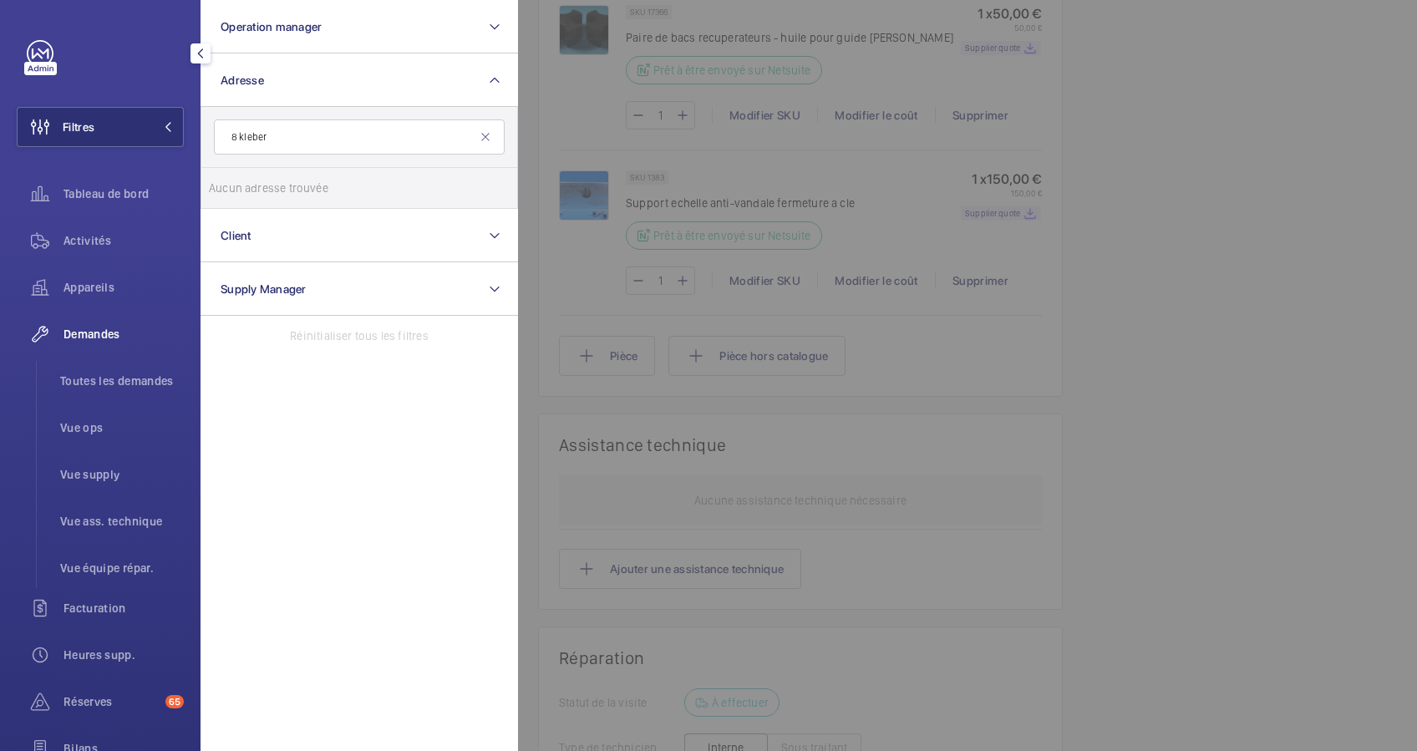
drag, startPoint x: 239, startPoint y: 140, endPoint x: 273, endPoint y: 143, distance: 34.3
click at [240, 140] on input "8 kleber" at bounding box center [359, 136] width 291 height 35
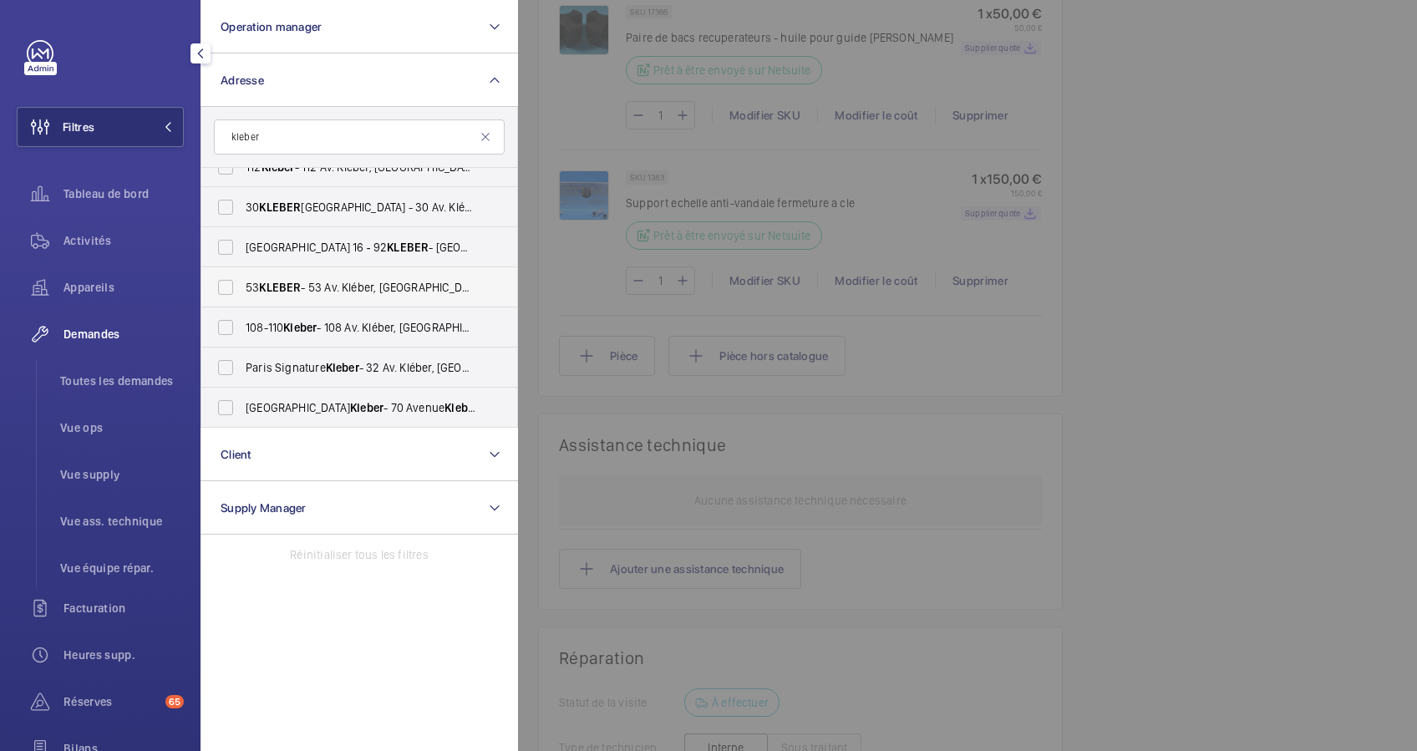
scroll to position [0, 0]
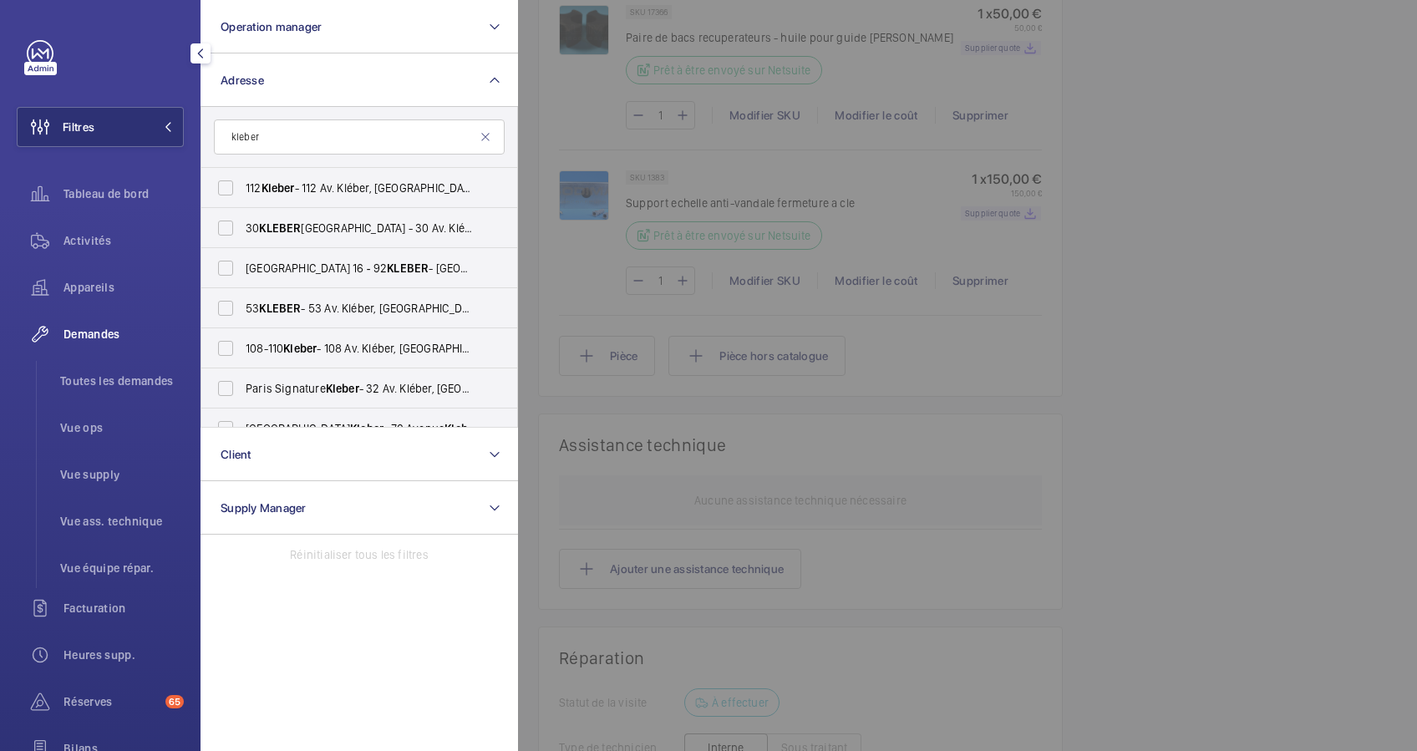
type input "kleber"
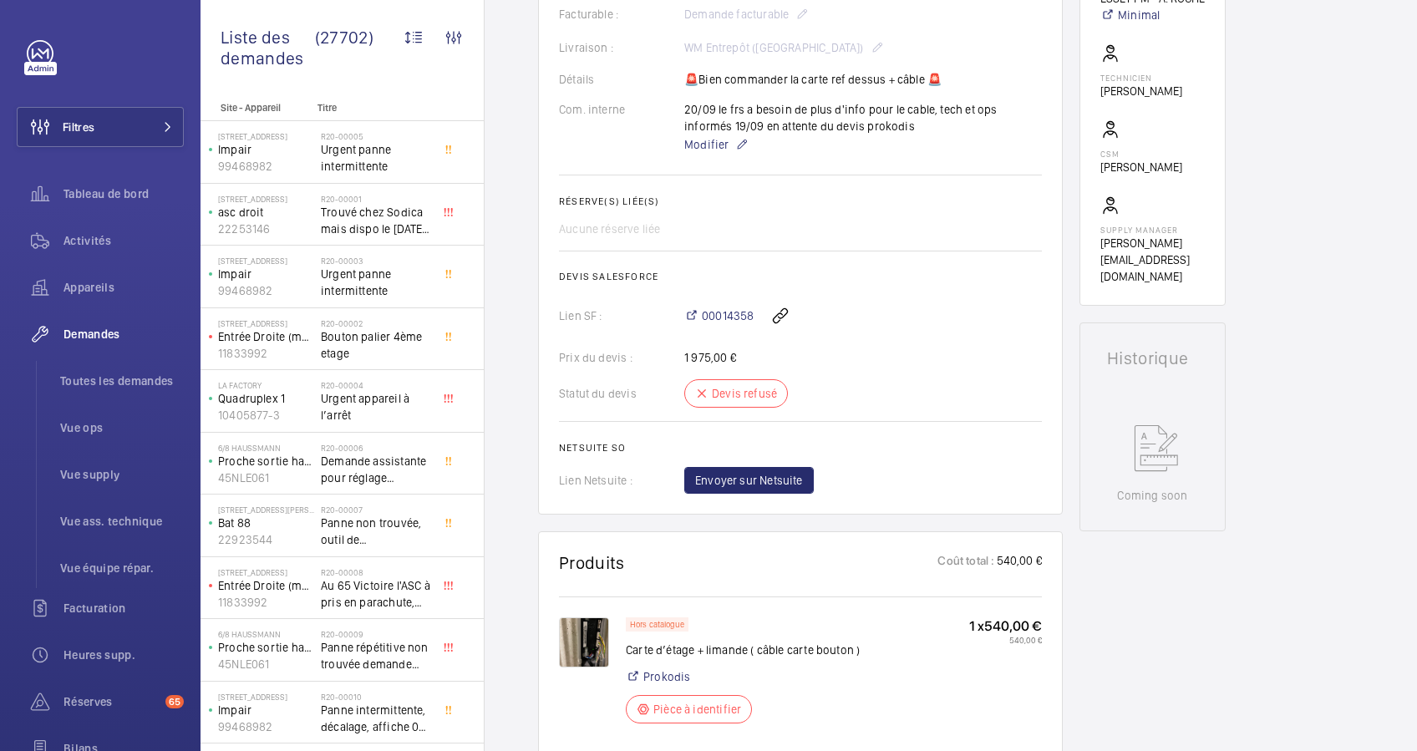
scroll to position [111, 0]
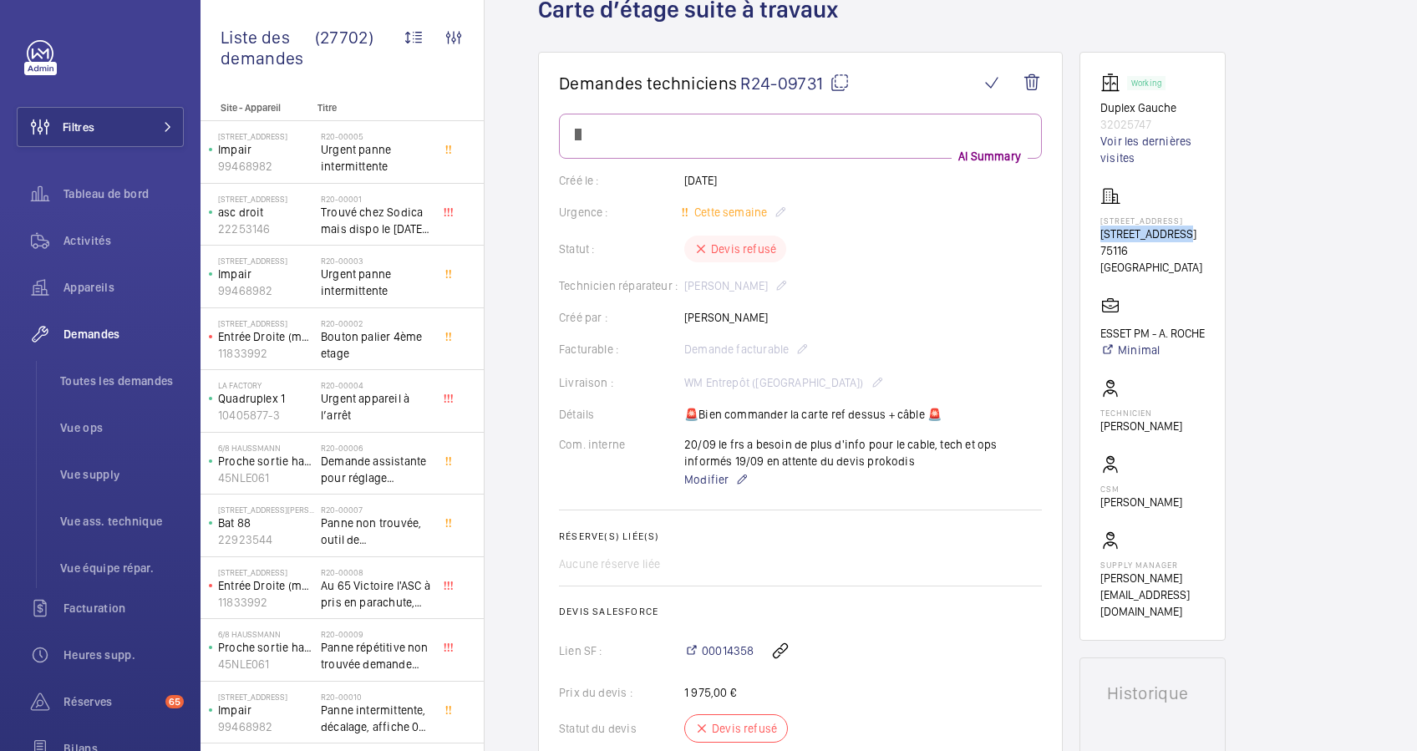
drag, startPoint x: 1099, startPoint y: 232, endPoint x: 1178, endPoint y: 233, distance: 79.4
click at [1178, 233] on p "[STREET_ADDRESS]" at bounding box center [1152, 234] width 104 height 17
drag, startPoint x: 1178, startPoint y: 233, endPoint x: 1163, endPoint y: 228, distance: 15.8
copy p "[STREET_ADDRESS]"
click at [95, 114] on button "Filtres" at bounding box center [100, 127] width 167 height 40
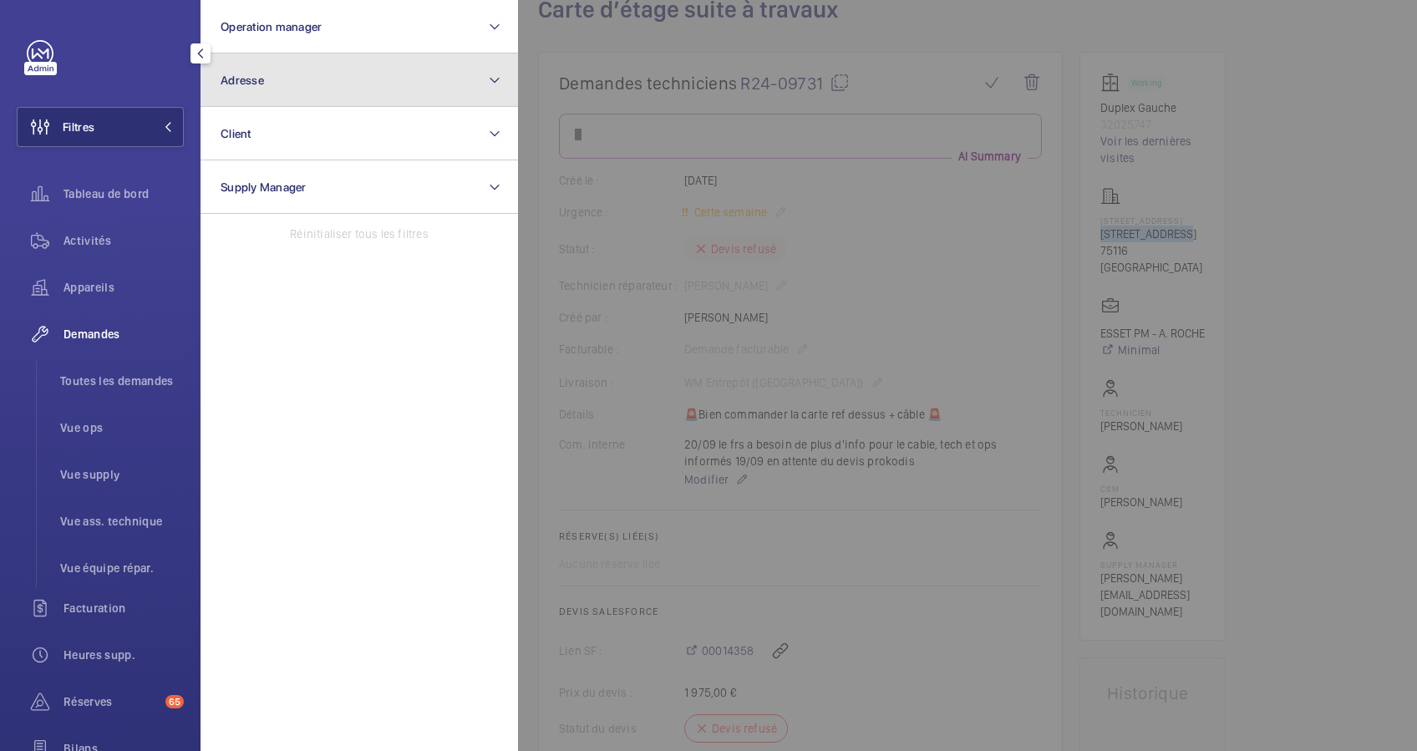
click at [319, 80] on button "Adresse" at bounding box center [358, 79] width 317 height 53
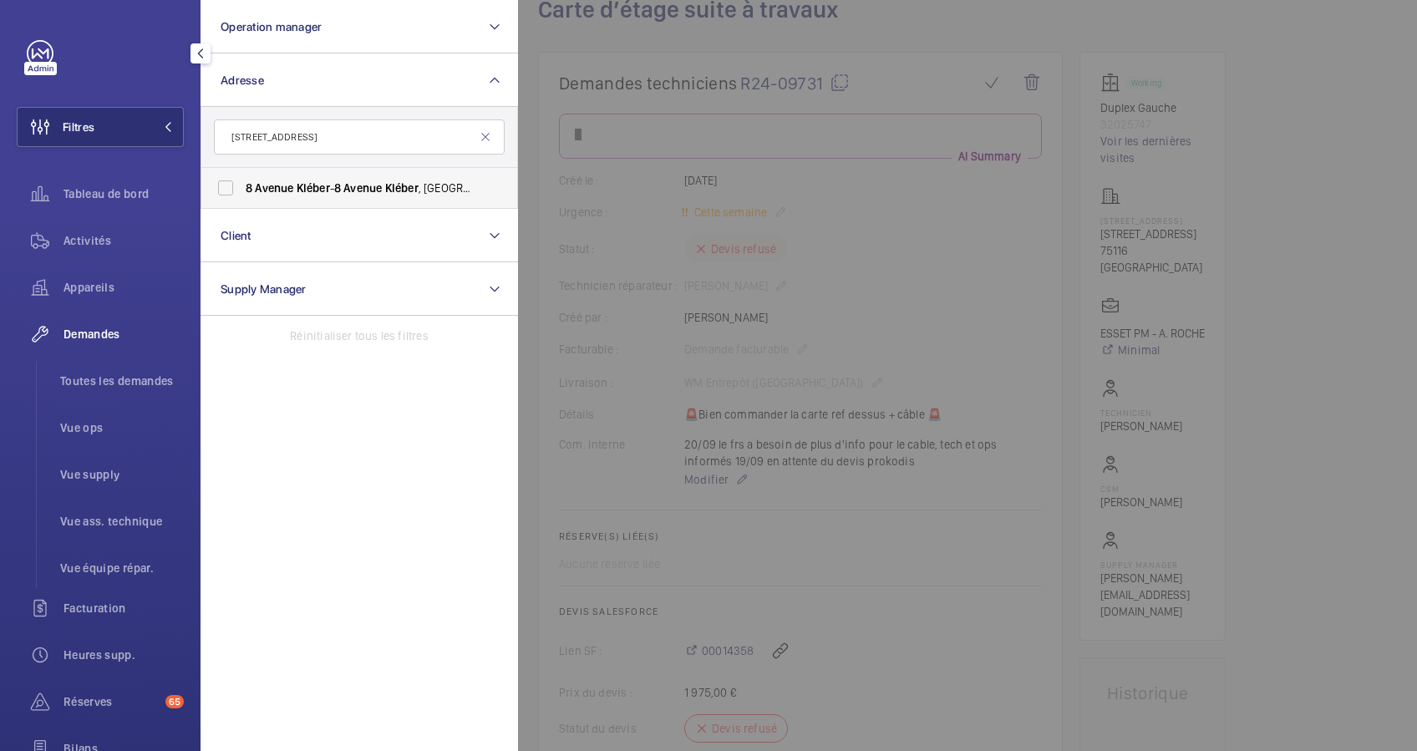
type input "[STREET_ADDRESS]"
click at [314, 181] on span "Kléber" at bounding box center [313, 187] width 33 height 13
click at [242, 180] on input "[STREET_ADDRESS]" at bounding box center [225, 187] width 33 height 33
checkbox input "true"
click at [84, 234] on span "Activités" at bounding box center [123, 240] width 120 height 17
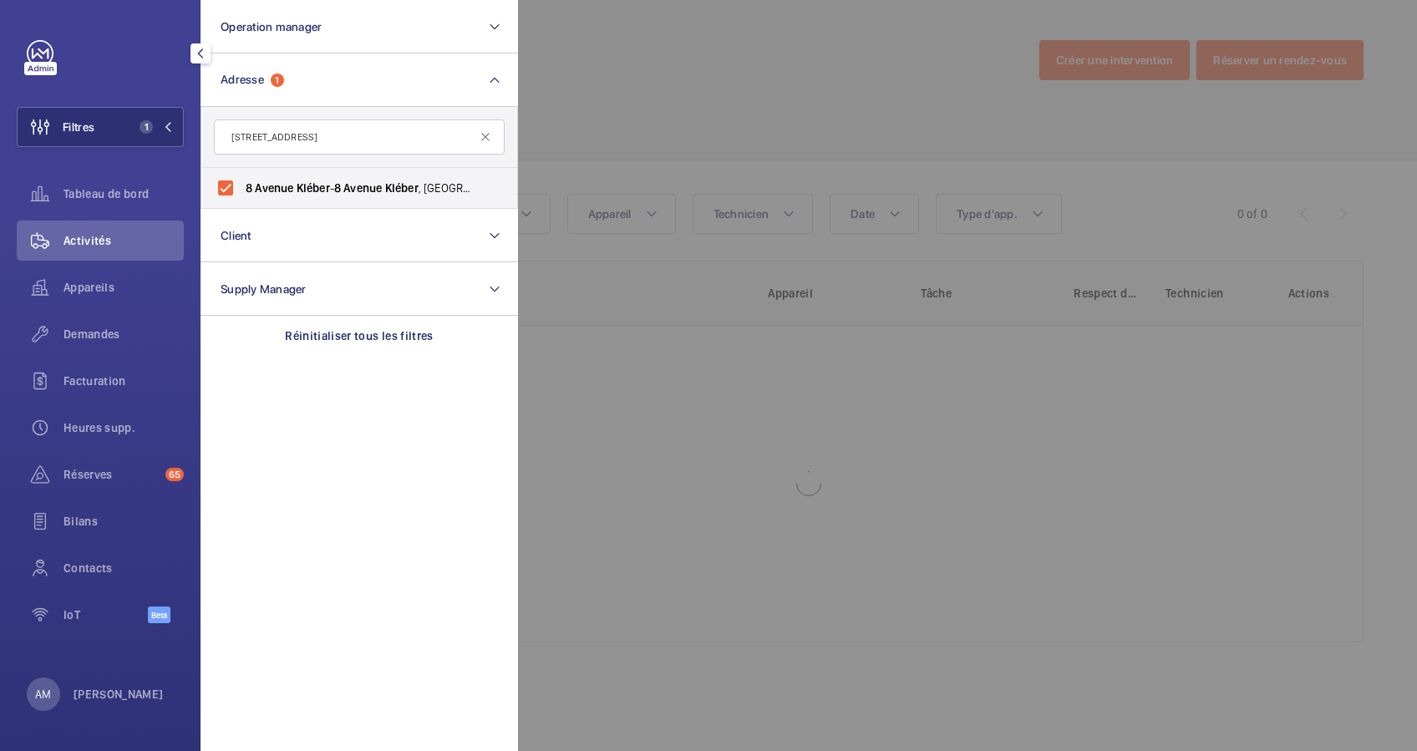
click at [550, 94] on div at bounding box center [1226, 375] width 1417 height 751
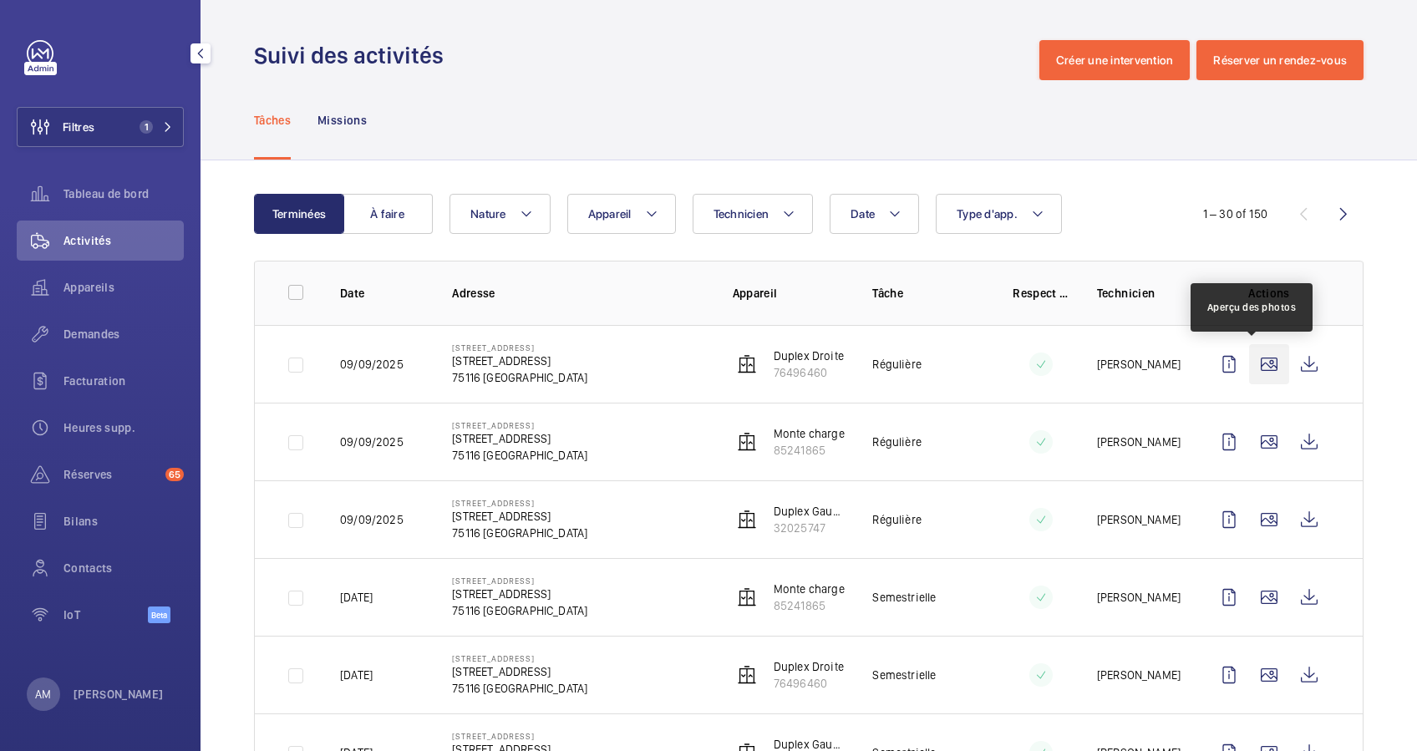
click at [1249, 368] on wm-front-icon-button at bounding box center [1269, 364] width 40 height 40
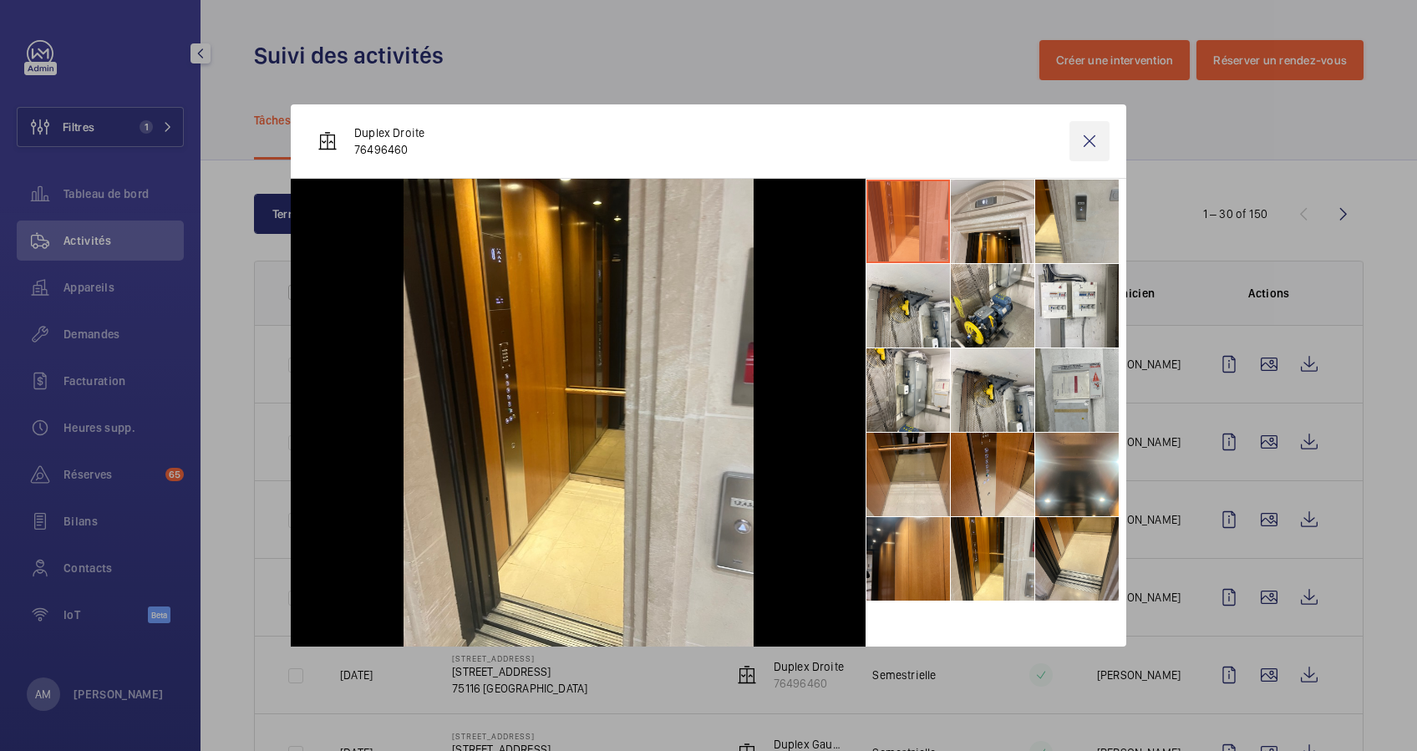
click at [1090, 140] on wm-front-icon-button at bounding box center [1089, 141] width 40 height 40
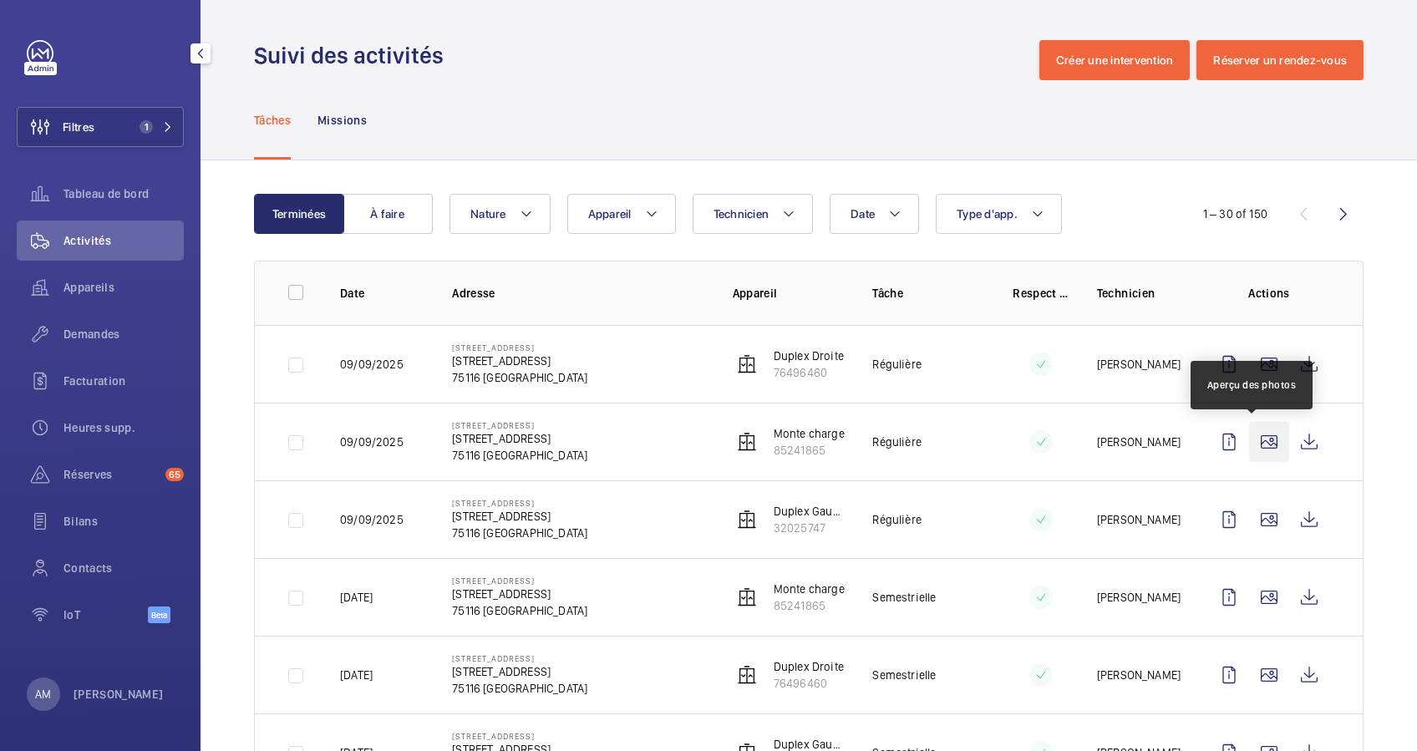
click at [1249, 441] on wm-front-icon-button at bounding box center [1269, 442] width 40 height 40
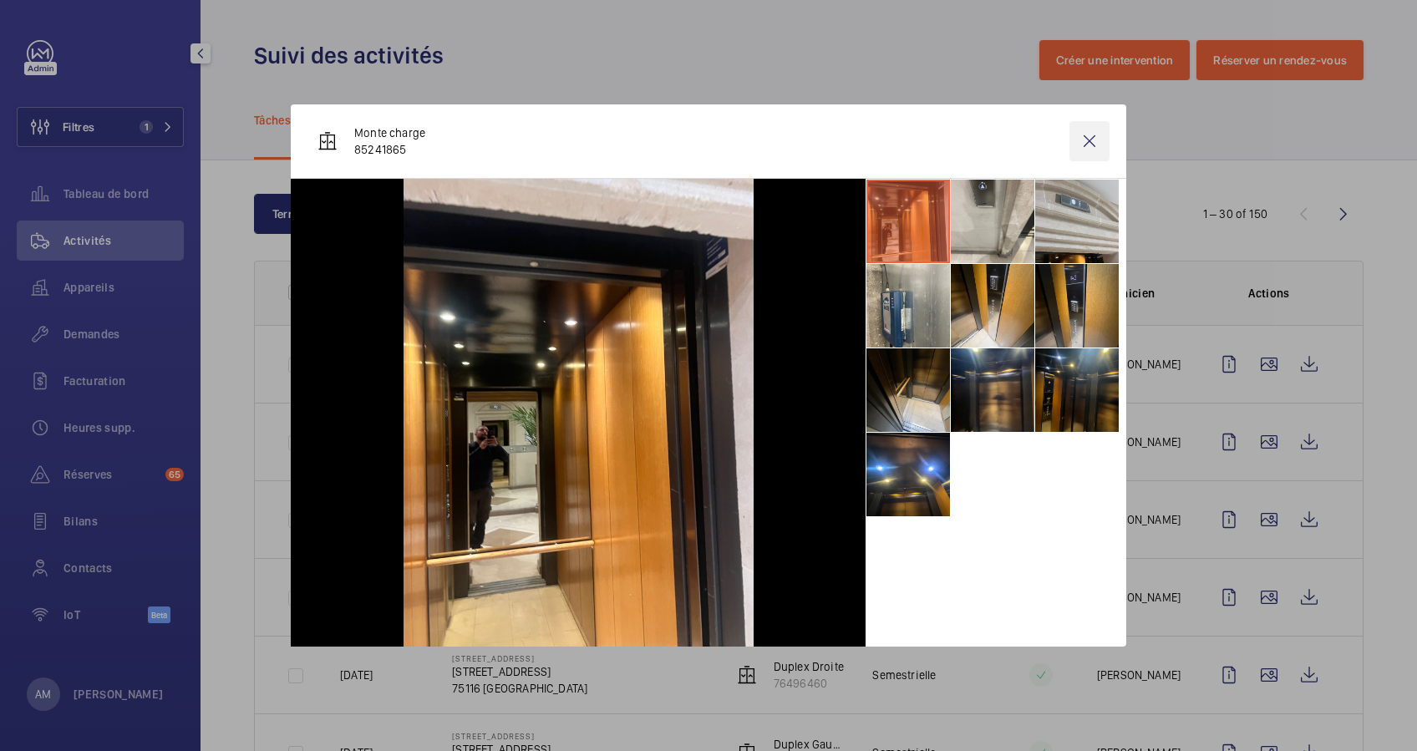
click at [1084, 138] on wm-front-icon-button at bounding box center [1089, 141] width 40 height 40
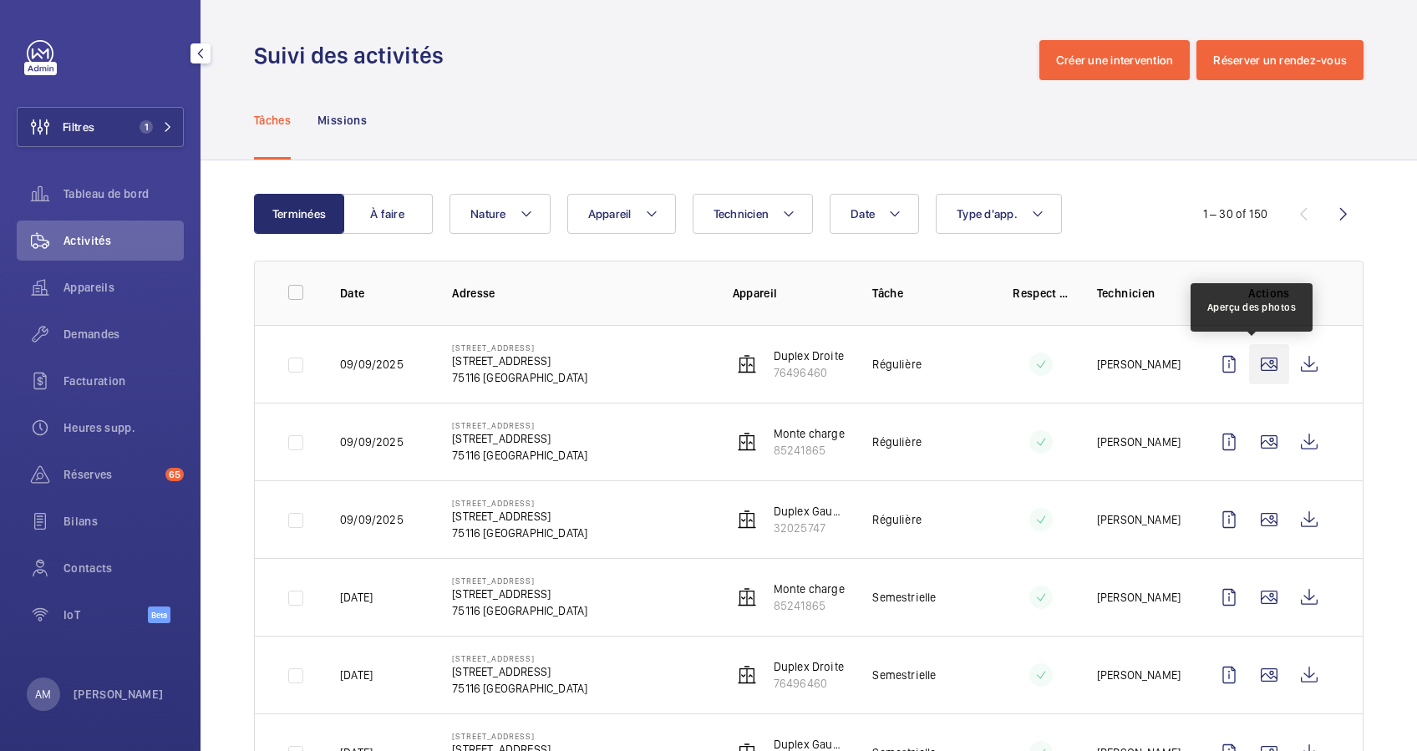
click at [1249, 365] on wm-front-icon-button at bounding box center [1269, 364] width 40 height 40
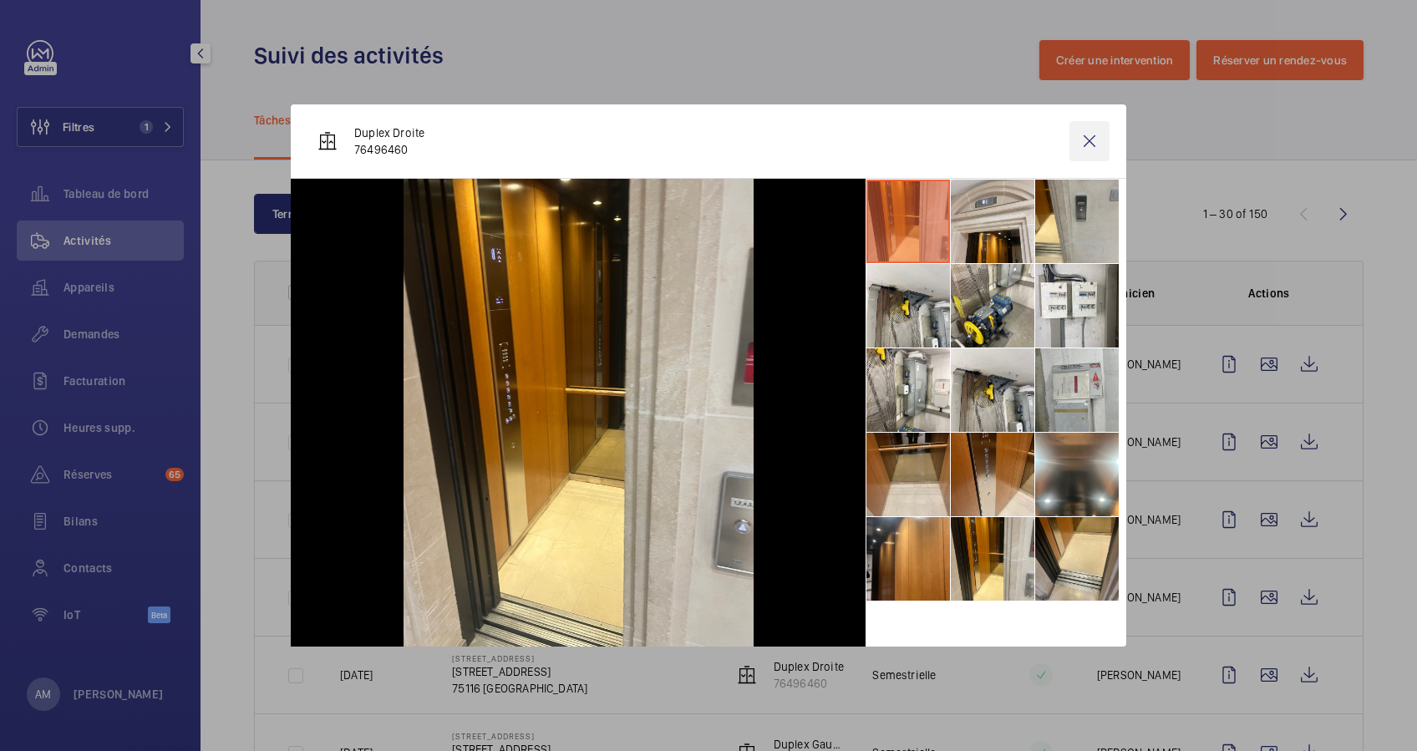
click at [1082, 130] on wm-front-icon-button at bounding box center [1089, 141] width 40 height 40
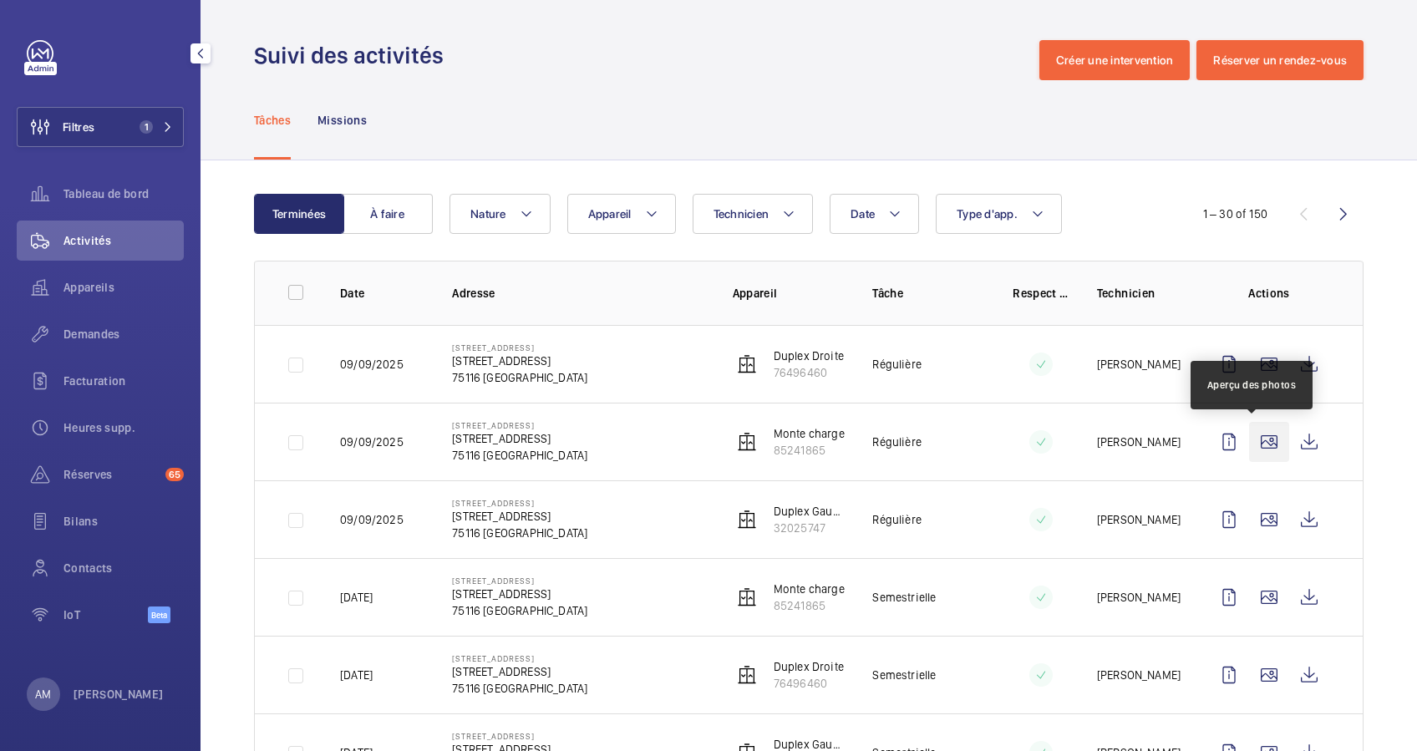
click at [1249, 437] on wm-front-icon-button at bounding box center [1269, 442] width 40 height 40
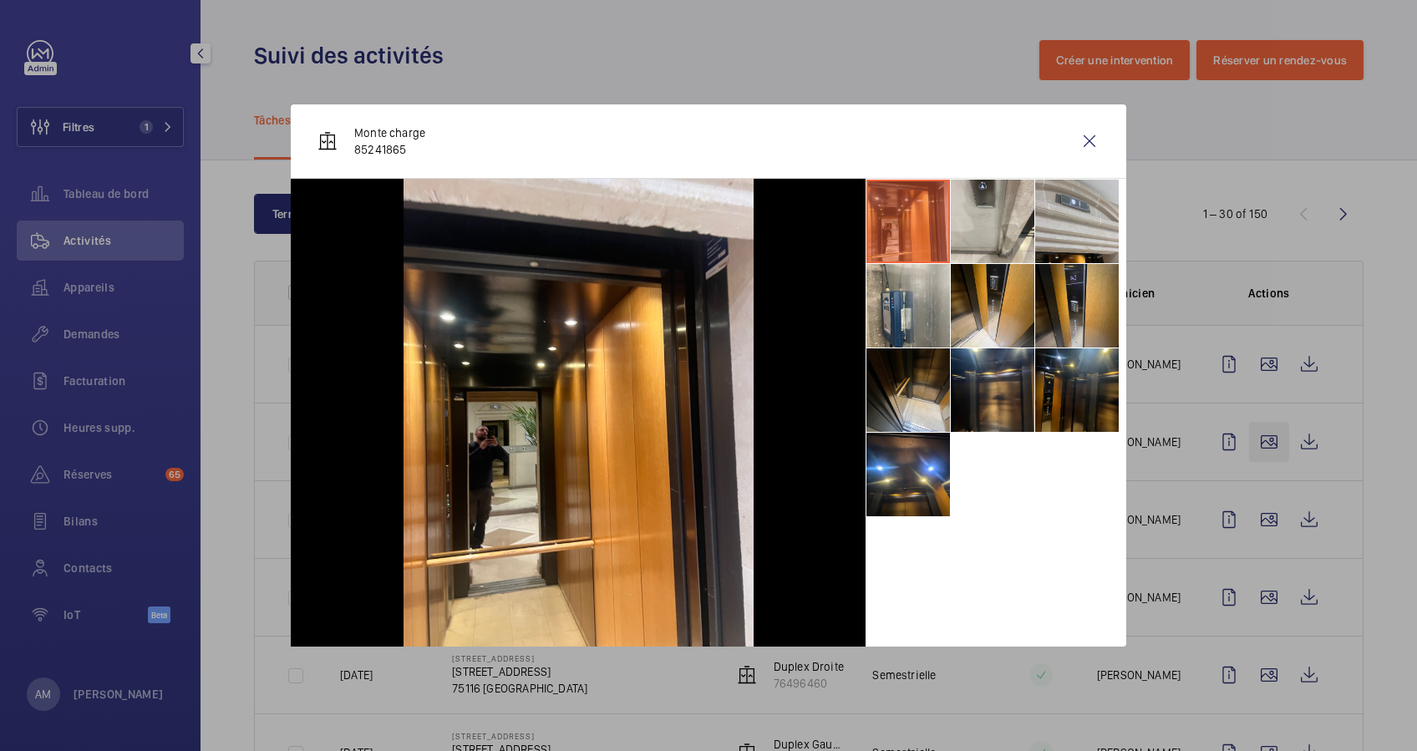
click at [1244, 437] on div at bounding box center [708, 375] width 1417 height 751
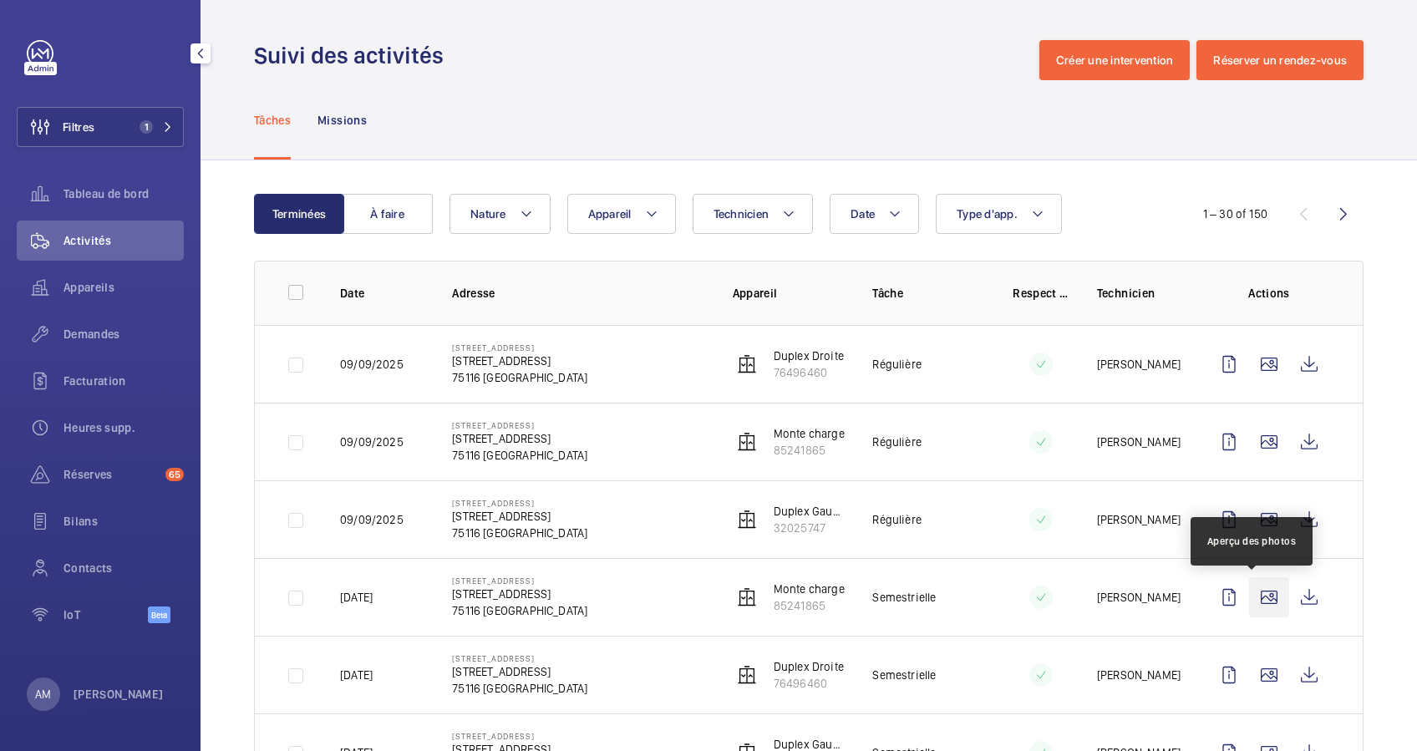
click at [1249, 589] on wm-front-icon-button at bounding box center [1269, 597] width 40 height 40
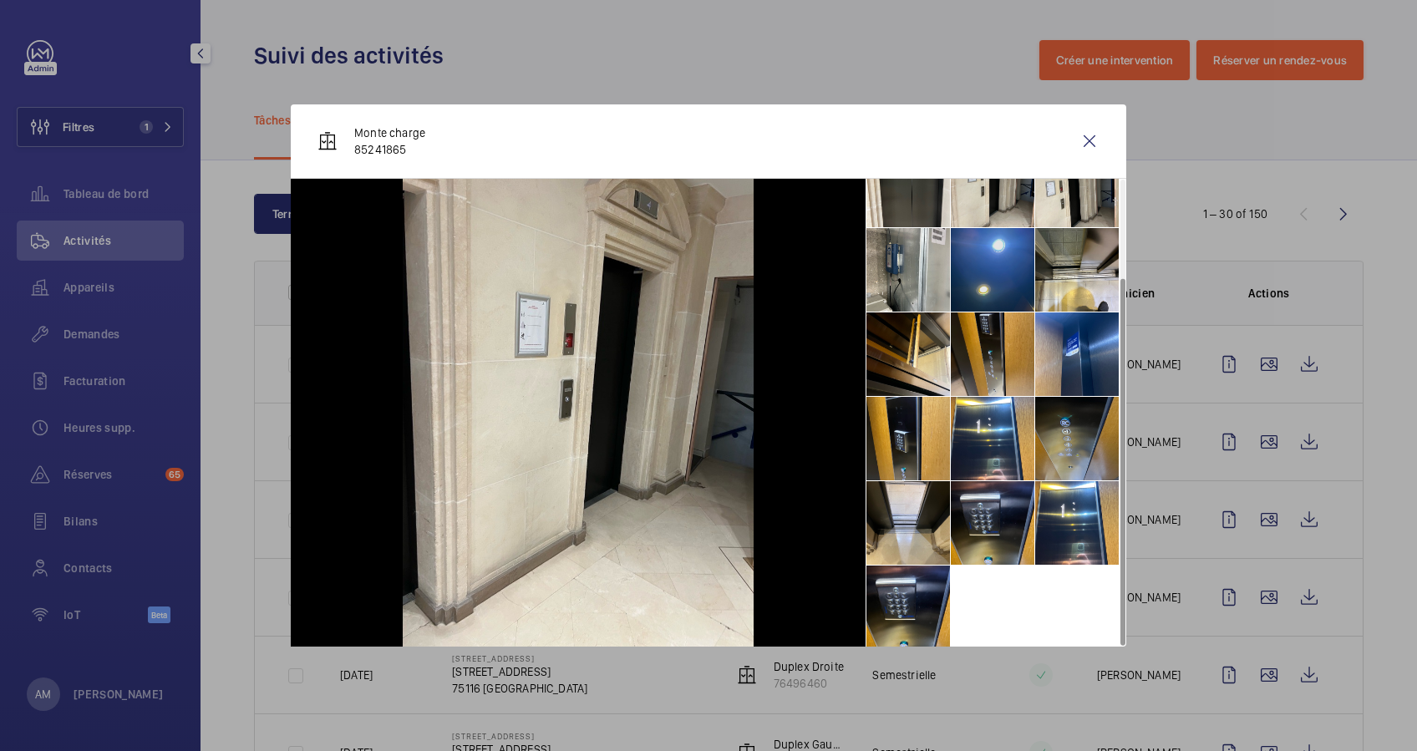
scroll to position [123, 0]
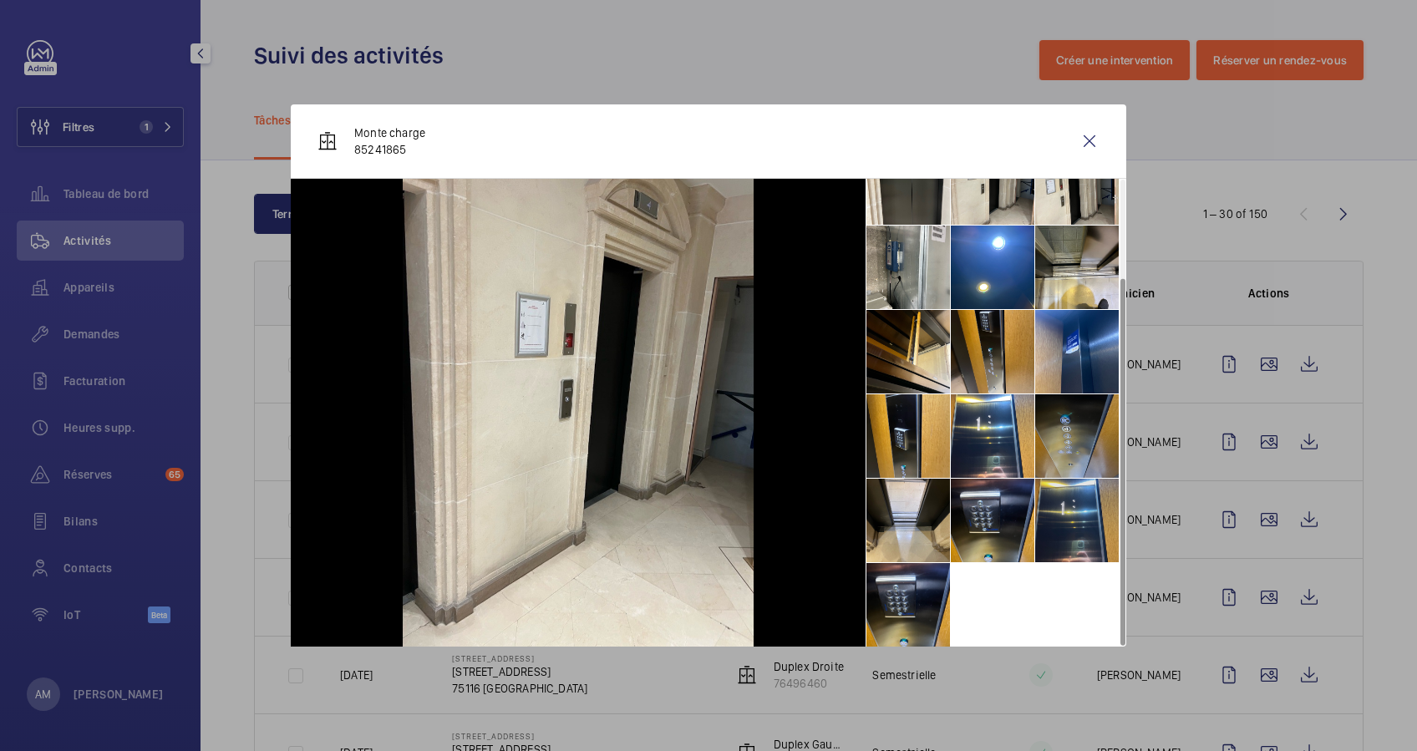
click at [1059, 519] on li at bounding box center [1077, 521] width 84 height 84
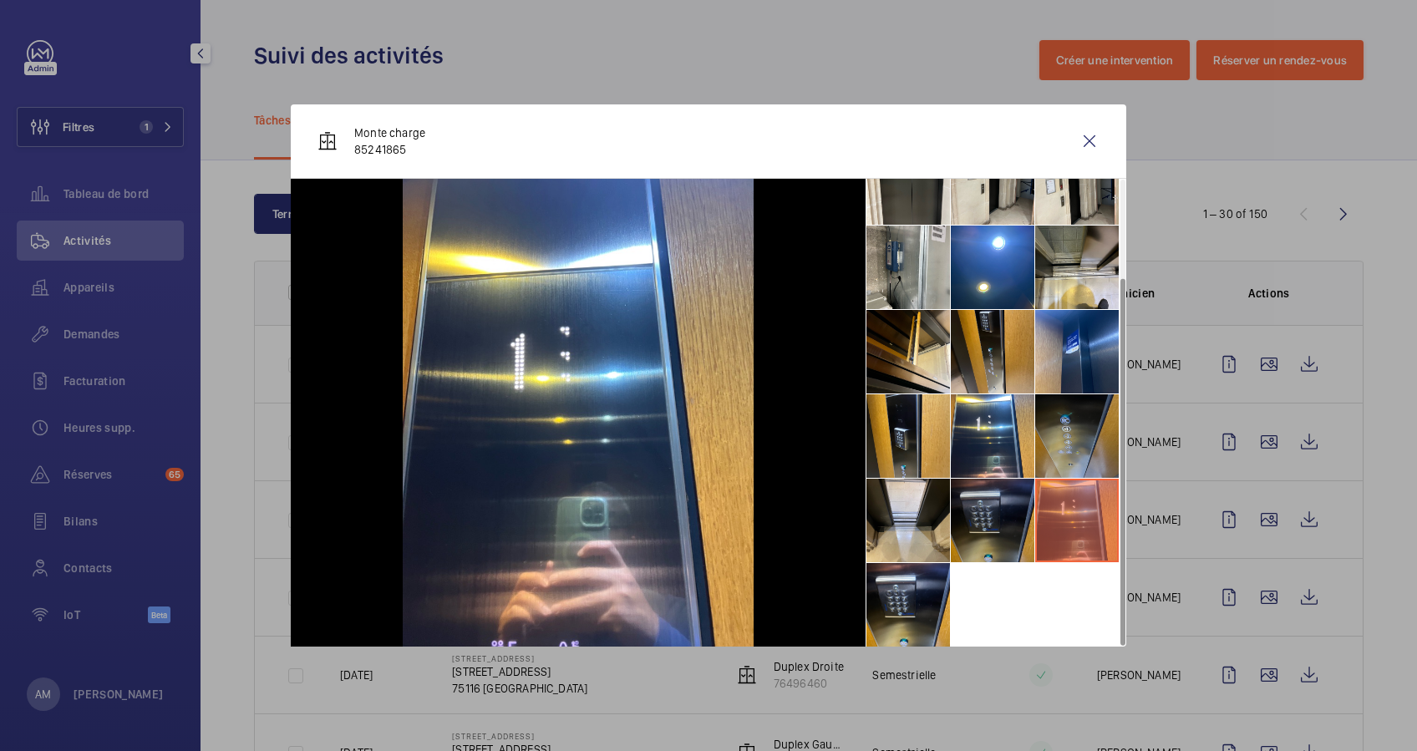
click at [1002, 527] on li at bounding box center [992, 521] width 84 height 84
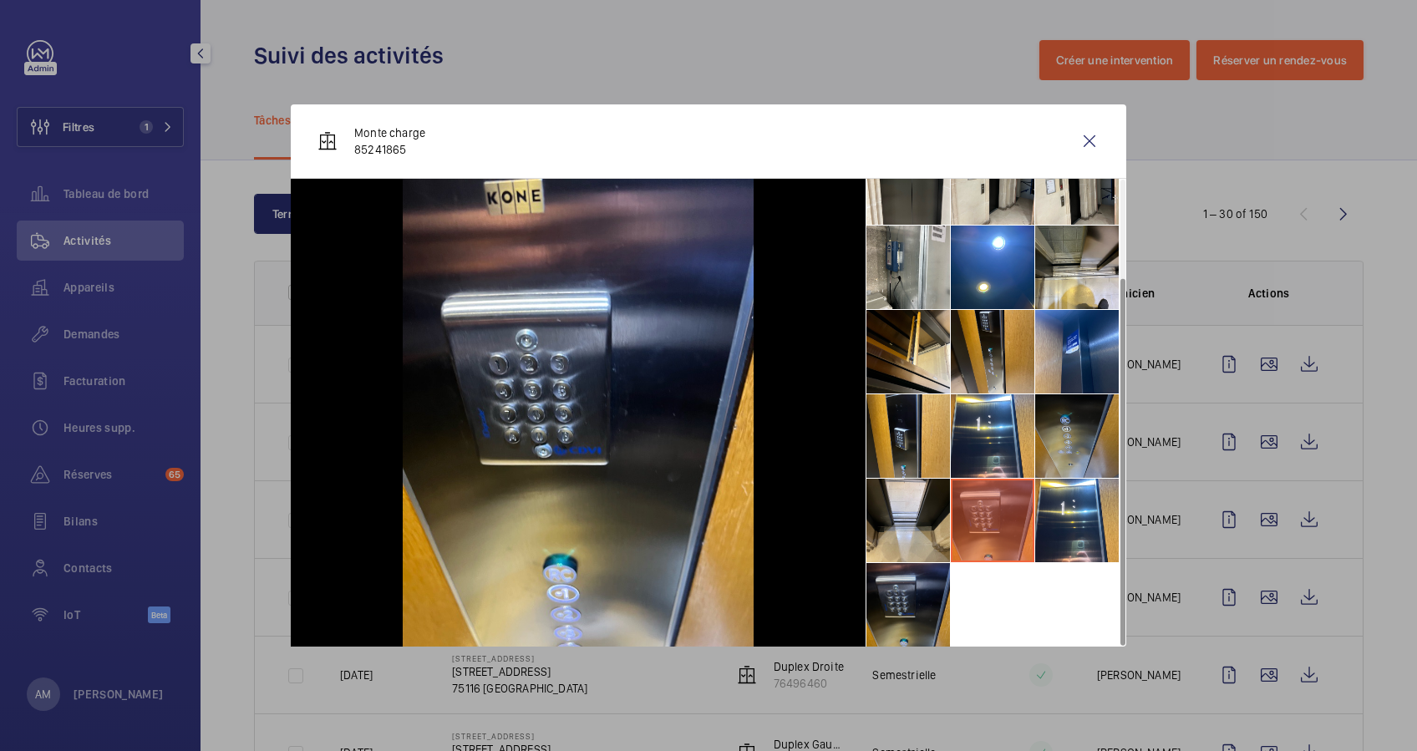
click at [889, 586] on li at bounding box center [908, 605] width 84 height 84
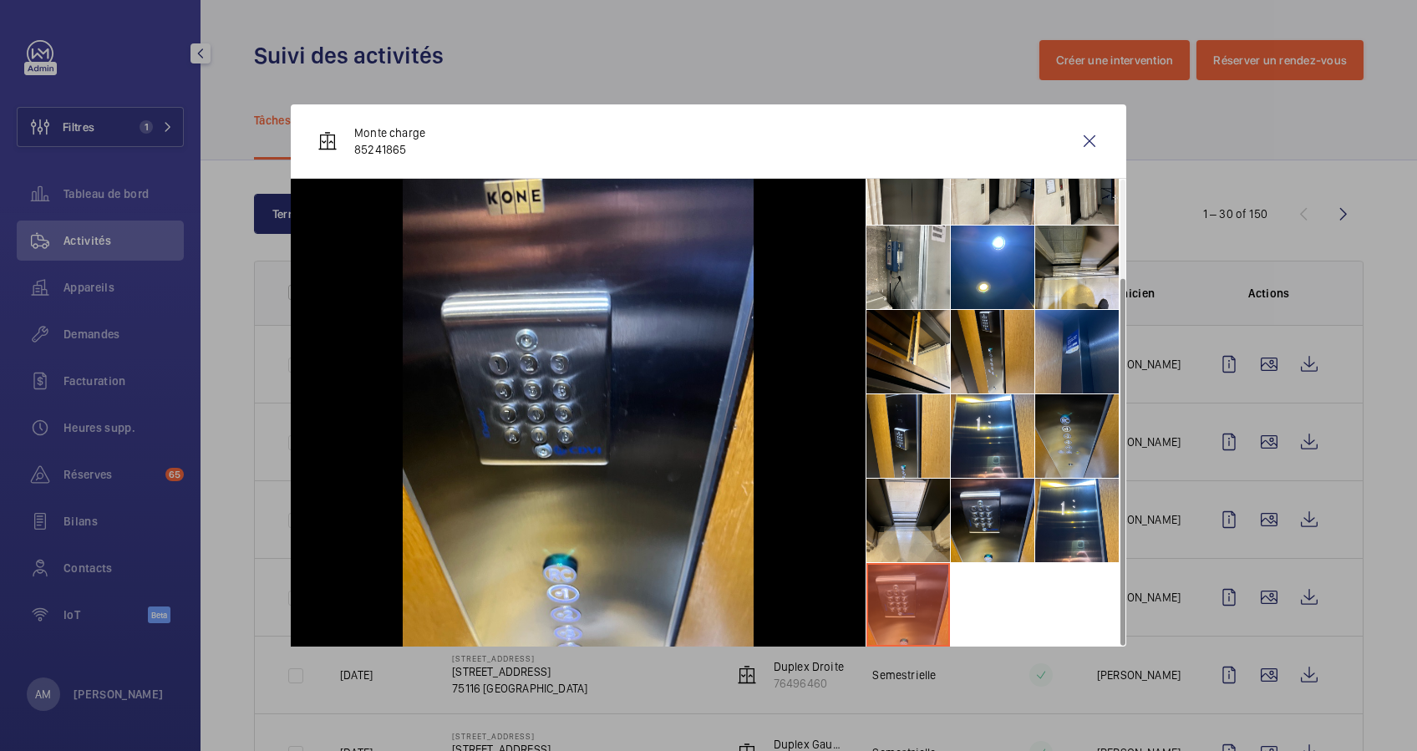
click at [1072, 350] on li at bounding box center [1077, 352] width 84 height 84
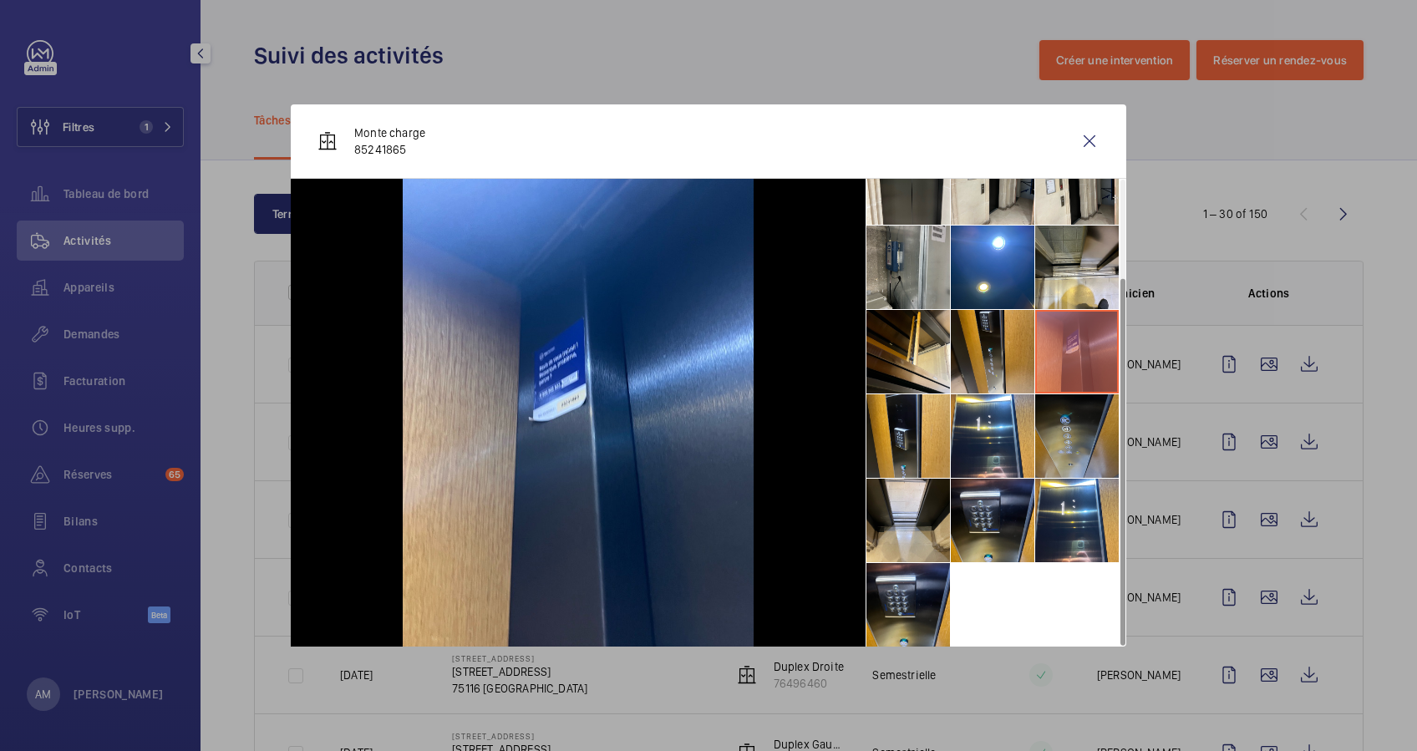
click at [891, 256] on li at bounding box center [908, 268] width 84 height 84
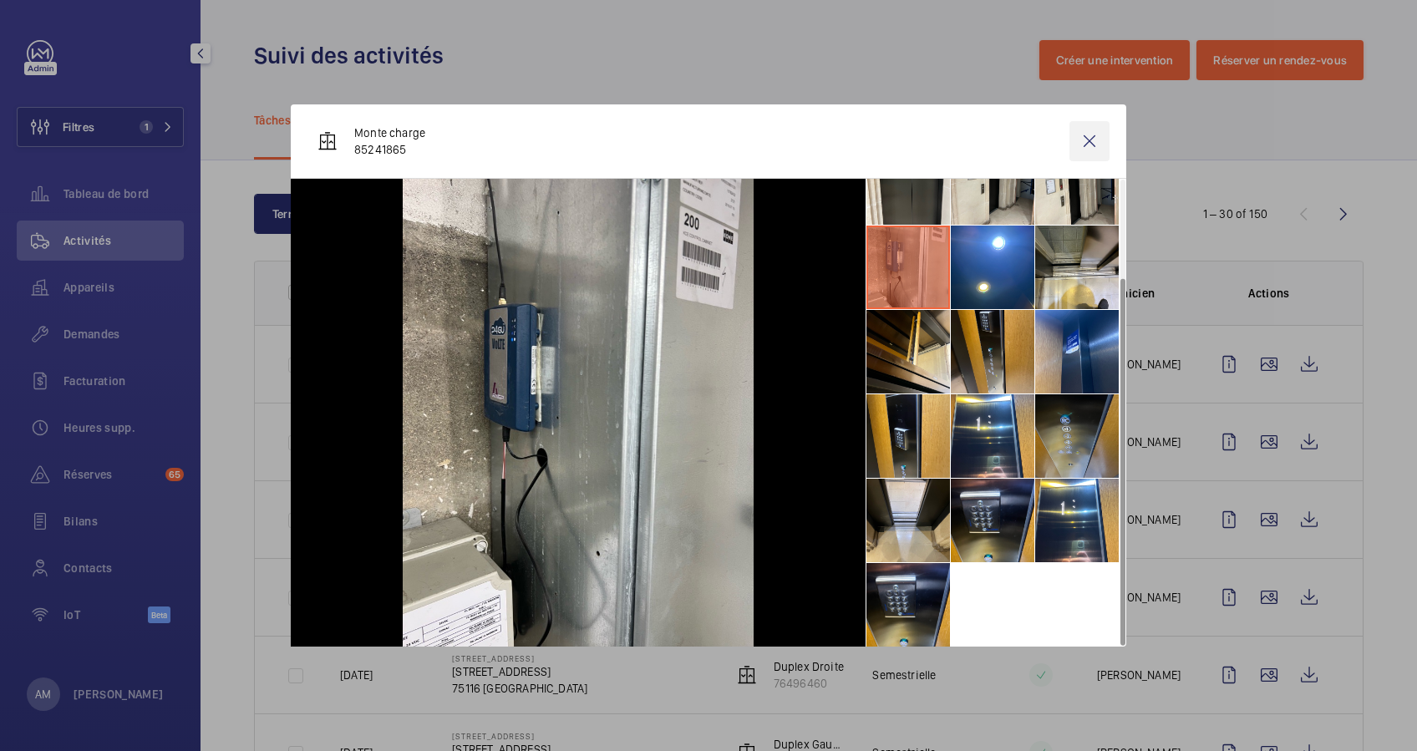
click at [1083, 136] on wm-front-icon-button at bounding box center [1089, 141] width 40 height 40
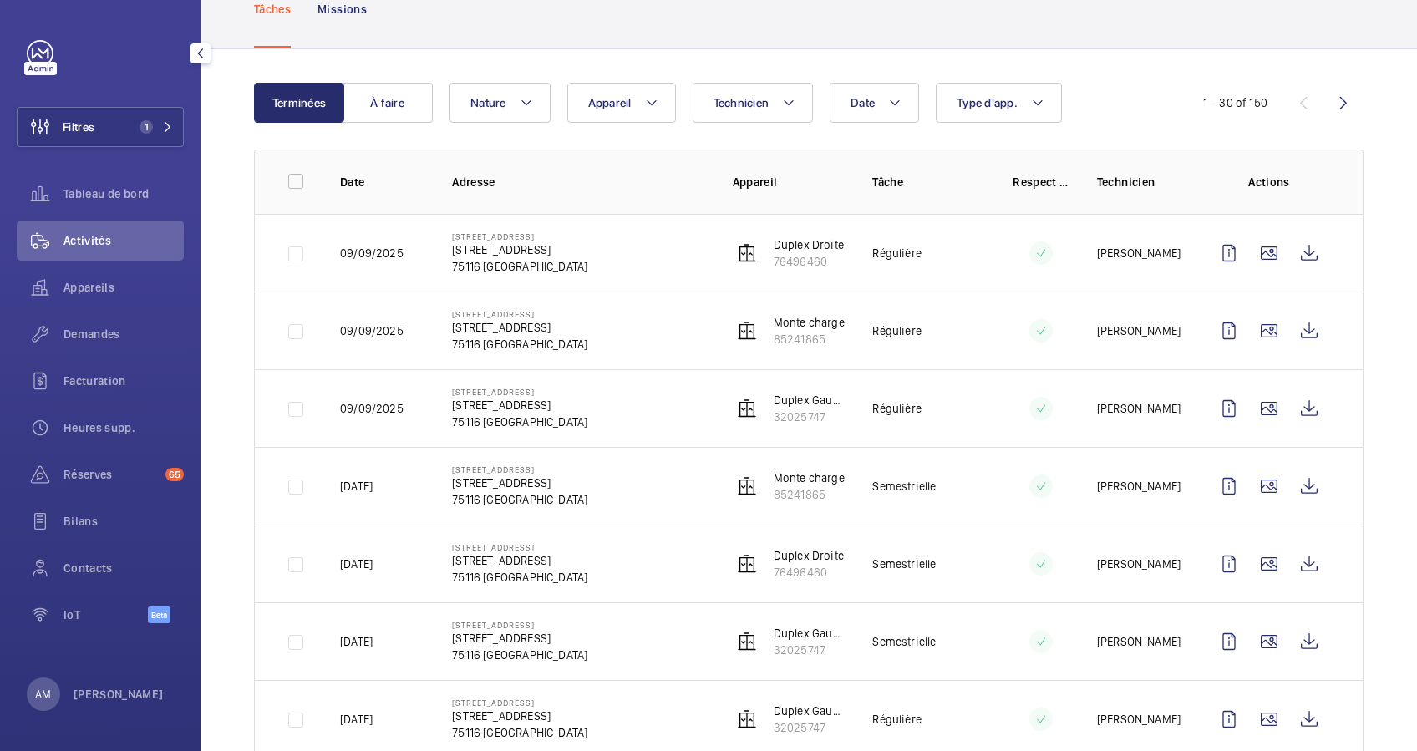
scroll to position [0, 0]
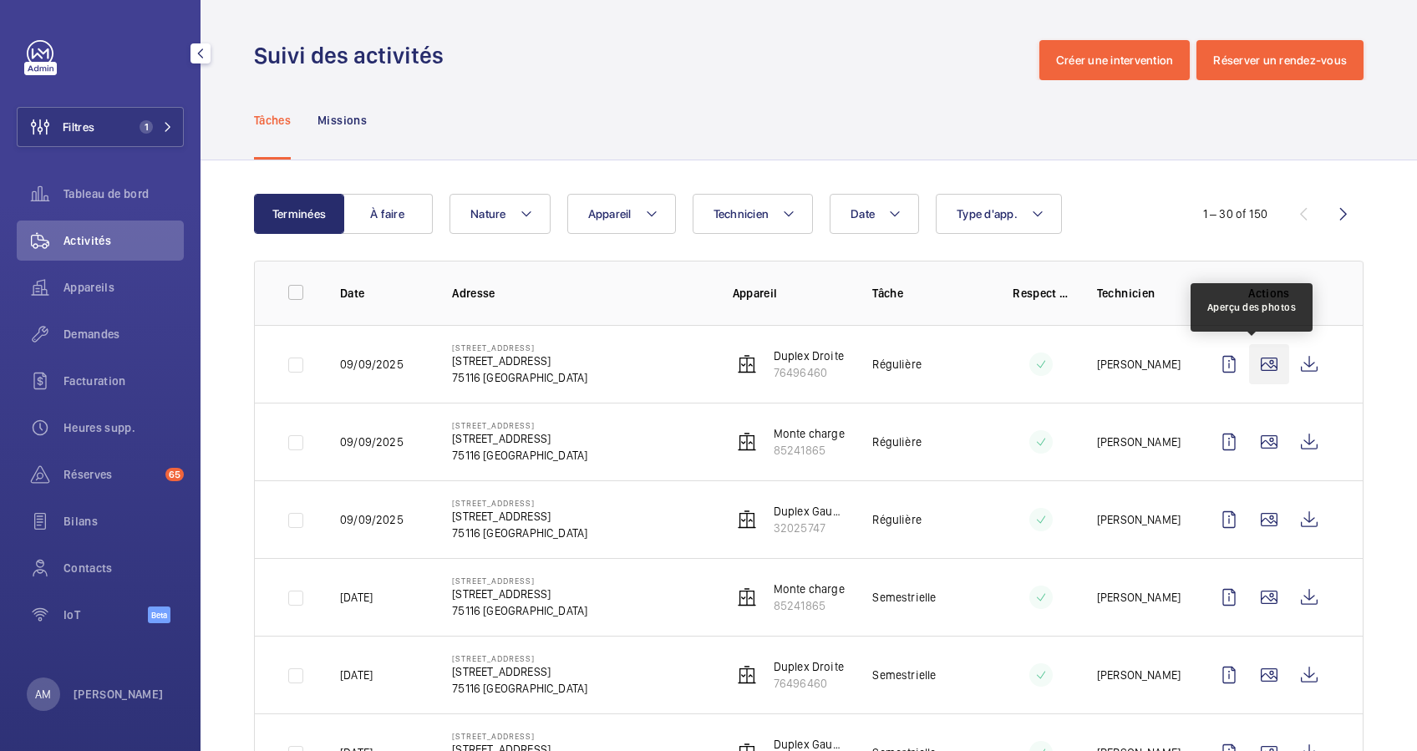
click at [1249, 362] on wm-front-icon-button at bounding box center [1269, 364] width 40 height 40
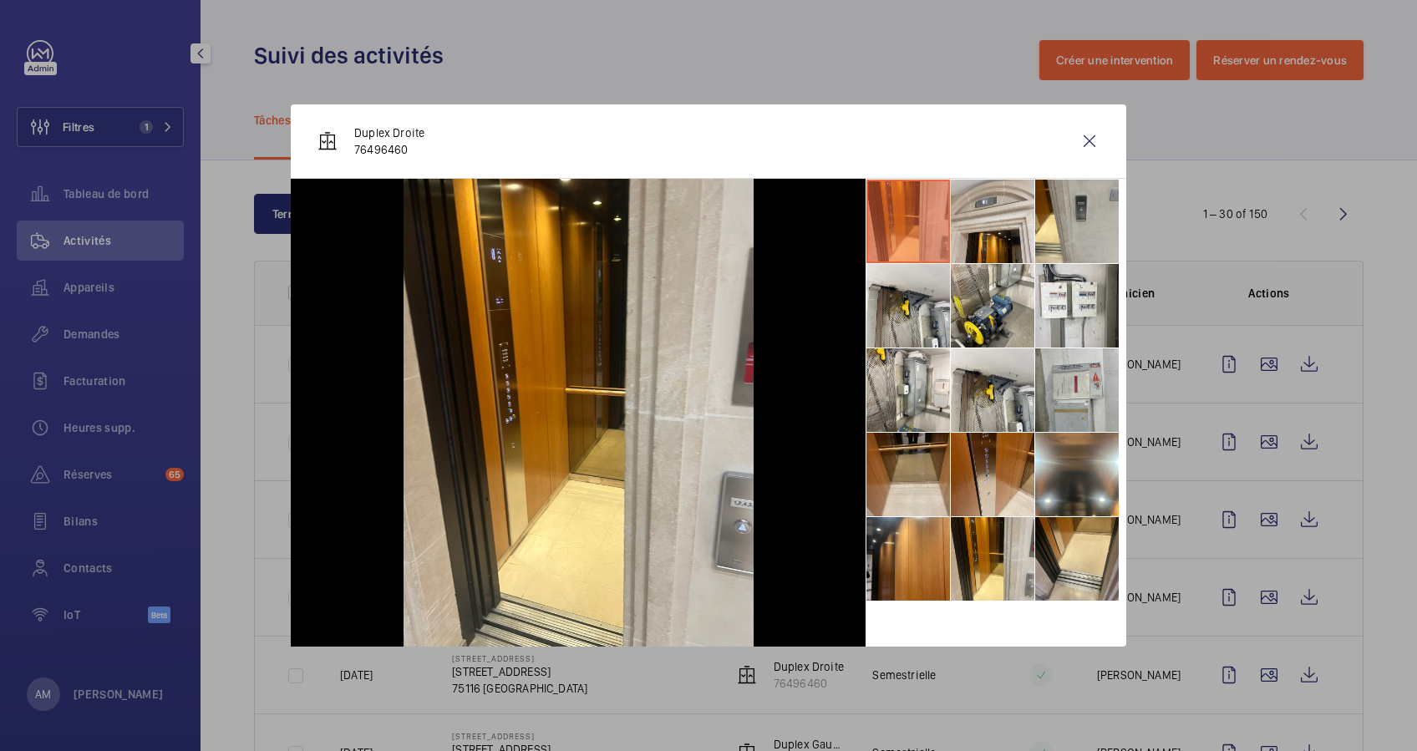
click at [1239, 405] on div at bounding box center [708, 375] width 1417 height 751
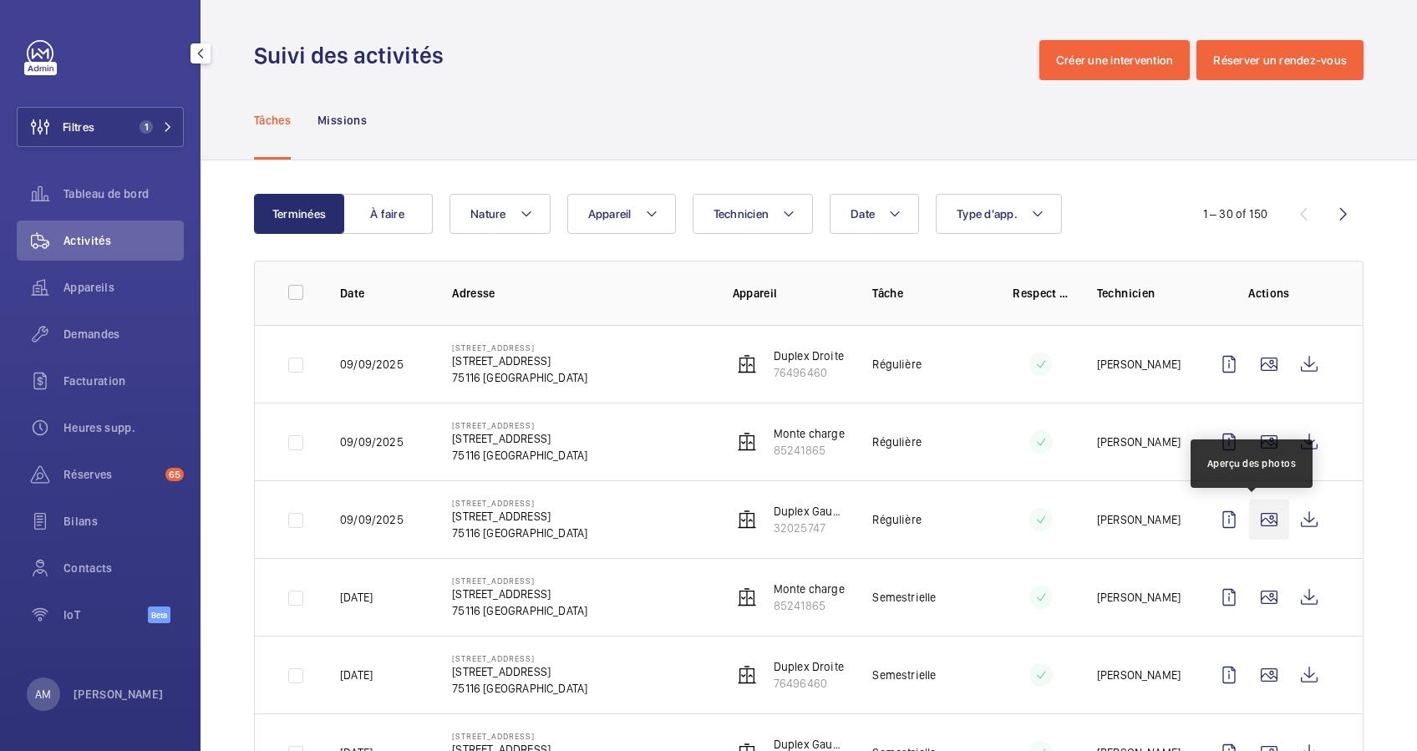
click at [1253, 520] on wm-front-icon-button at bounding box center [1269, 519] width 40 height 40
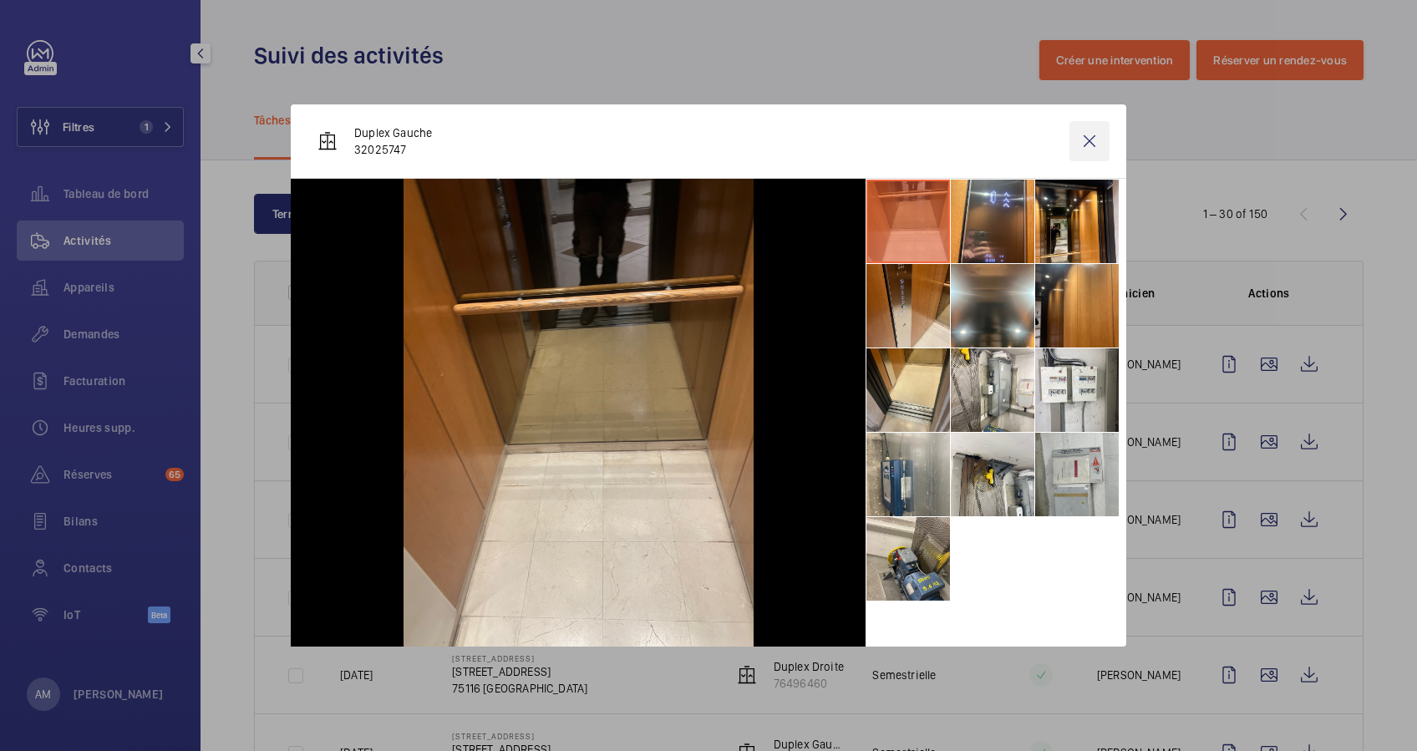
click at [1089, 129] on wm-front-icon-button at bounding box center [1089, 141] width 40 height 40
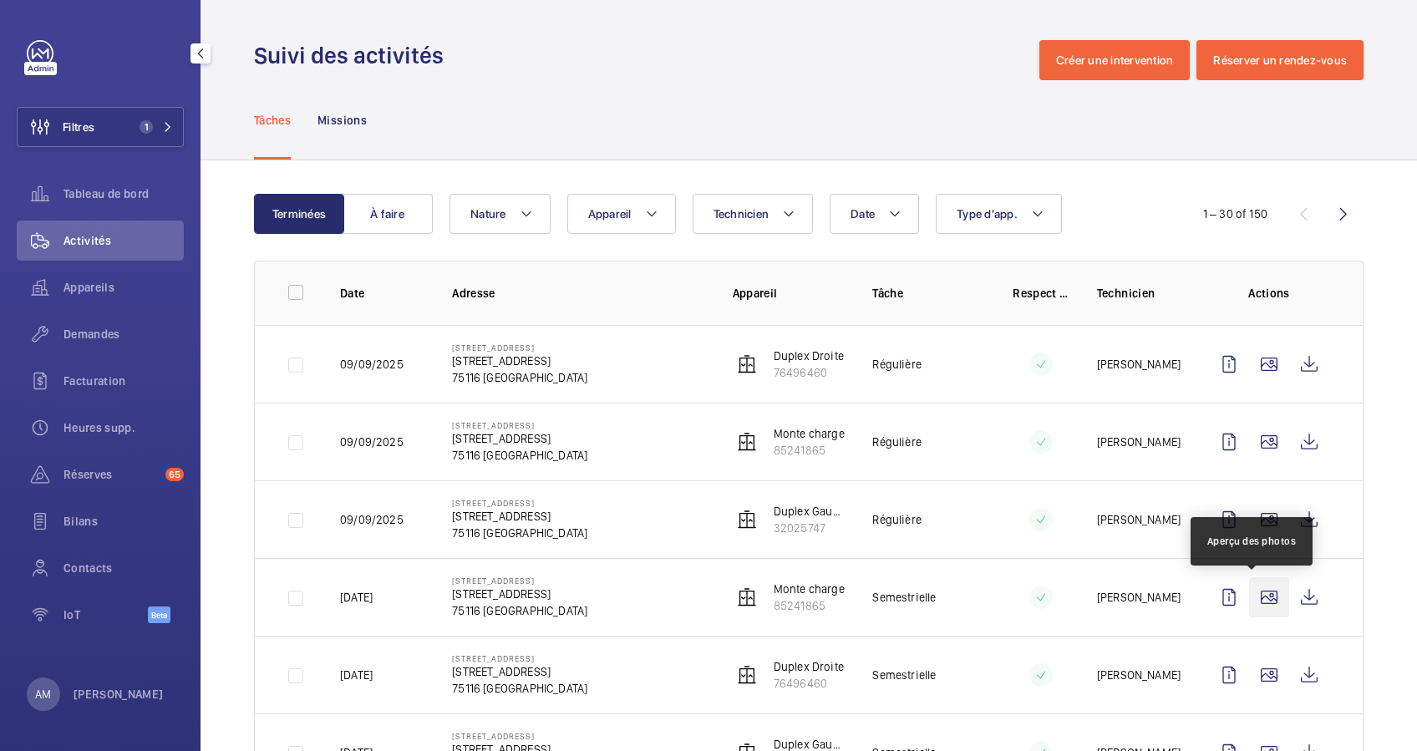
click at [1252, 596] on wm-front-icon-button at bounding box center [1269, 597] width 40 height 40
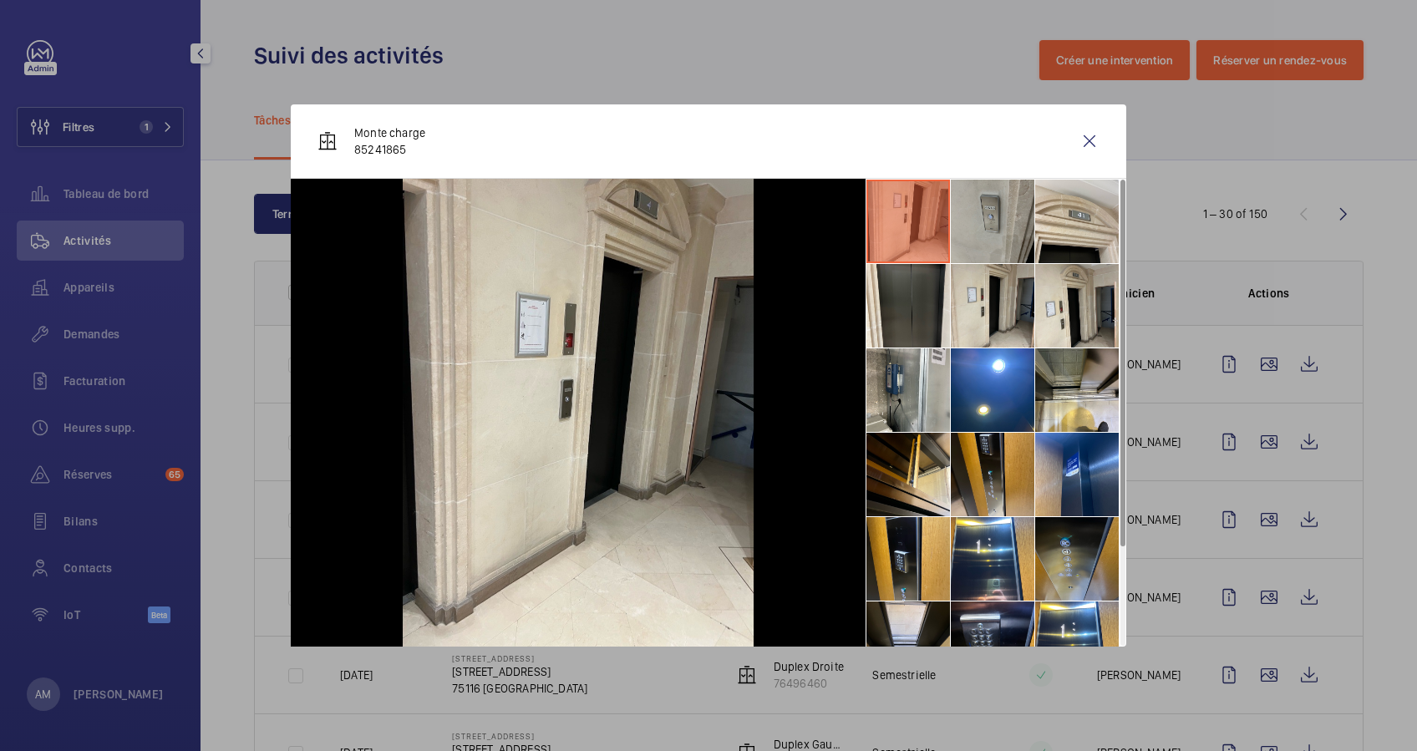
click at [986, 225] on li at bounding box center [992, 222] width 84 height 84
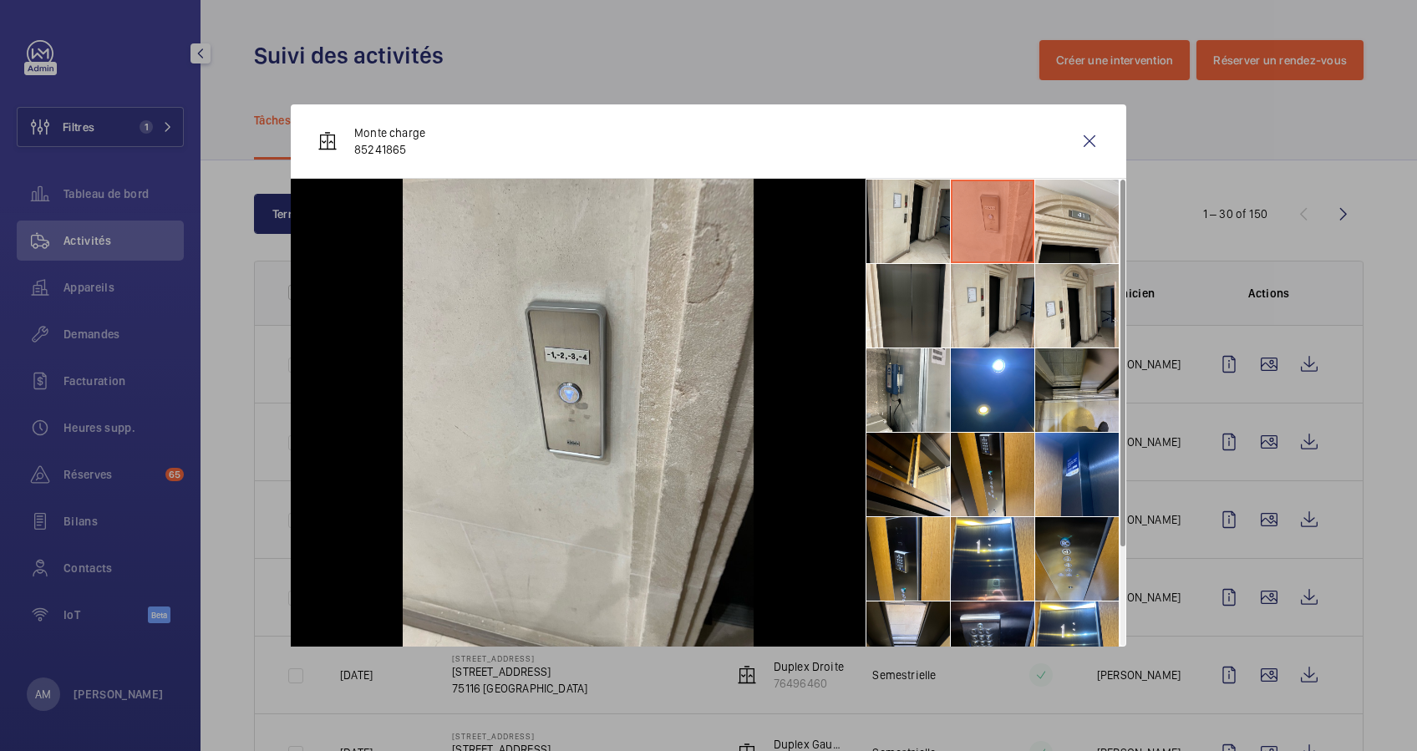
scroll to position [111, 0]
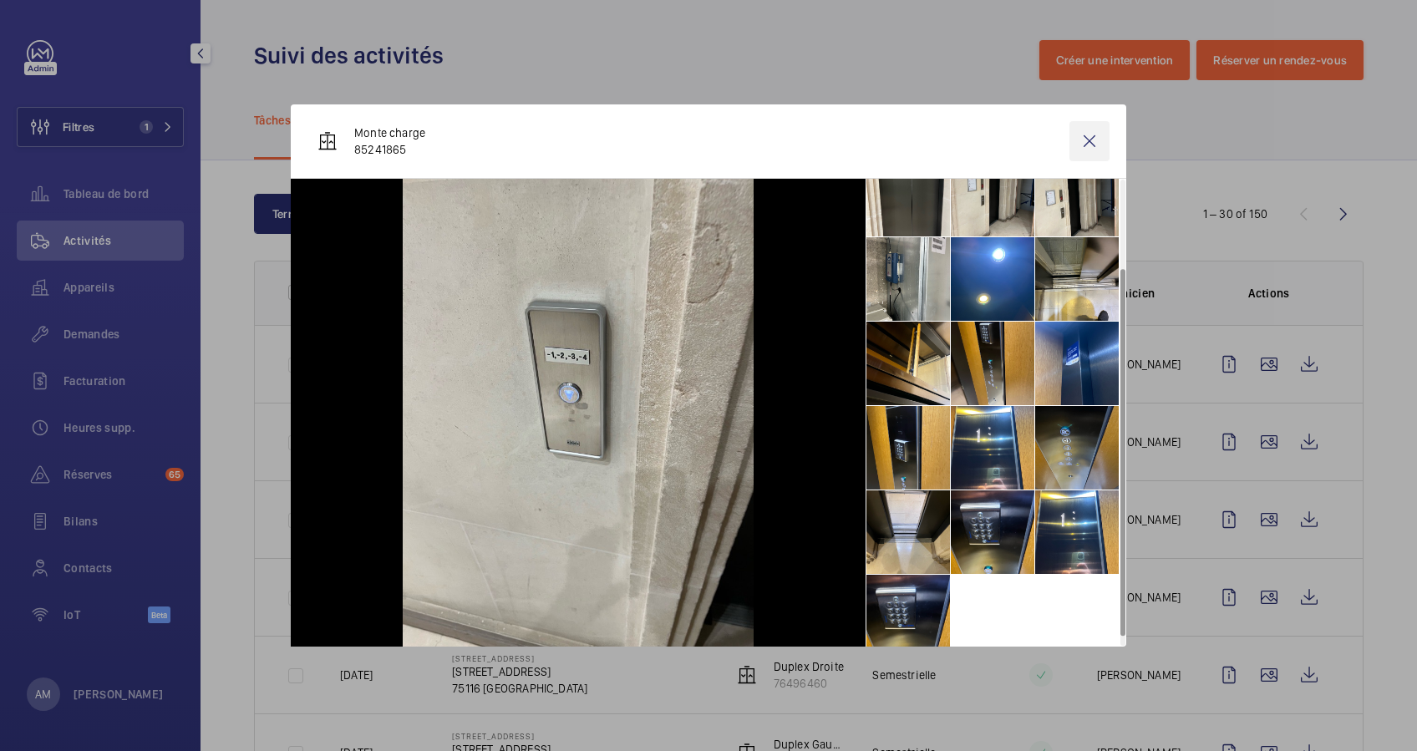
click at [1088, 139] on wm-front-icon-button at bounding box center [1089, 141] width 40 height 40
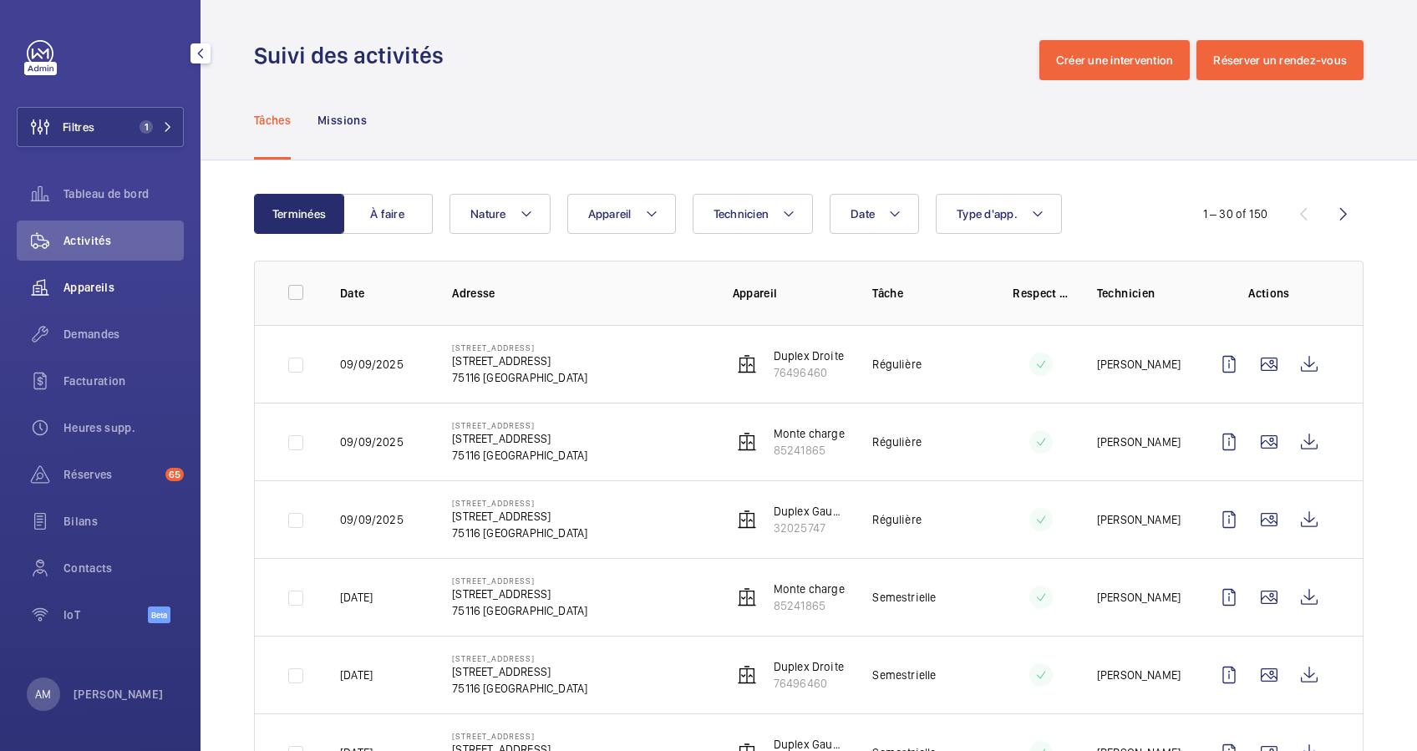
click at [88, 283] on span "Appareils" at bounding box center [123, 287] width 120 height 17
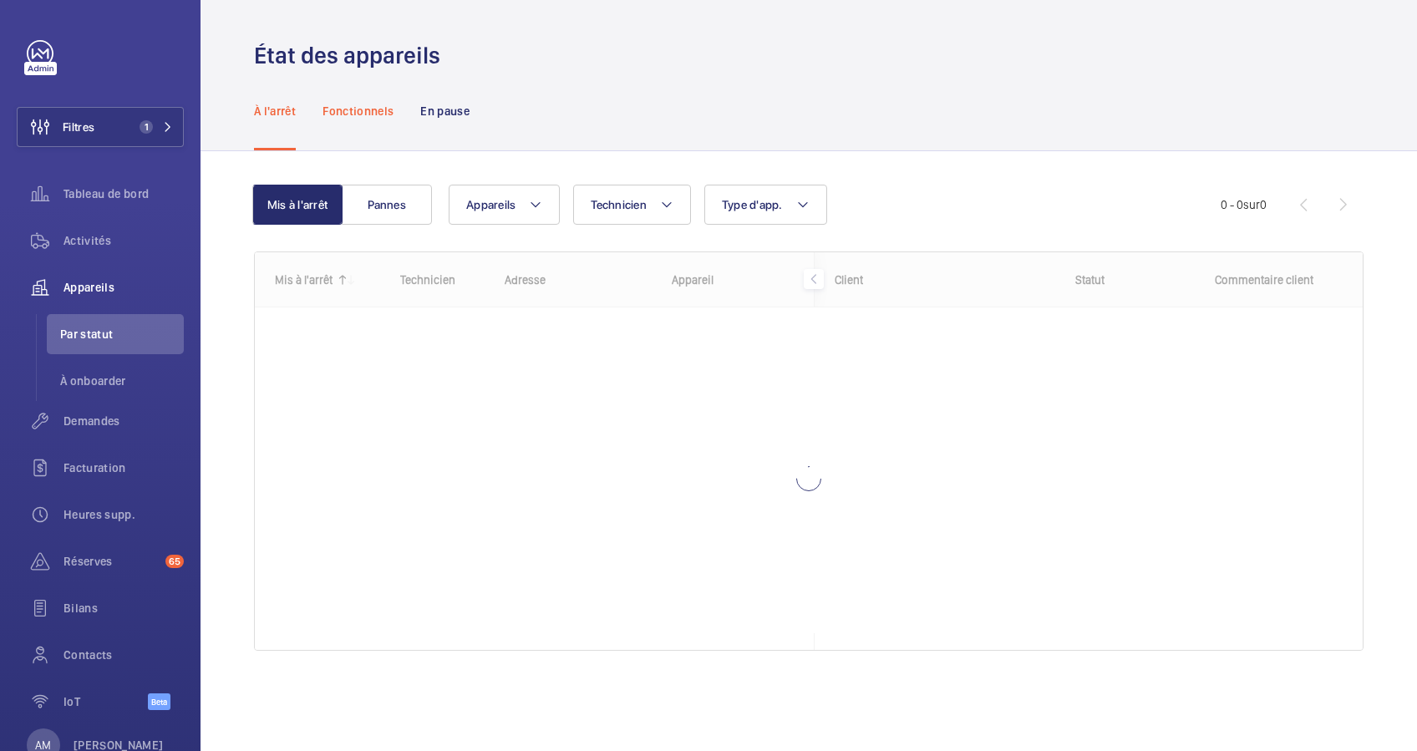
click at [372, 111] on p "Fonctionnels" at bounding box center [357, 111] width 71 height 17
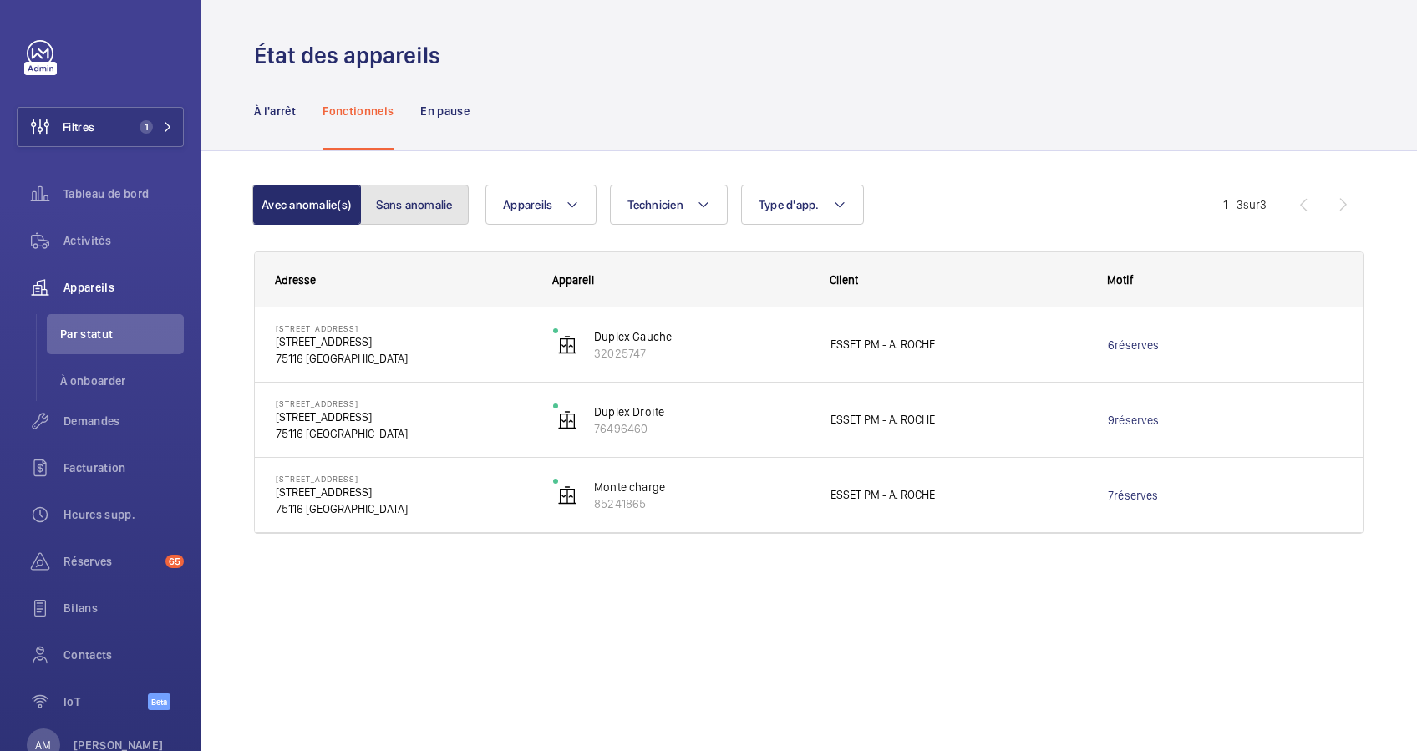
click at [416, 214] on button "Sans anomalie" at bounding box center [414, 205] width 109 height 40
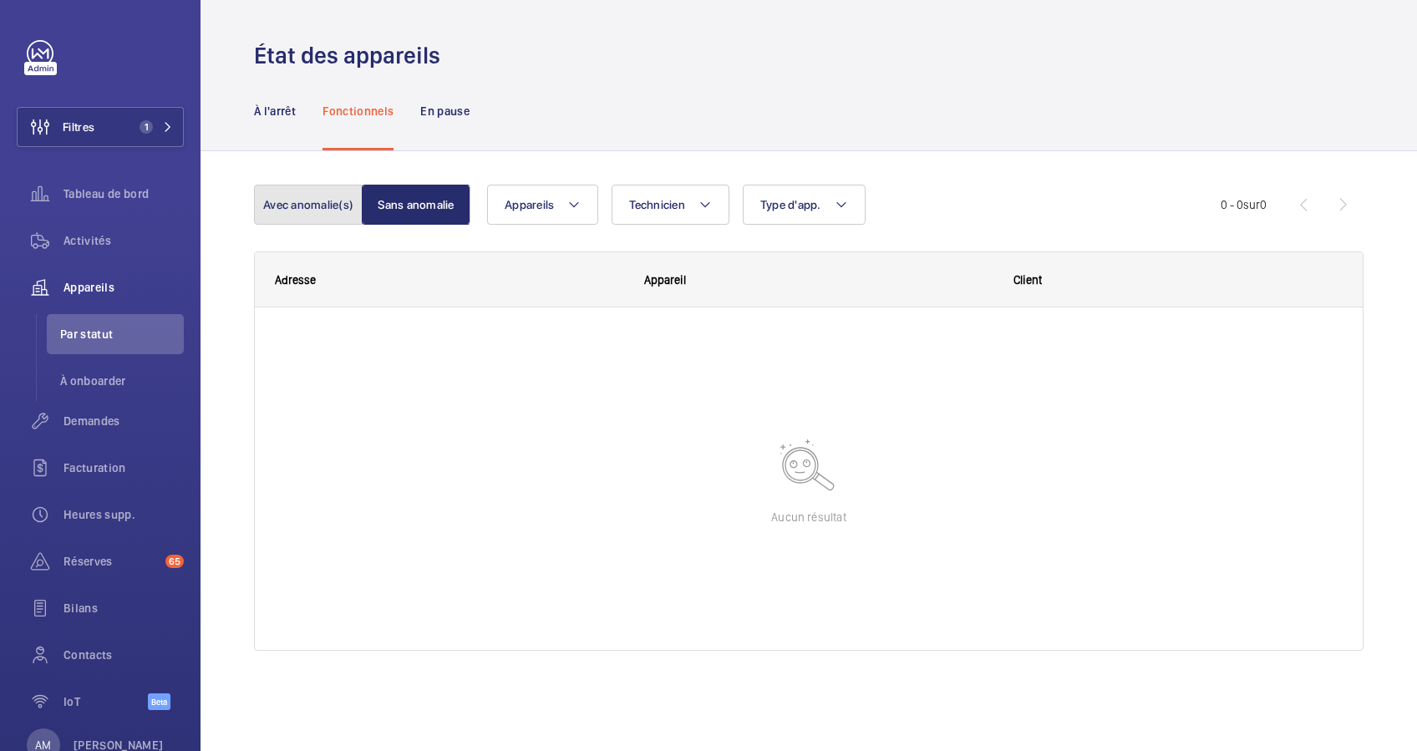
click at [321, 203] on button "Avec anomalie(s)" at bounding box center [308, 205] width 109 height 40
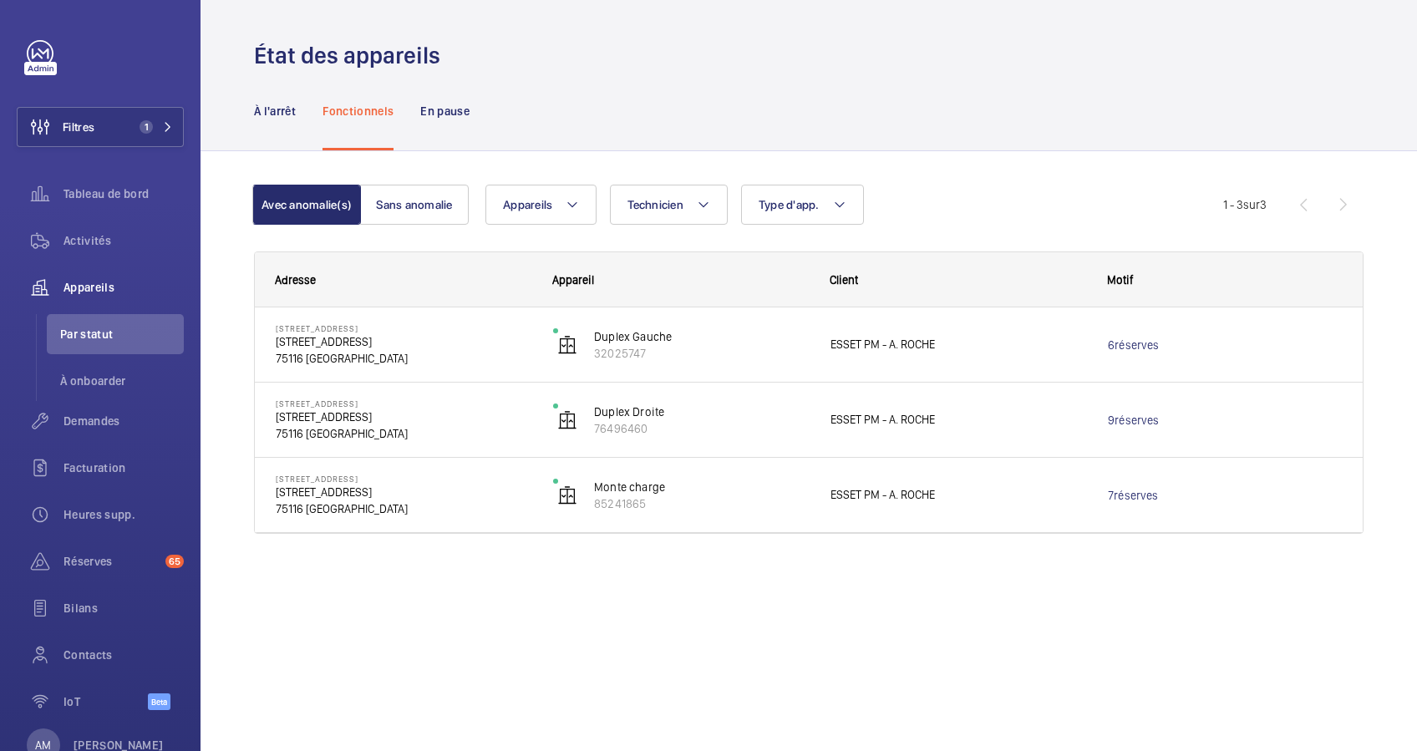
click at [905, 99] on div "À l'arrêt Fonctionnels En pause" at bounding box center [808, 110] width 1109 height 79
click at [85, 238] on span "Activités" at bounding box center [123, 240] width 120 height 17
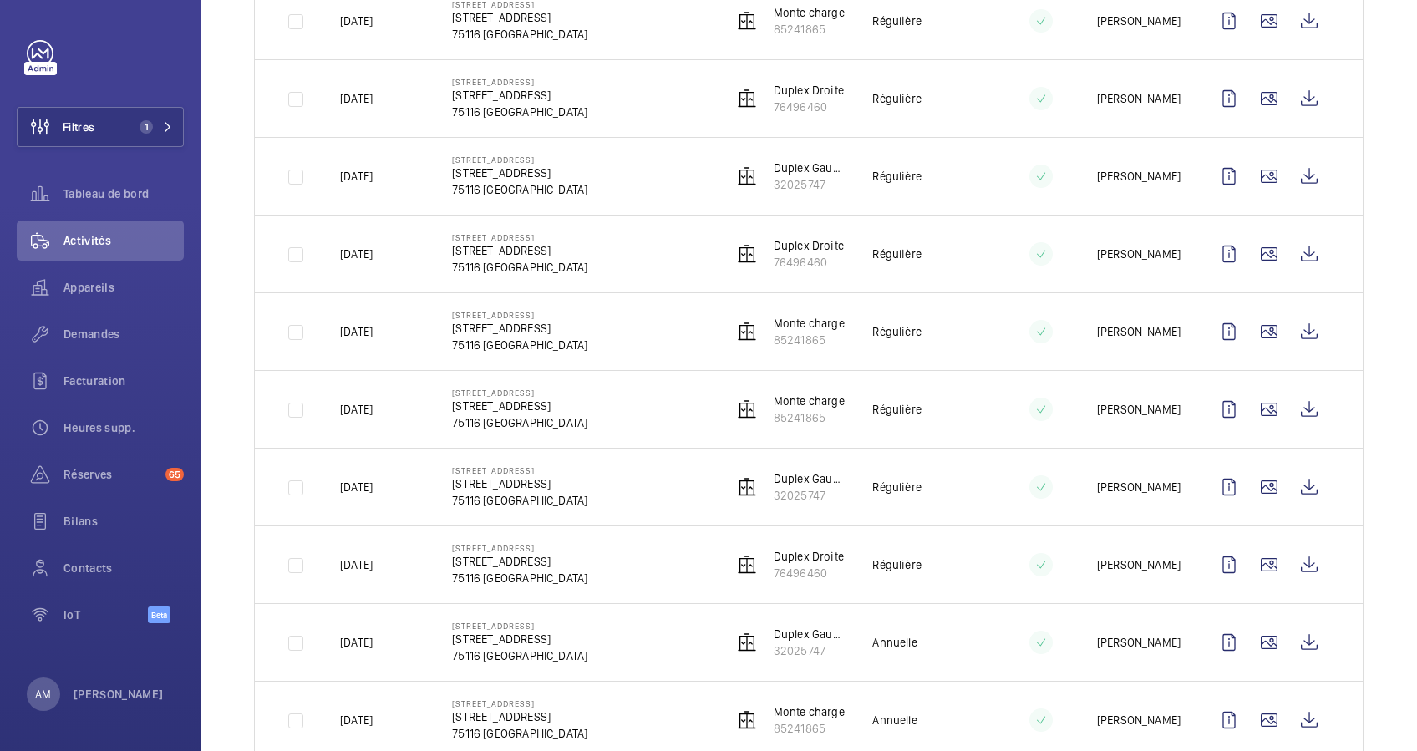
scroll to position [840, 0]
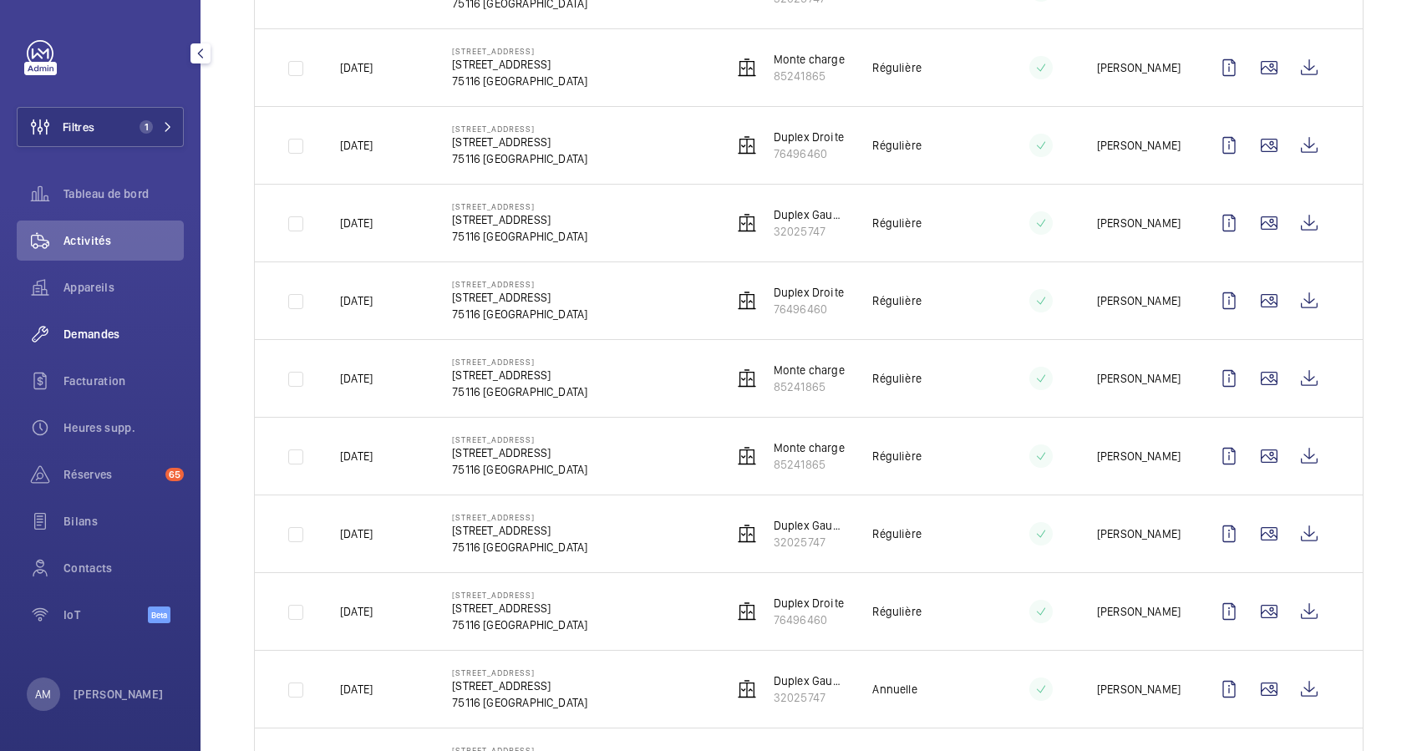
click at [102, 327] on span "Demandes" at bounding box center [123, 334] width 120 height 17
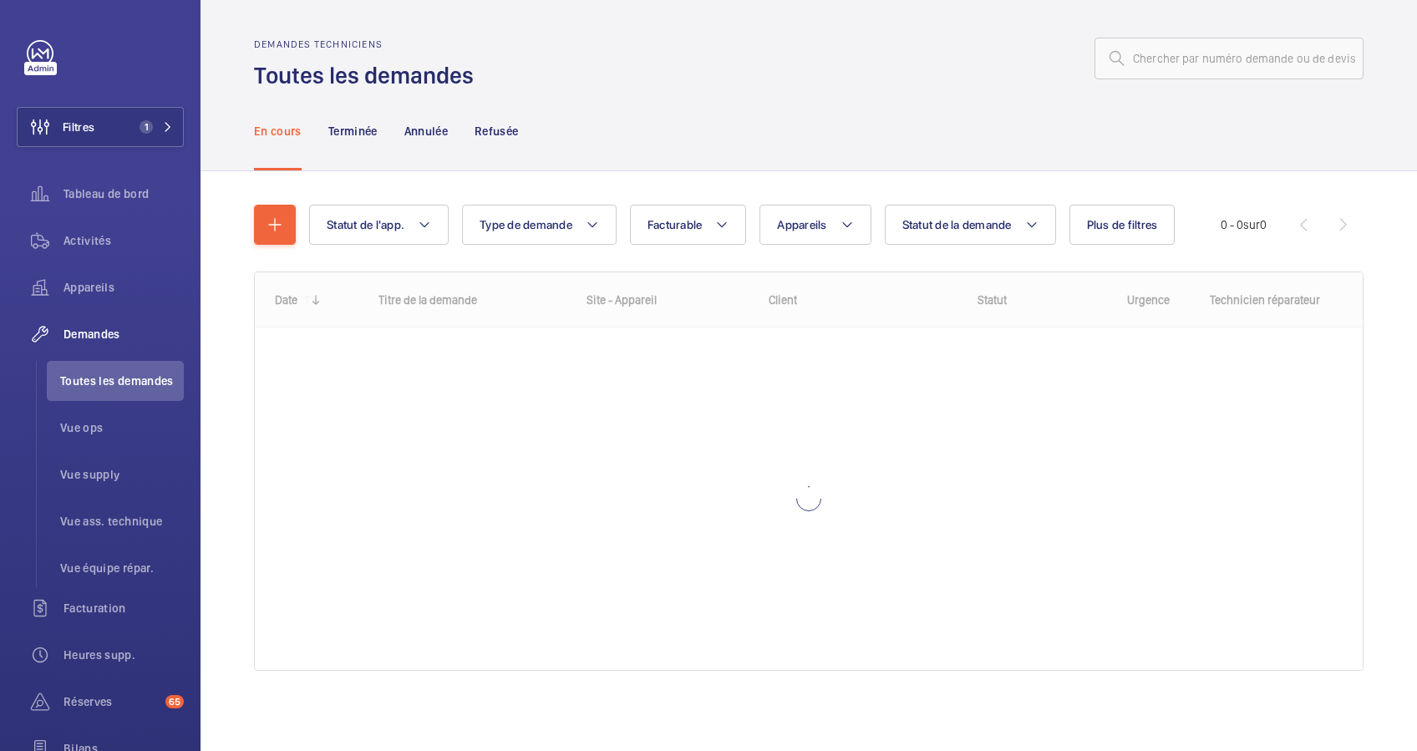
scroll to position [2, 0]
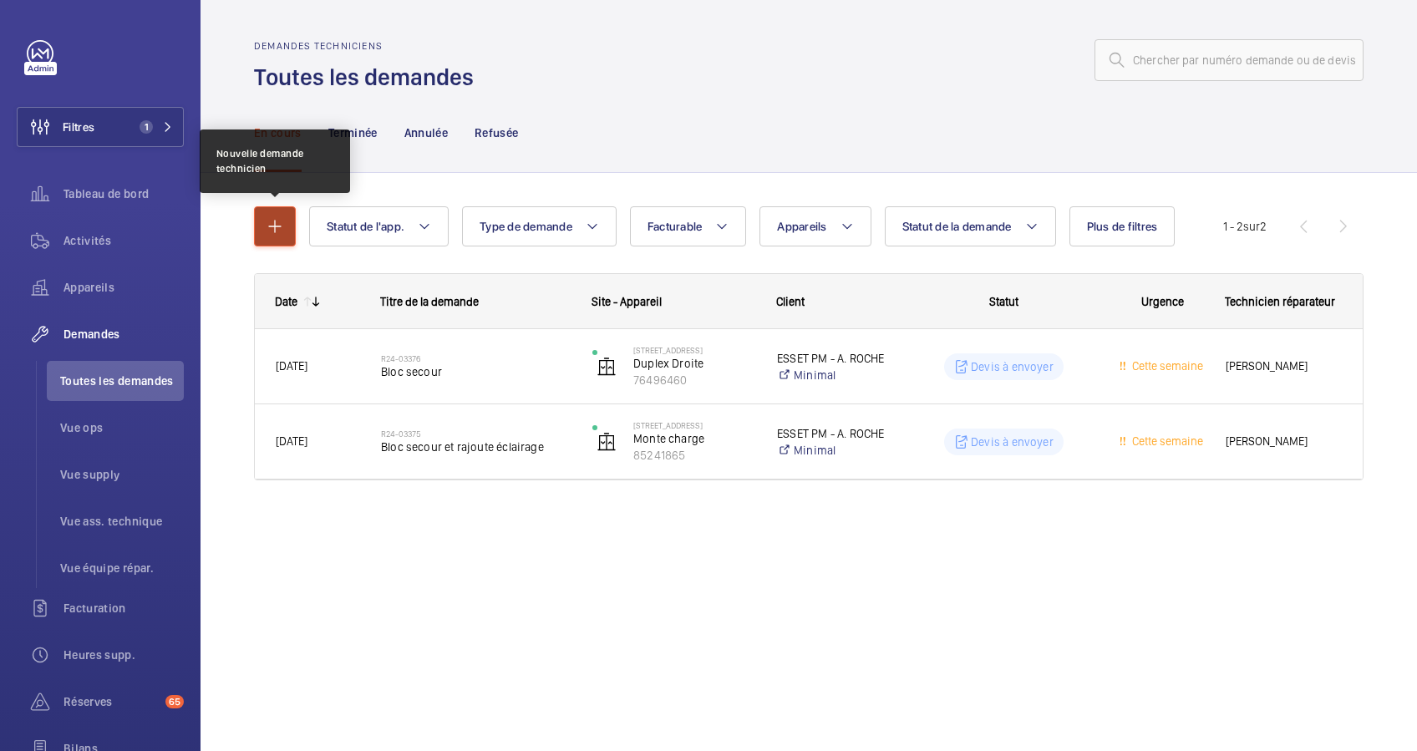
click at [275, 217] on mat-icon "button" at bounding box center [275, 226] width 20 height 20
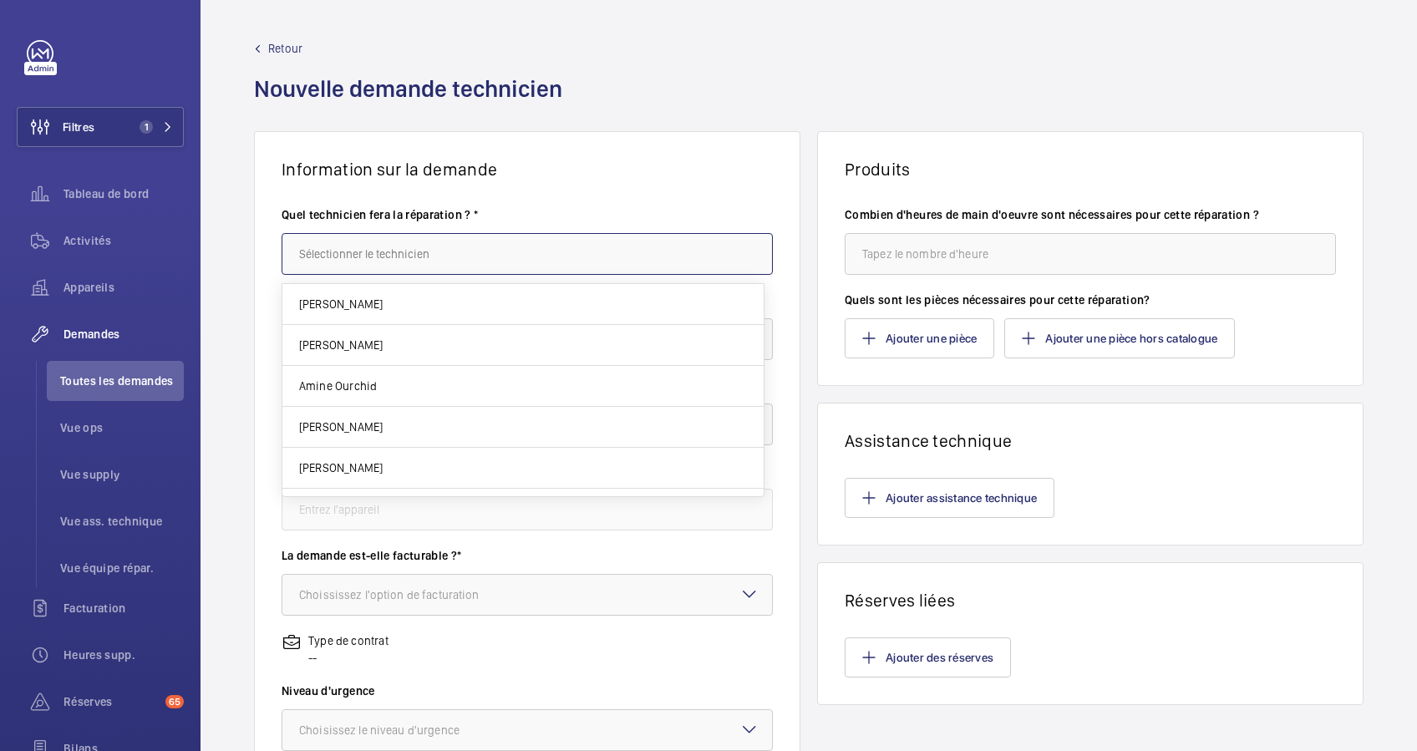
click at [383, 255] on input "text" at bounding box center [526, 254] width 491 height 42
click at [381, 292] on mat-option "Amine Ourchid" at bounding box center [522, 304] width 481 height 41
type input "A"
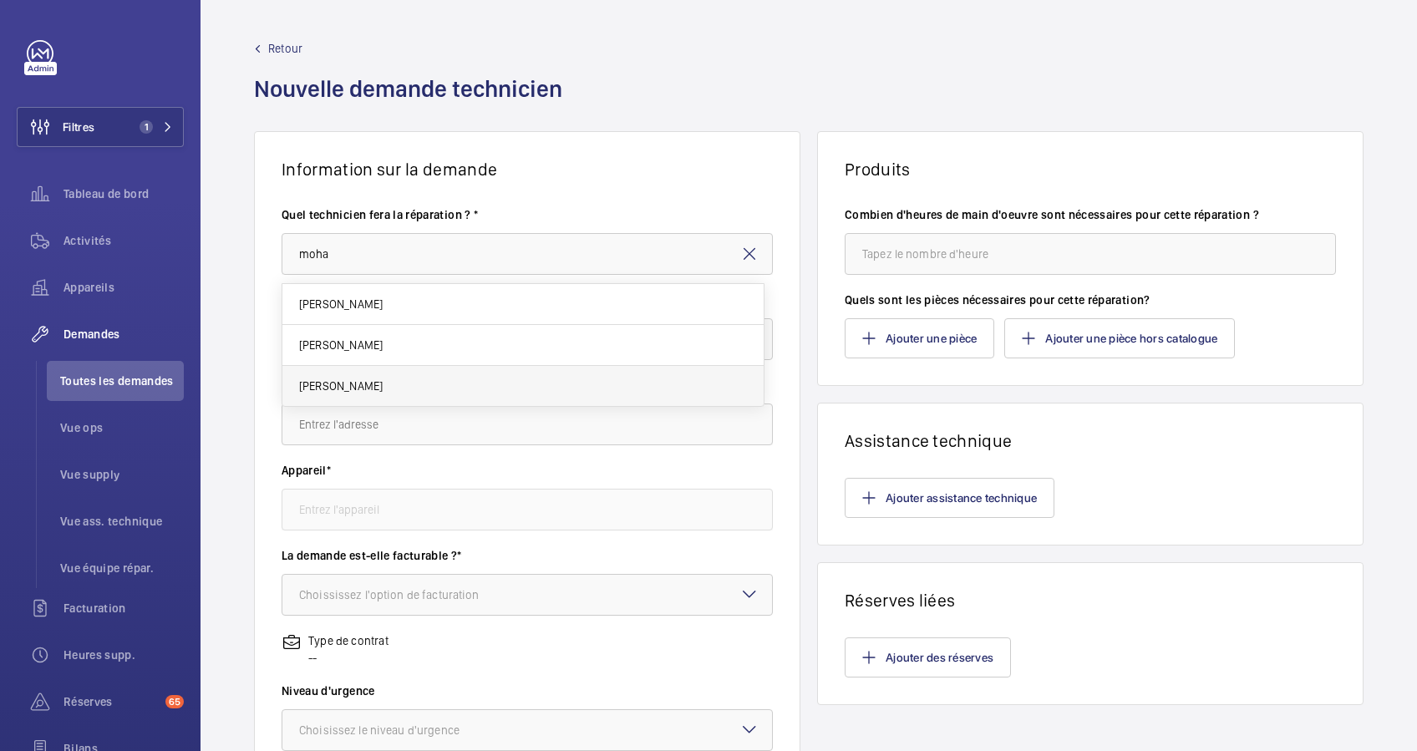
click at [469, 372] on mat-option "[PERSON_NAME]" at bounding box center [522, 386] width 481 height 40
type input "[PERSON_NAME]"
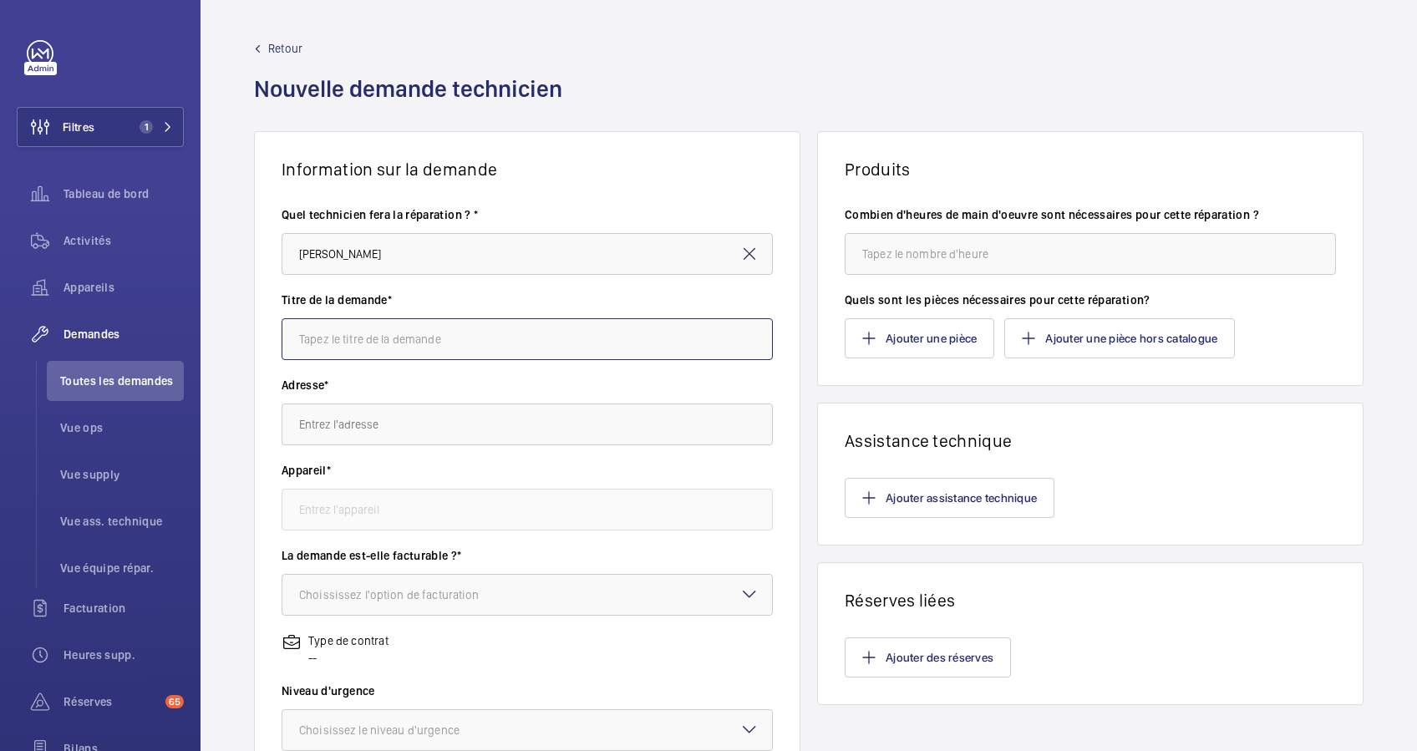
click at [442, 340] on input "text" at bounding box center [526, 339] width 491 height 42
click at [457, 340] on input "Demontage plaque à bouton" at bounding box center [526, 339] width 491 height 42
click at [313, 341] on input "Demontage plaque à boutons" at bounding box center [526, 339] width 491 height 42
type input "Démontage plaque à boutons"
click at [388, 416] on input "text" at bounding box center [526, 424] width 491 height 42
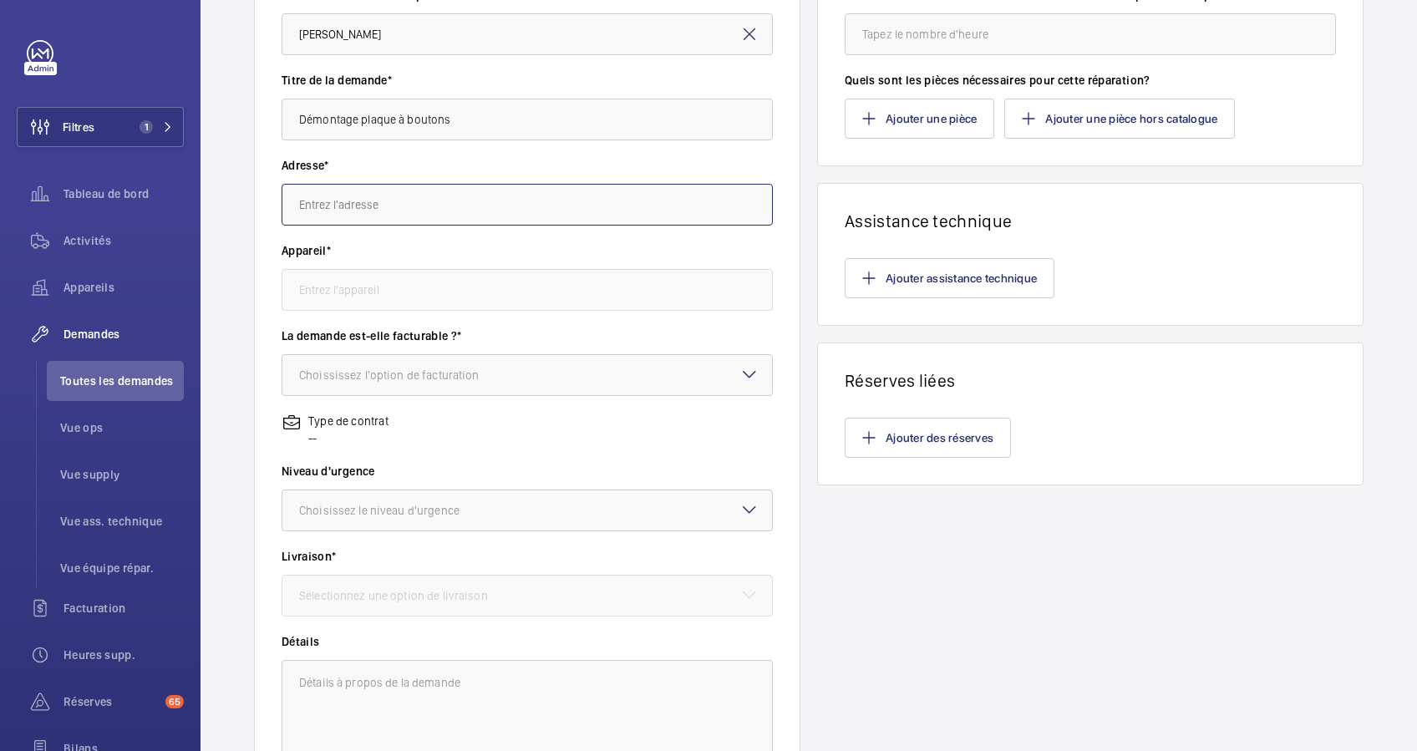
scroll to position [222, 0]
click at [392, 205] on input "text" at bounding box center [526, 202] width 491 height 42
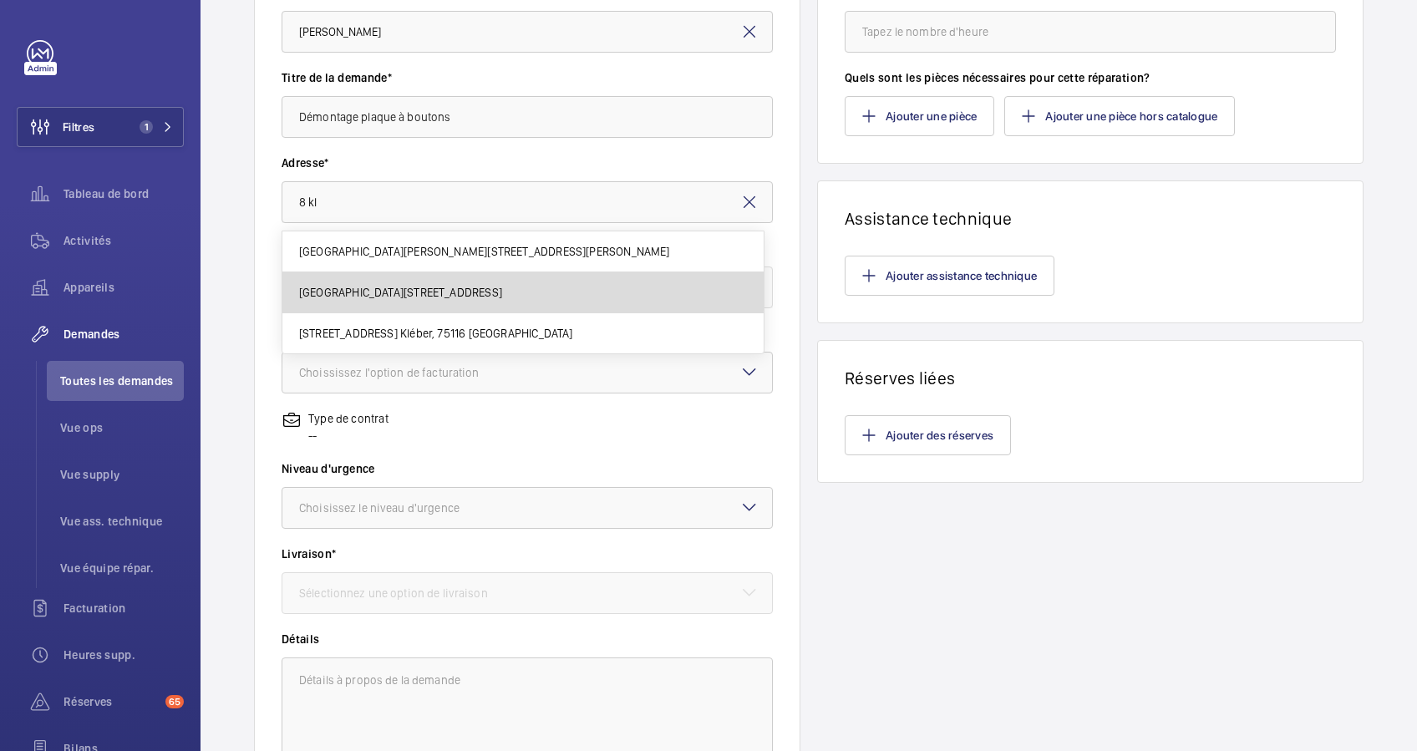
click at [339, 284] on span "[GEOGRAPHIC_DATA][STREET_ADDRESS]" at bounding box center [400, 292] width 203 height 17
type input "[GEOGRAPHIC_DATA][STREET_ADDRESS]"
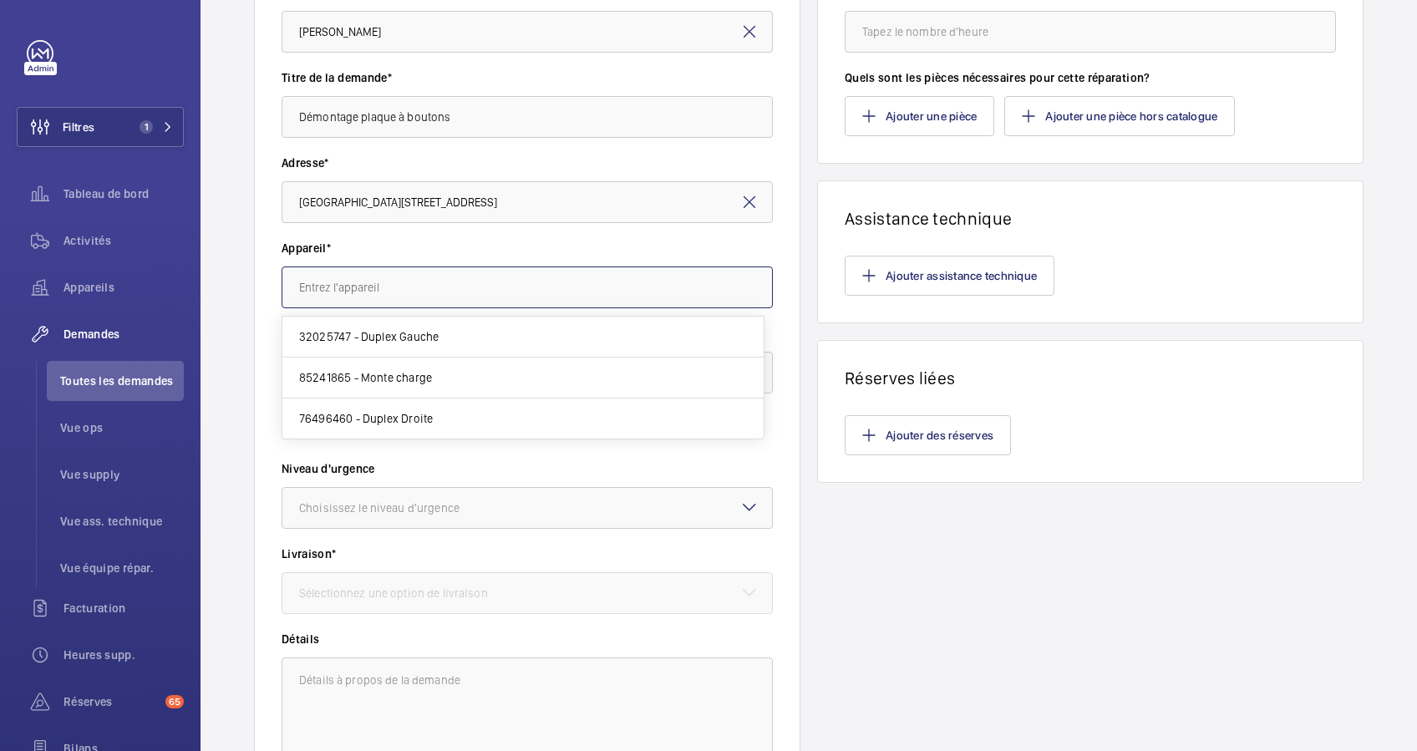
click at [358, 278] on input "text" at bounding box center [526, 287] width 491 height 42
click at [380, 331] on span "32025747 - Duplex Gauche" at bounding box center [368, 336] width 139 height 17
type input "32025747 - Duplex Gauche"
click at [434, 365] on div "Choississez l'option de facturation" at bounding box center [410, 372] width 222 height 17
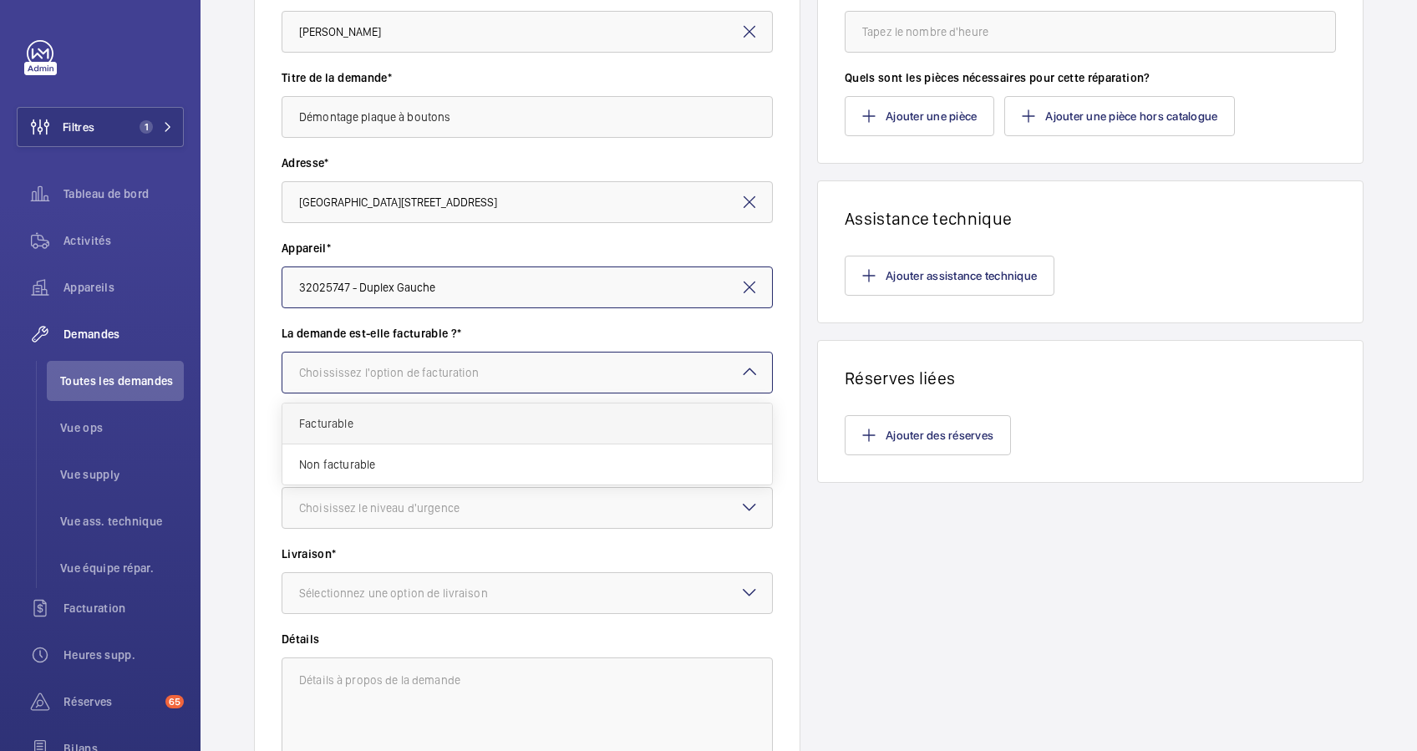
click at [349, 413] on div "Facturable" at bounding box center [526, 423] width 489 height 41
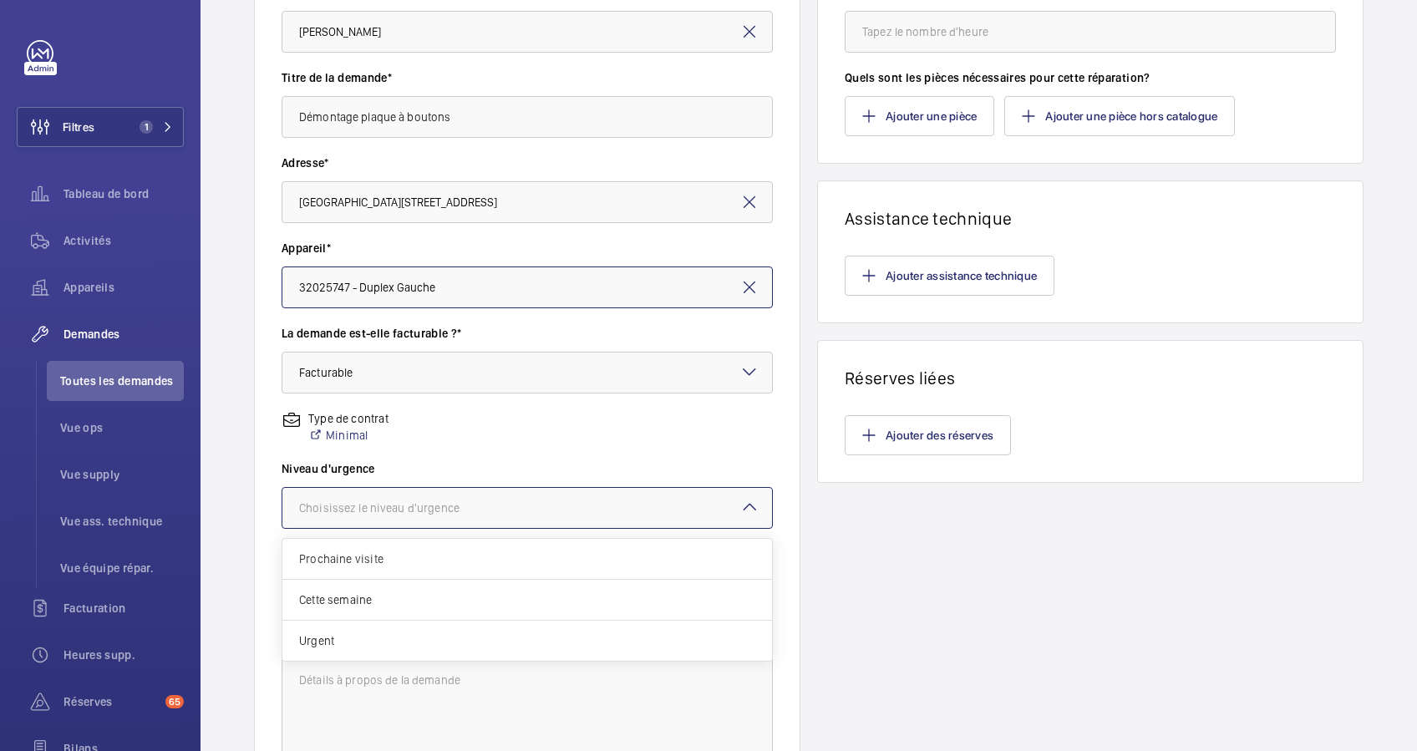
click at [439, 499] on div "Choisissez le niveau d'urgence" at bounding box center [400, 507] width 202 height 17
click at [401, 636] on span "Urgent" at bounding box center [527, 640] width 456 height 17
click at [441, 588] on div "Sélectionnez une option de livraison" at bounding box center [414, 593] width 231 height 17
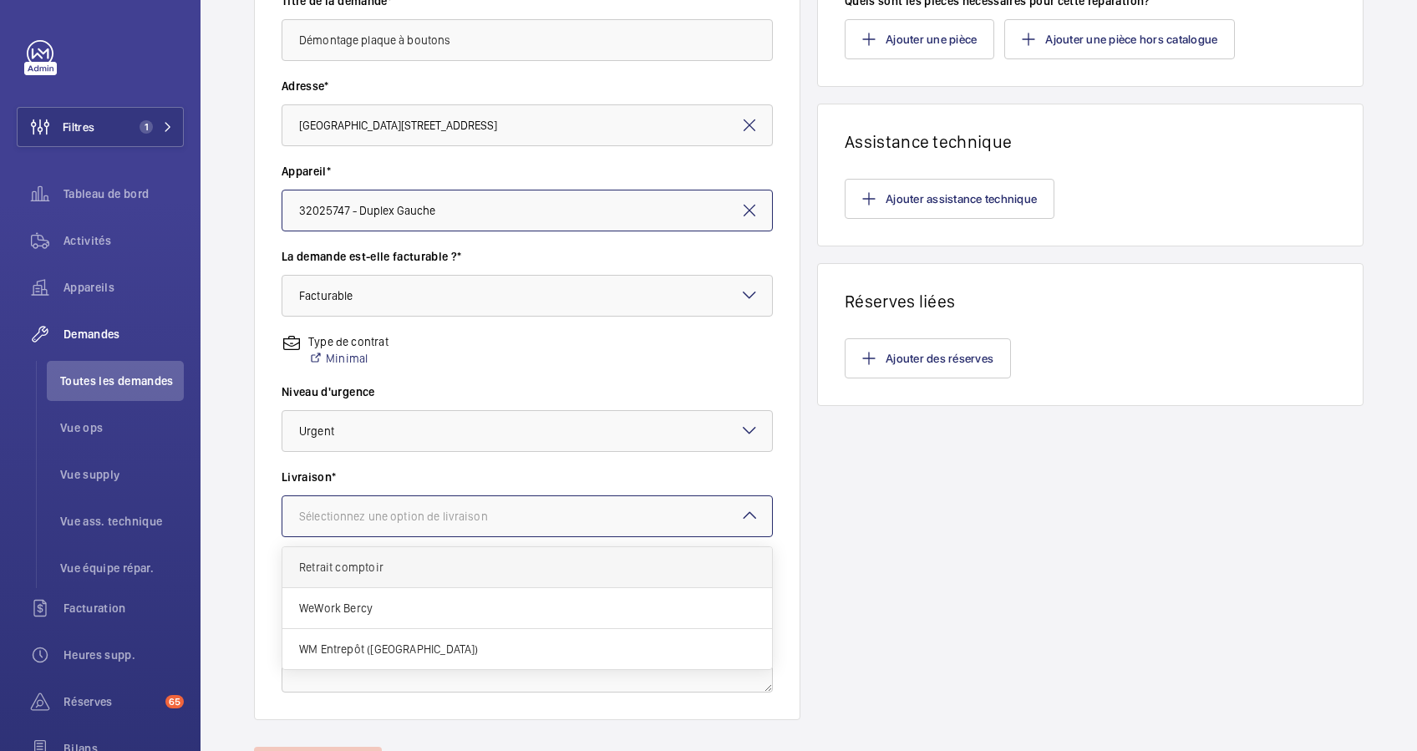
scroll to position [334, 0]
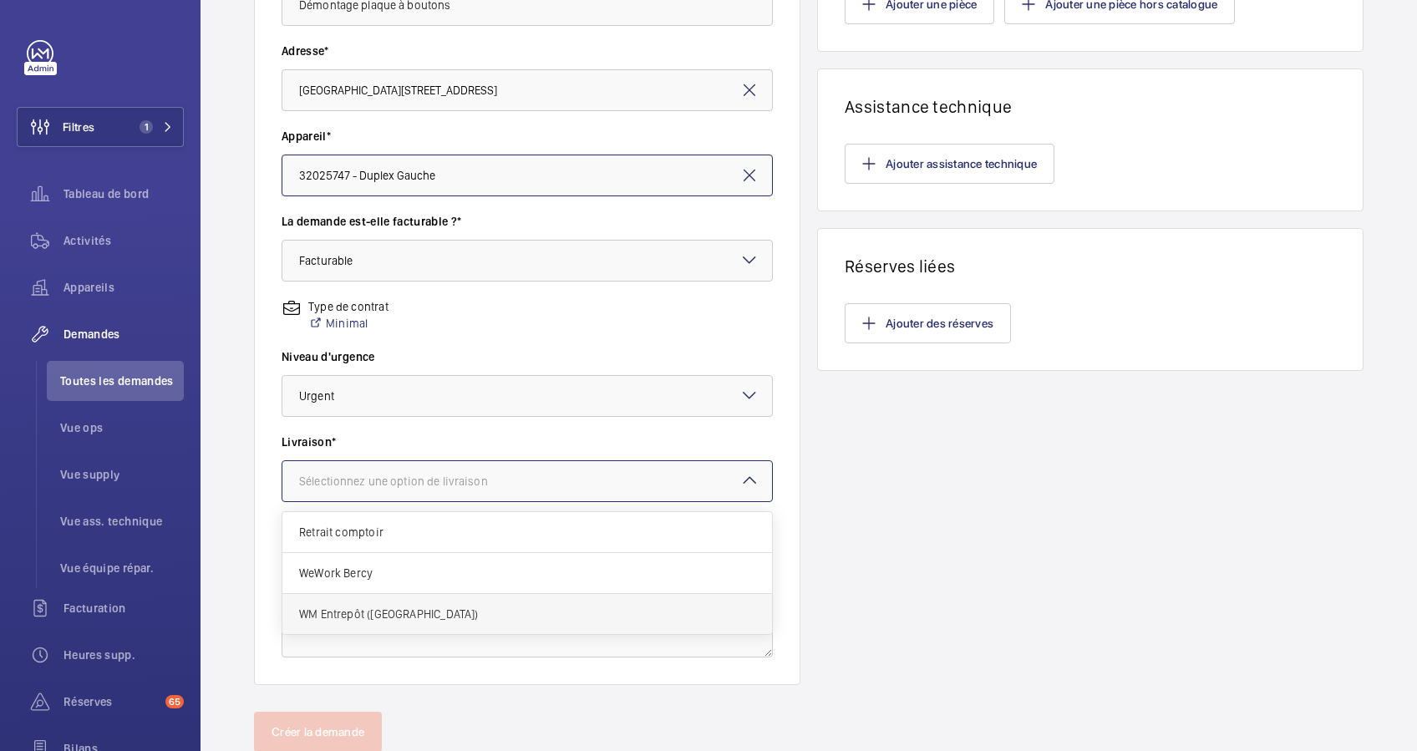
click at [428, 608] on span "WM Entrepôt ([GEOGRAPHIC_DATA])" at bounding box center [527, 614] width 456 height 17
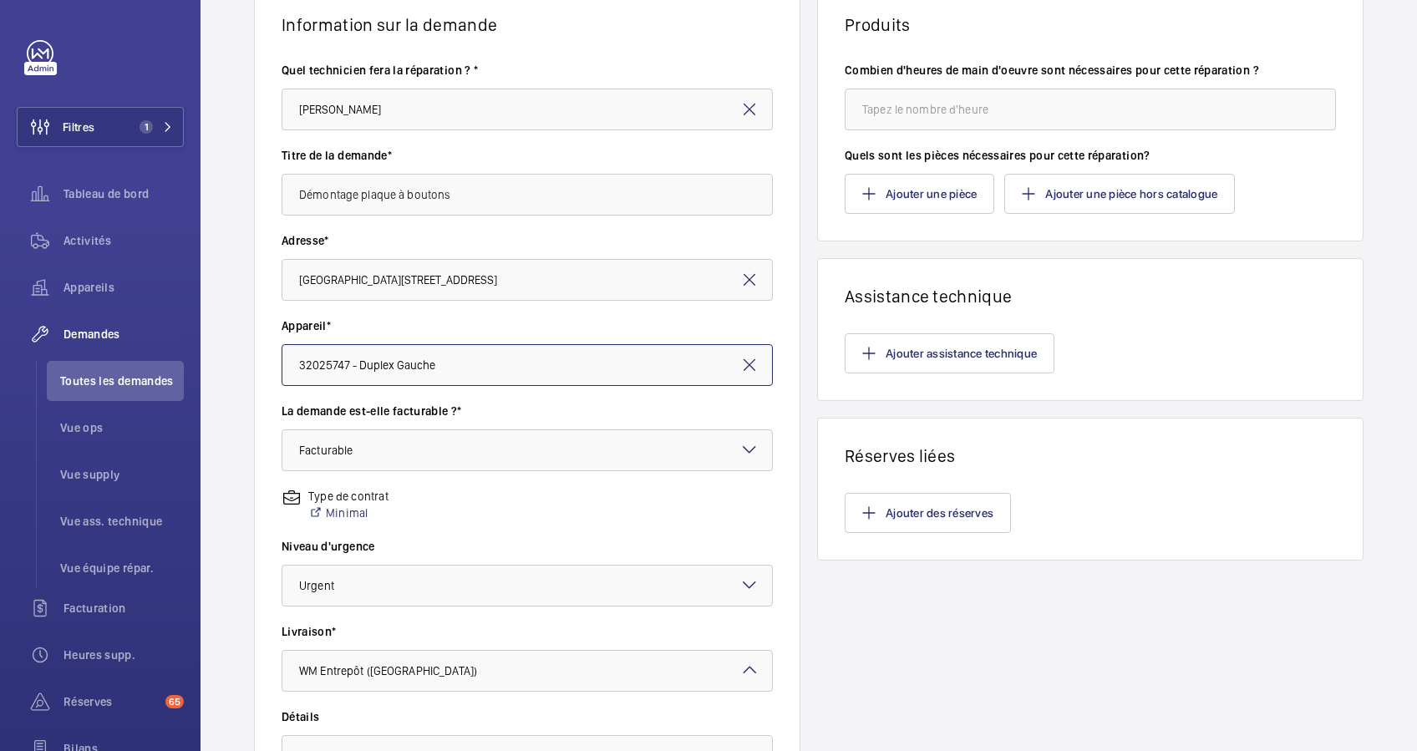
scroll to position [0, 0]
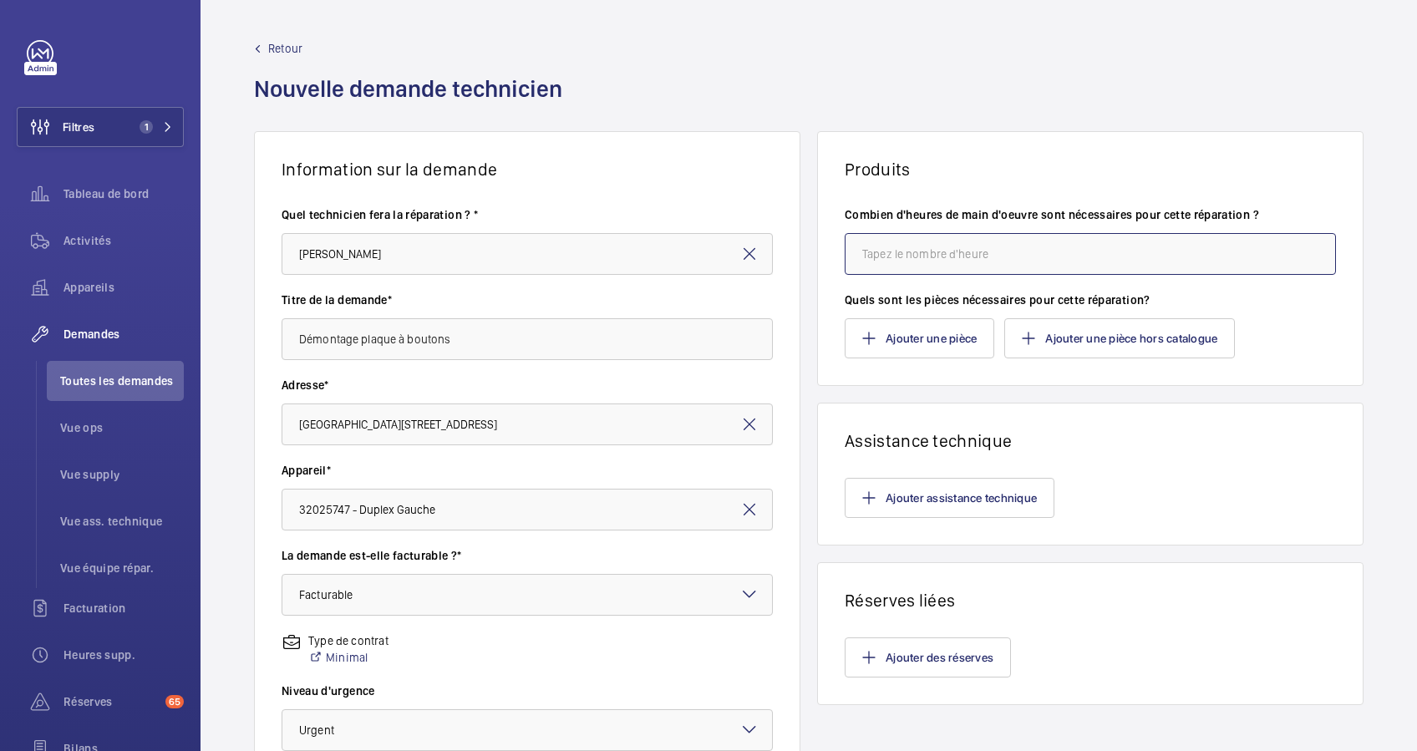
click at [928, 258] on input "number" at bounding box center [1089, 254] width 491 height 42
type input "2"
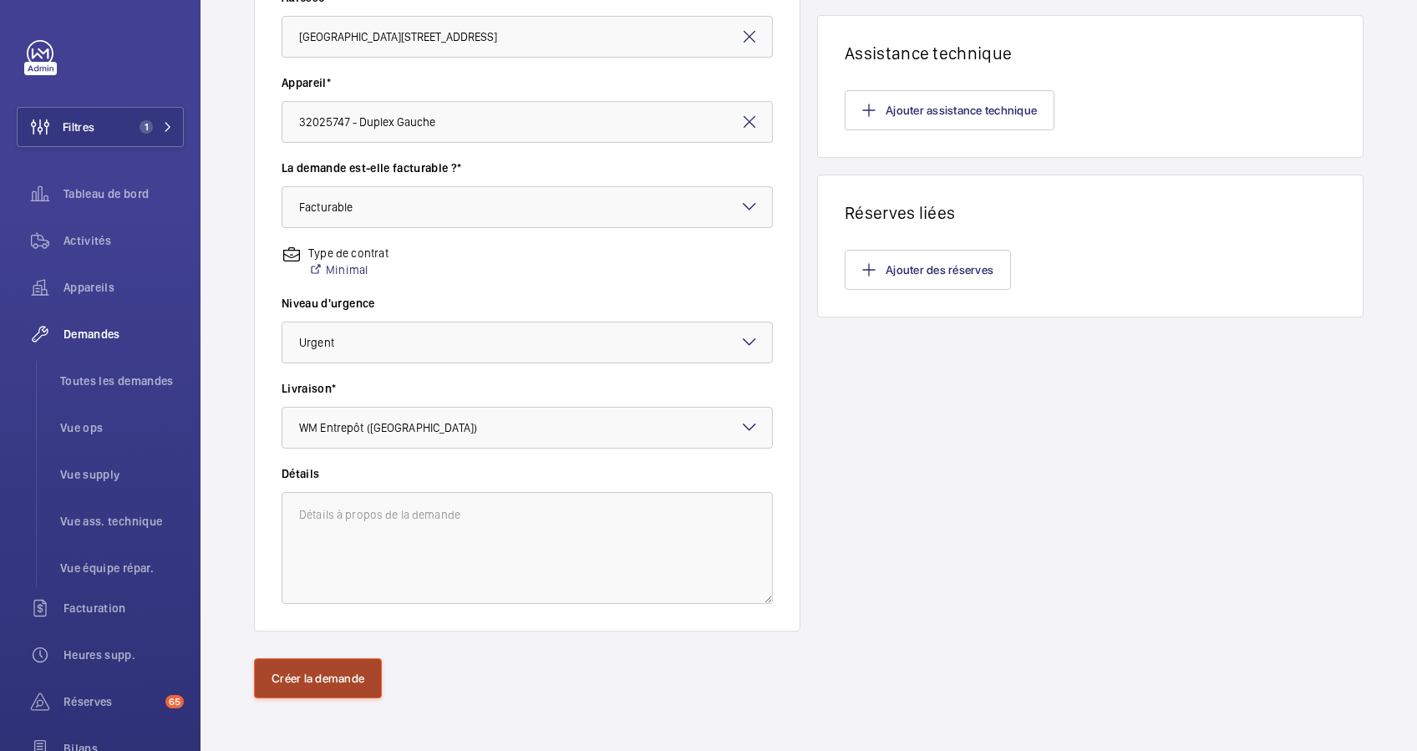
click at [346, 667] on button "Créer la demande" at bounding box center [318, 678] width 128 height 40
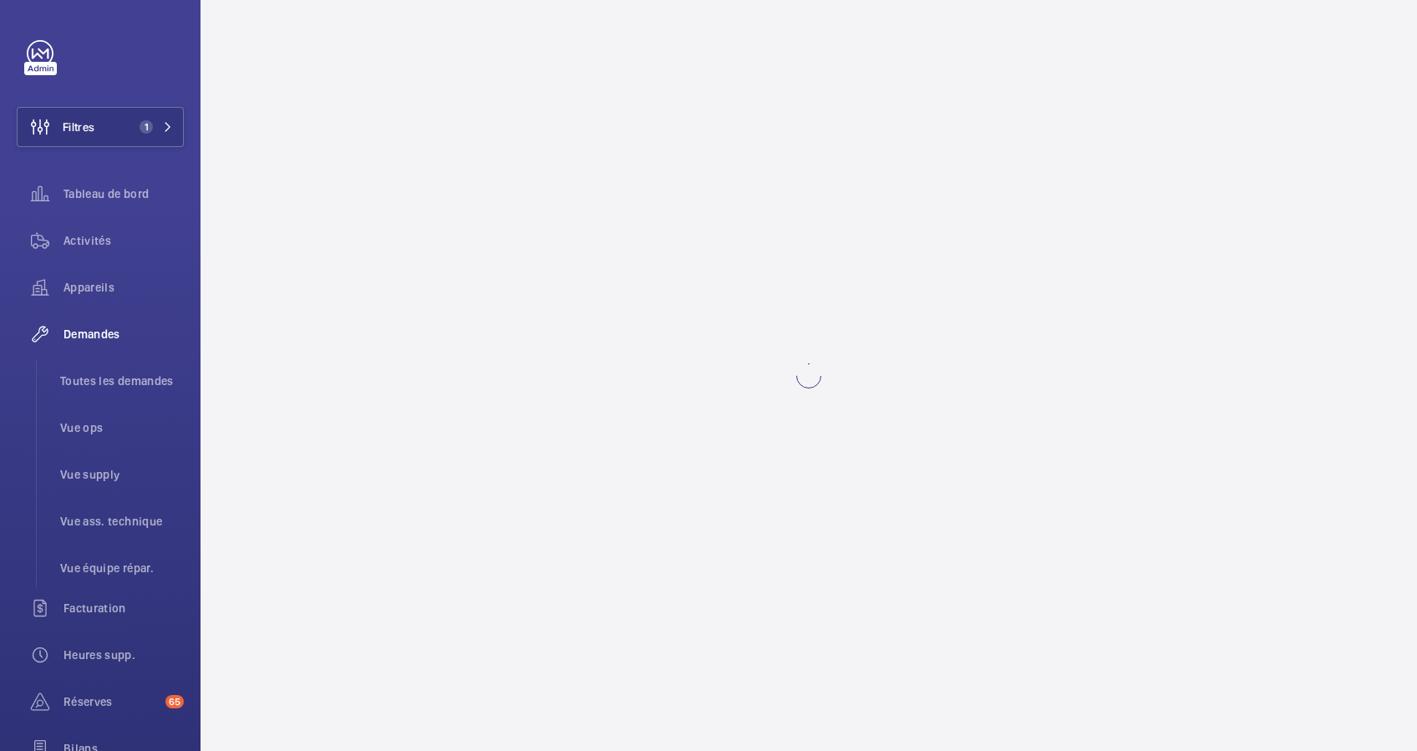
scroll to position [0, 0]
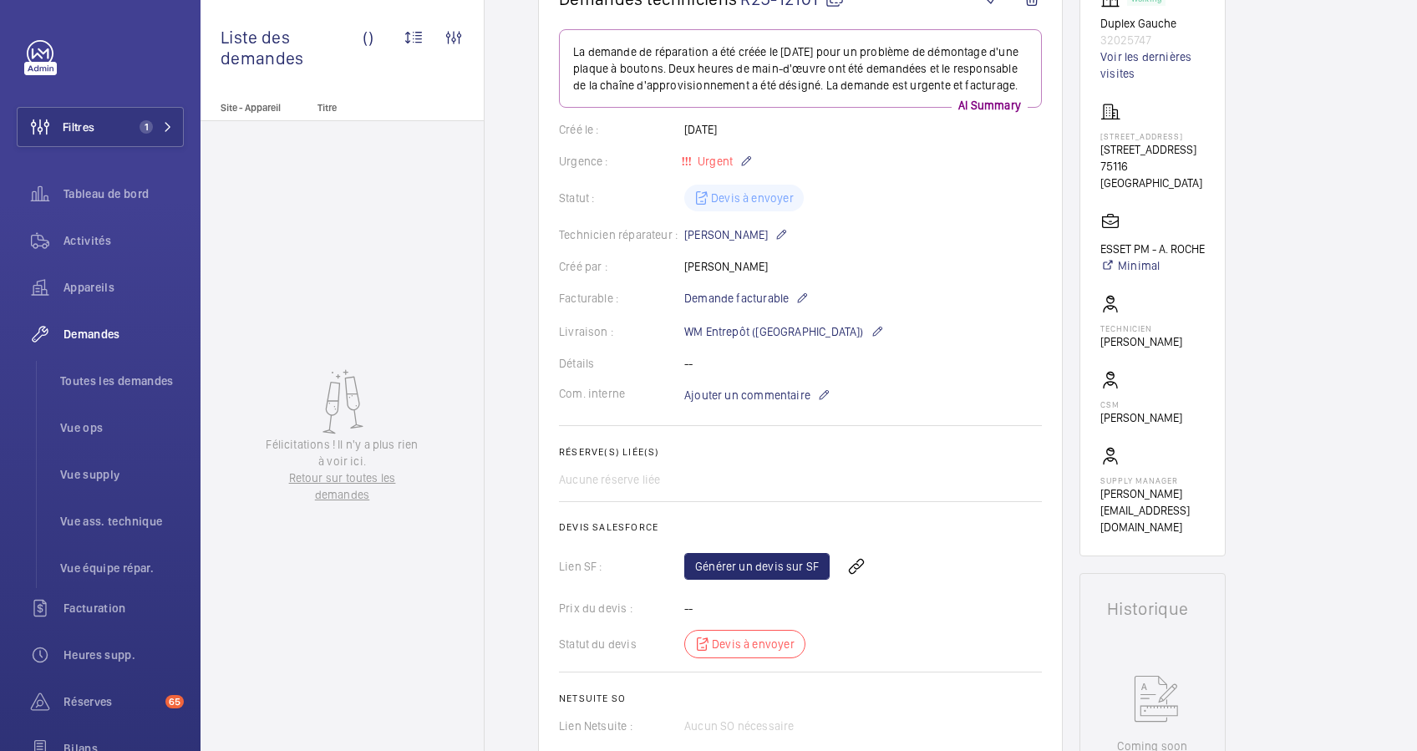
scroll to position [222, 0]
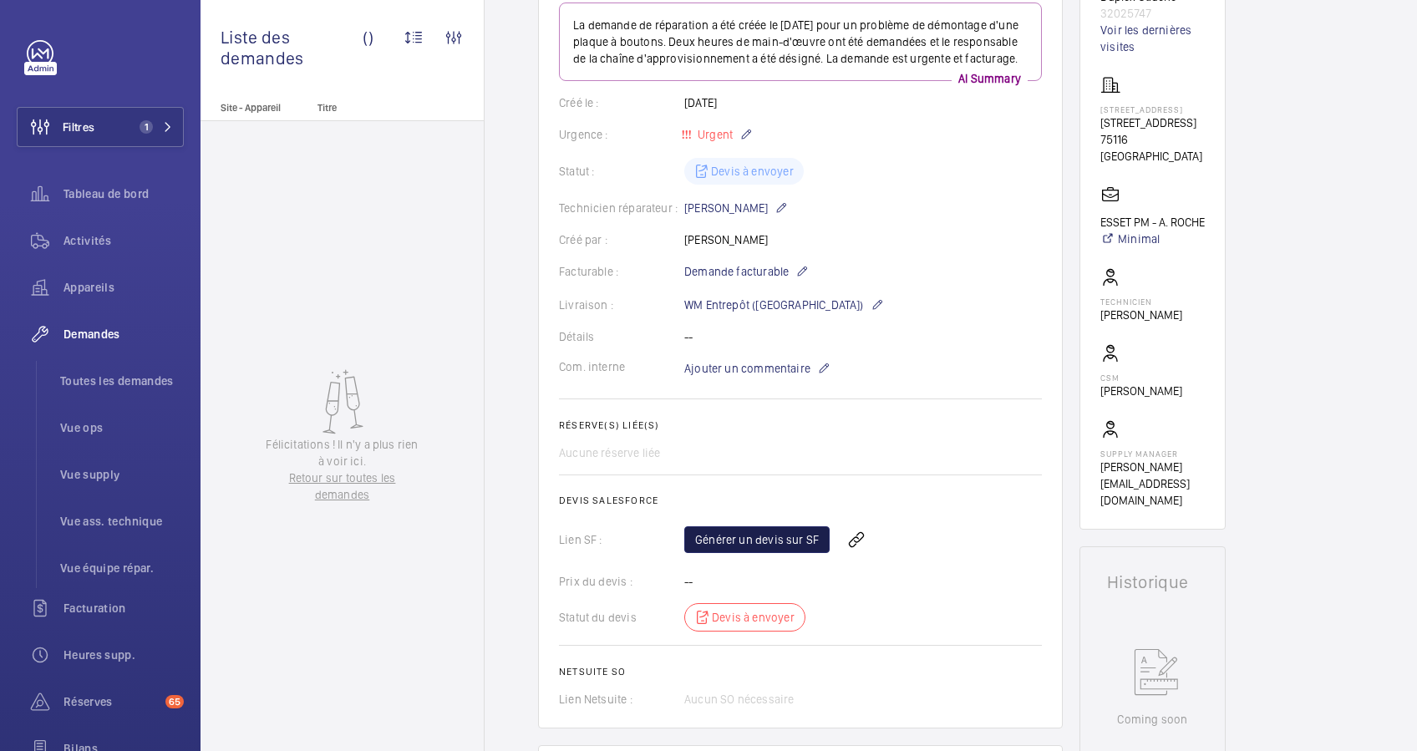
click at [819, 553] on link "Générer un devis sur SF" at bounding box center [756, 539] width 145 height 27
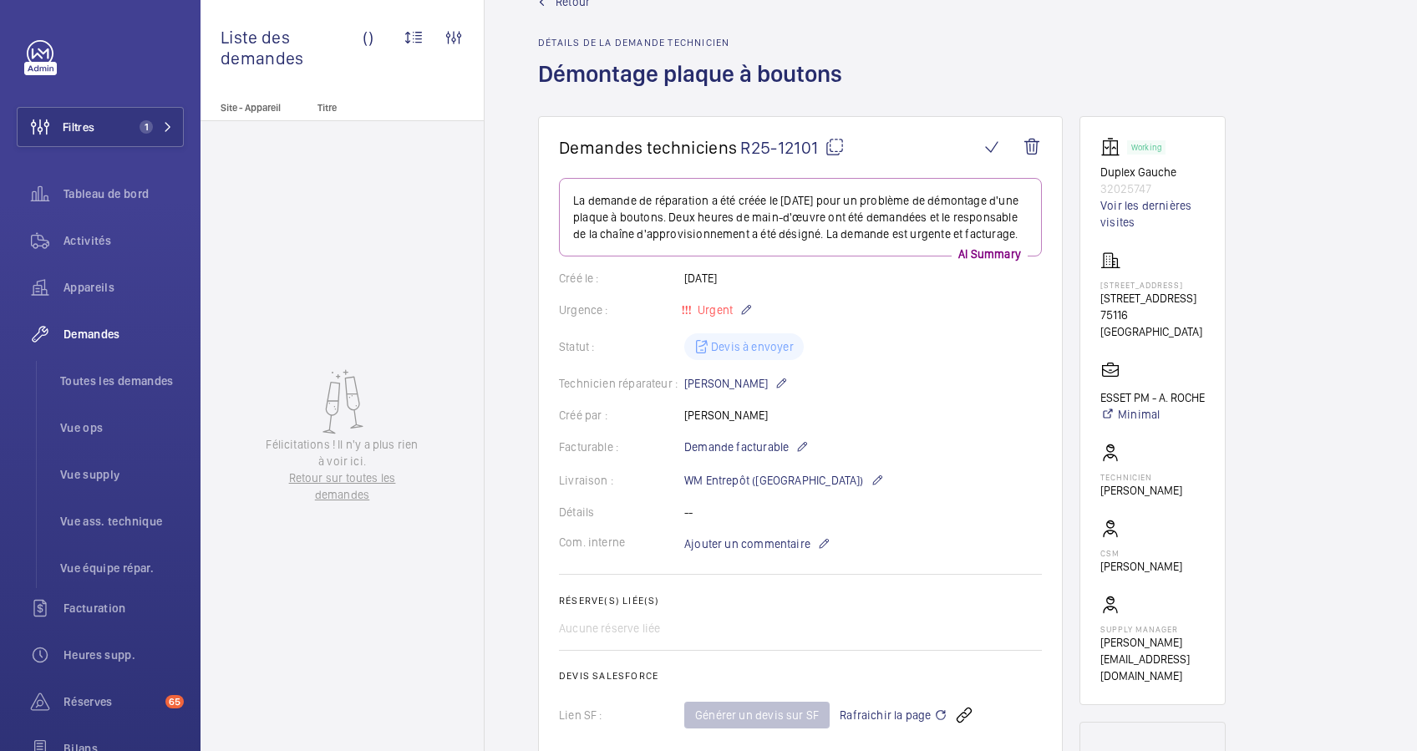
scroll to position [0, 0]
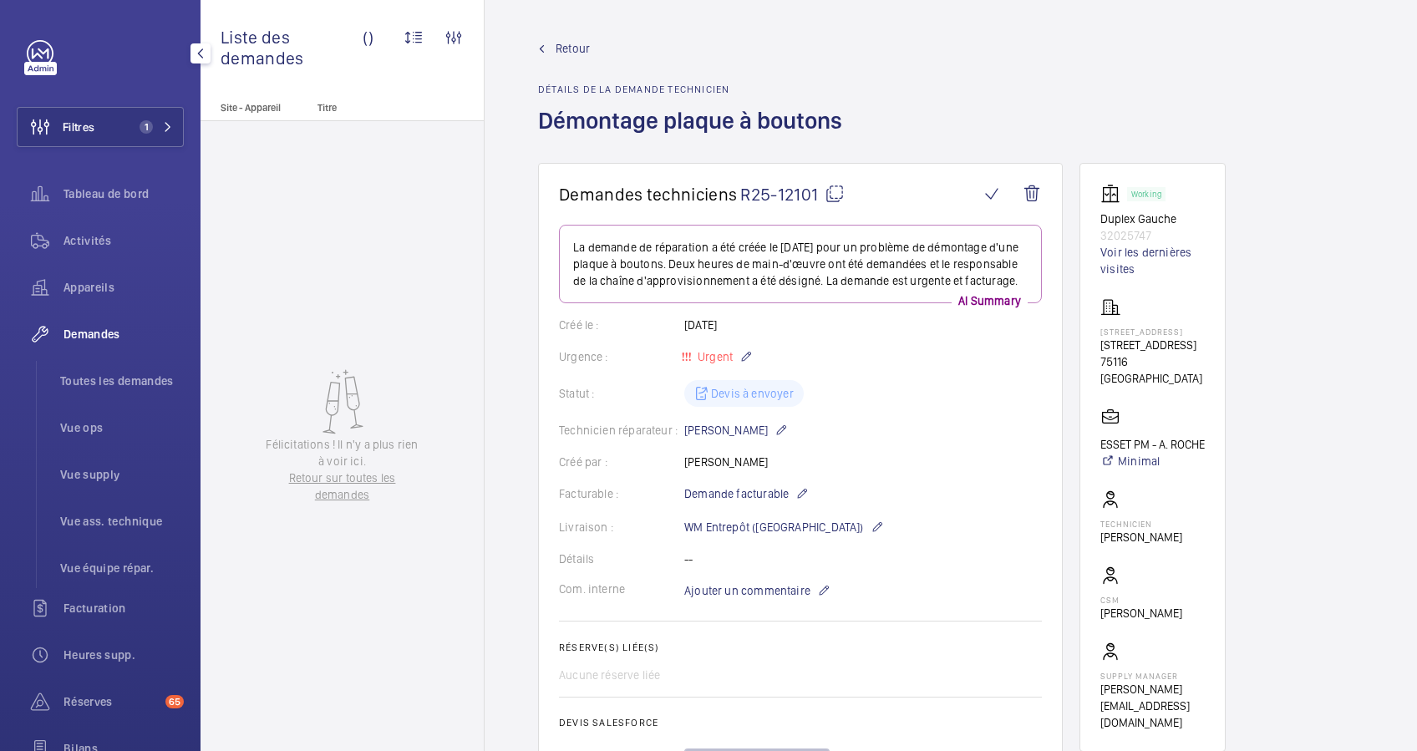
click at [72, 246] on span "Activités" at bounding box center [123, 240] width 120 height 17
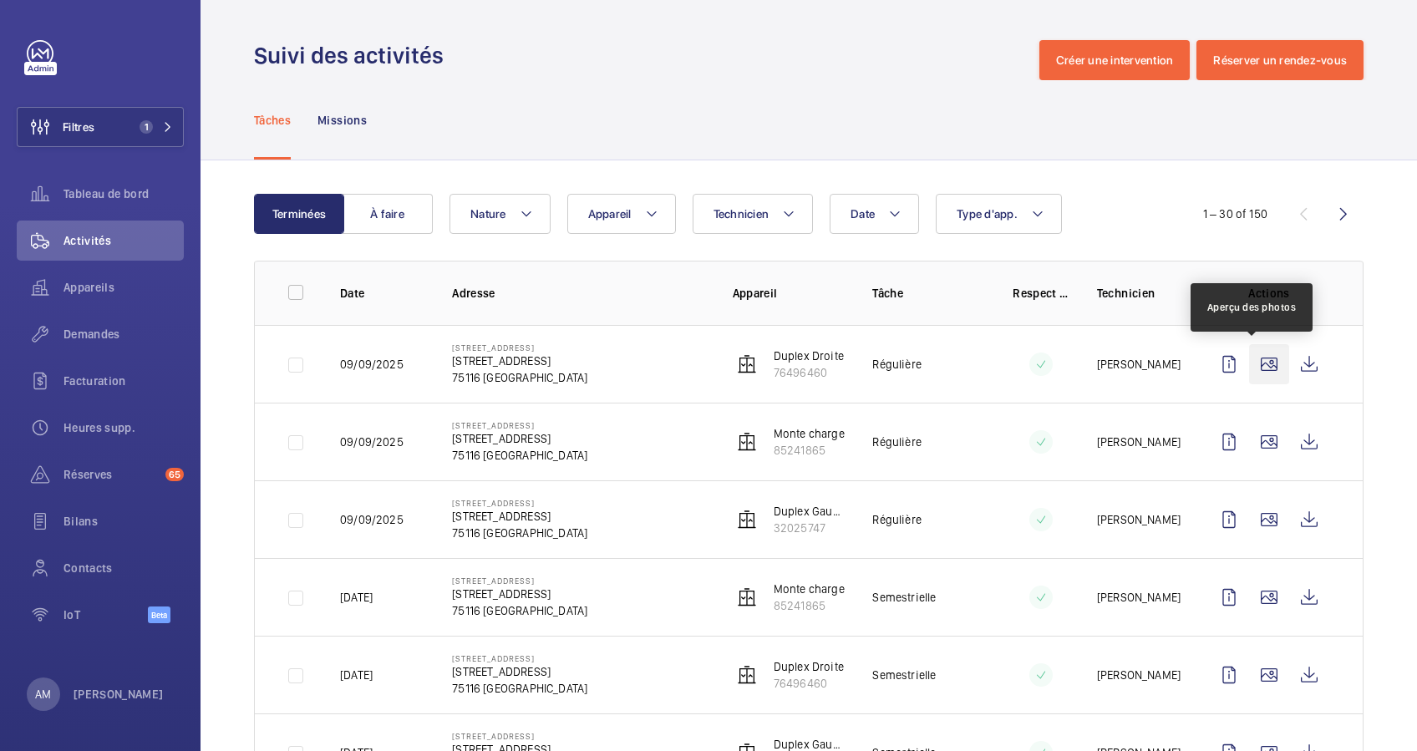
click at [1253, 347] on wm-front-icon-button at bounding box center [1269, 364] width 40 height 40
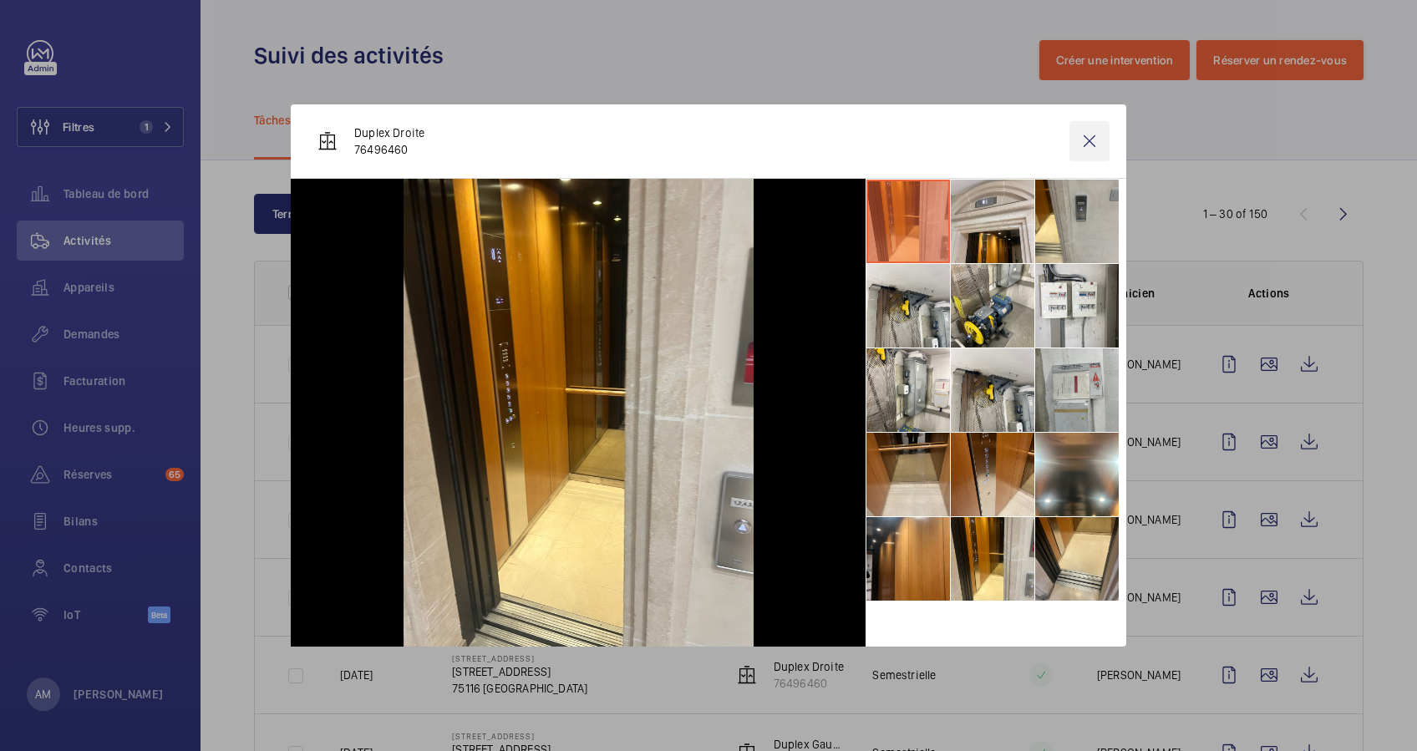
click at [1087, 140] on wm-front-icon-button at bounding box center [1089, 141] width 40 height 40
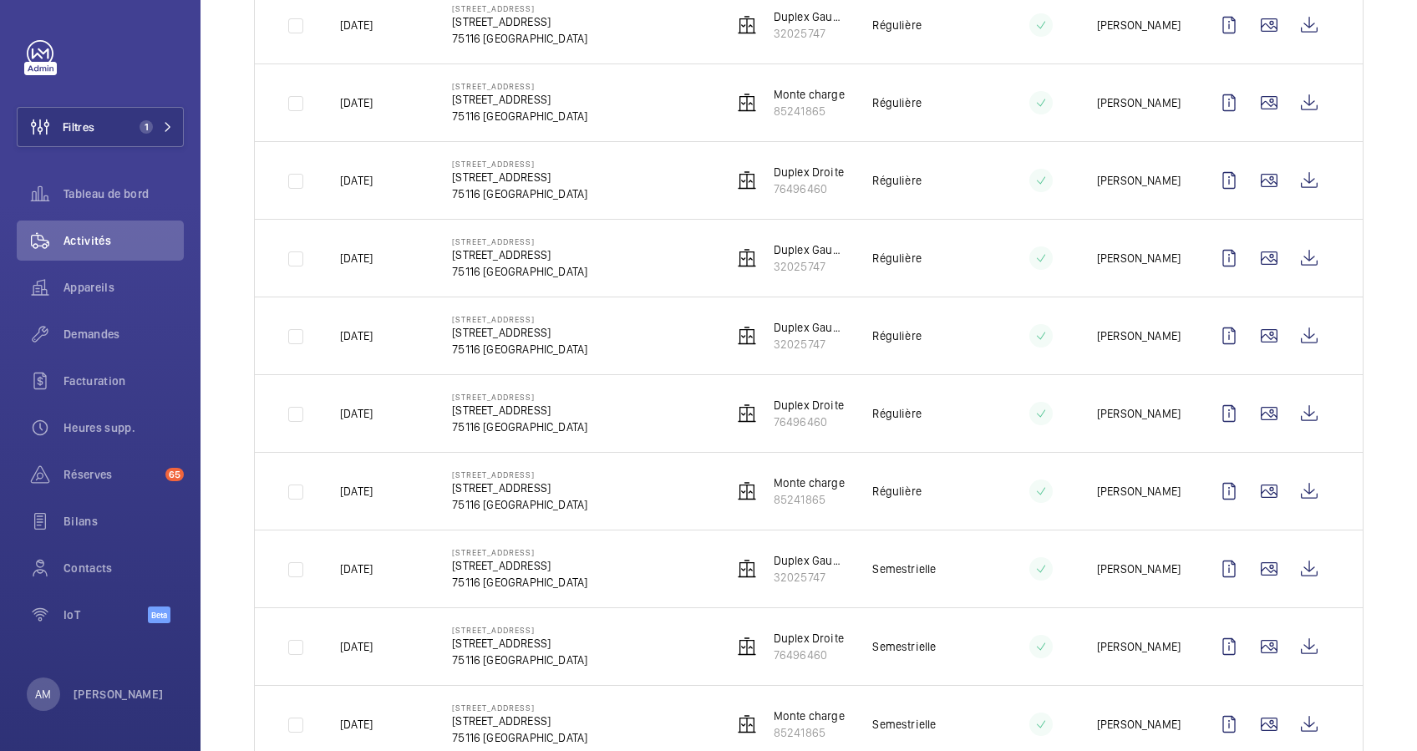
scroll to position [1954, 0]
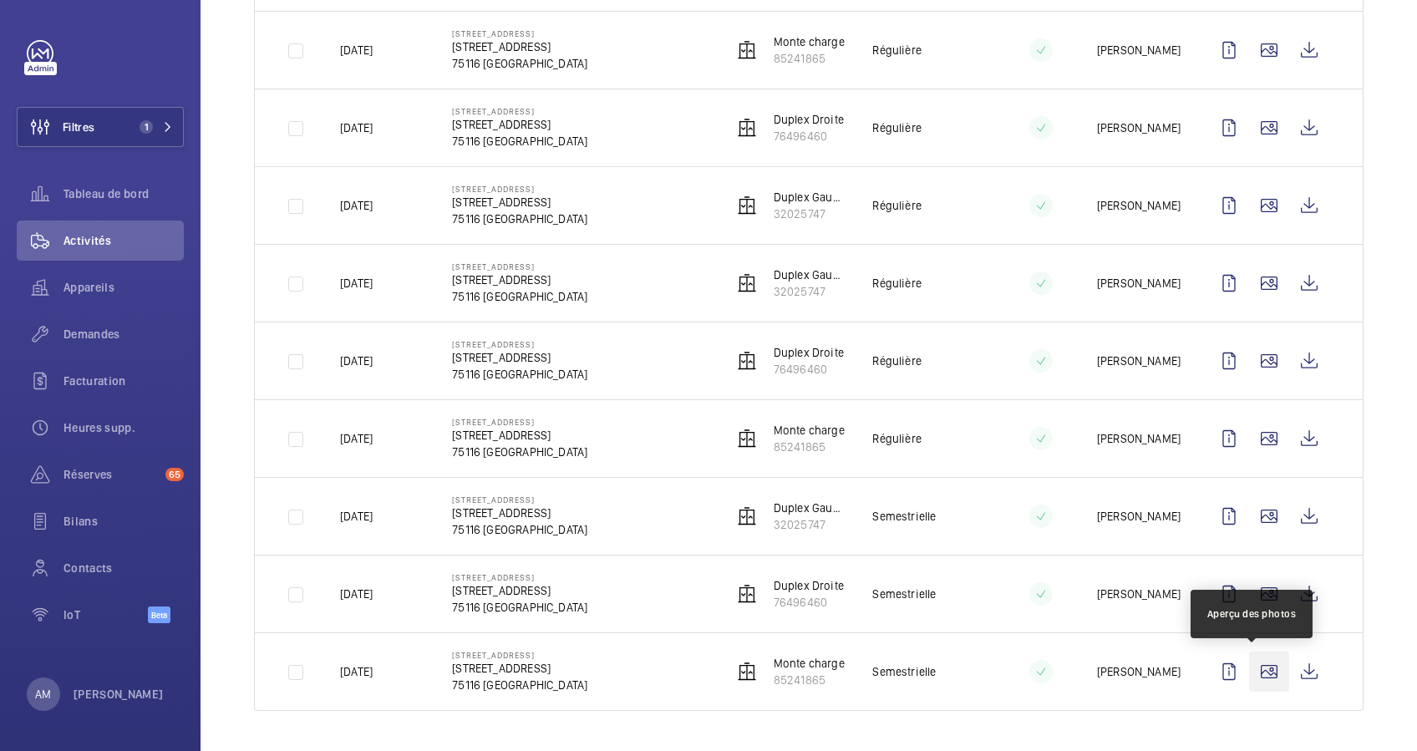
click at [1262, 668] on wm-front-icon-button at bounding box center [1269, 671] width 40 height 40
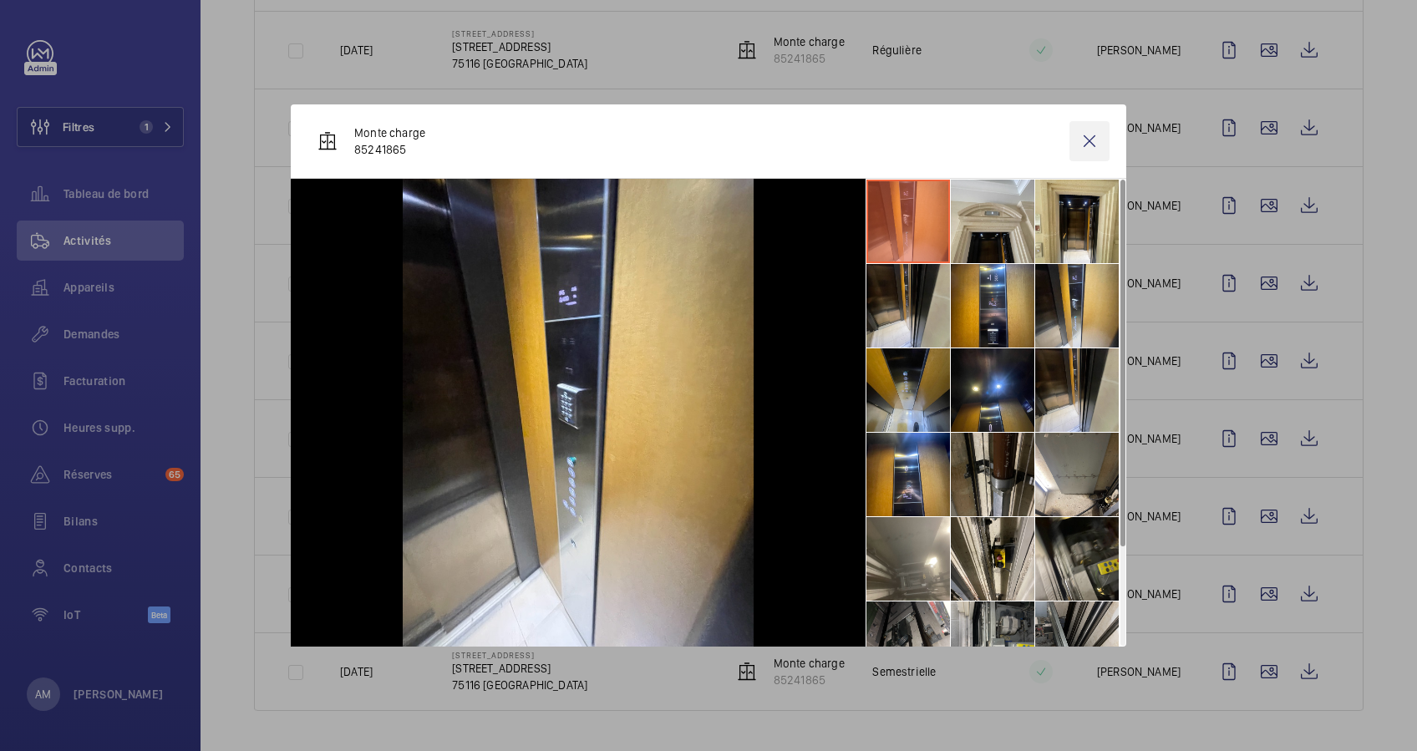
click at [1082, 138] on wm-front-icon-button at bounding box center [1089, 141] width 40 height 40
